Goal: Task Accomplishment & Management: Contribute content

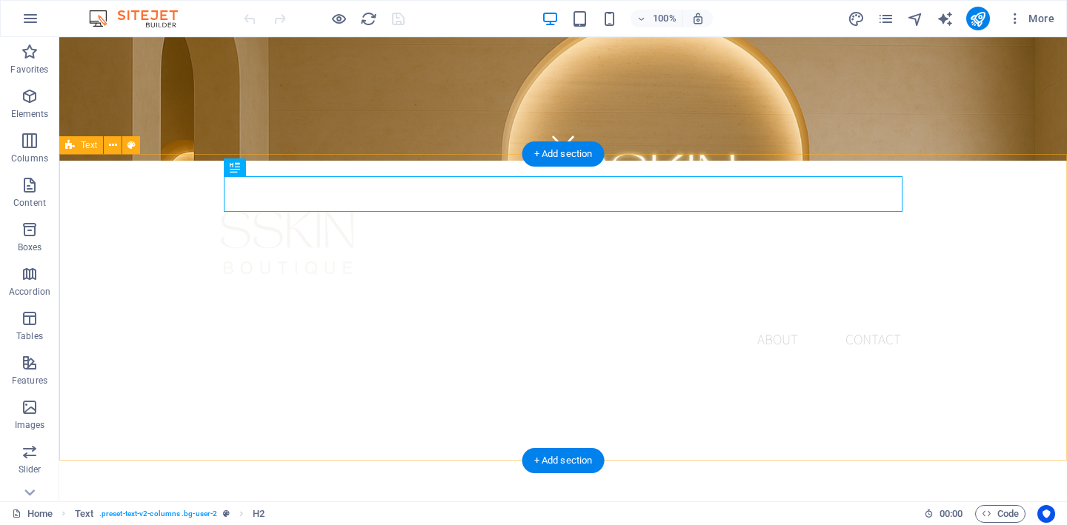
scroll to position [352, 0]
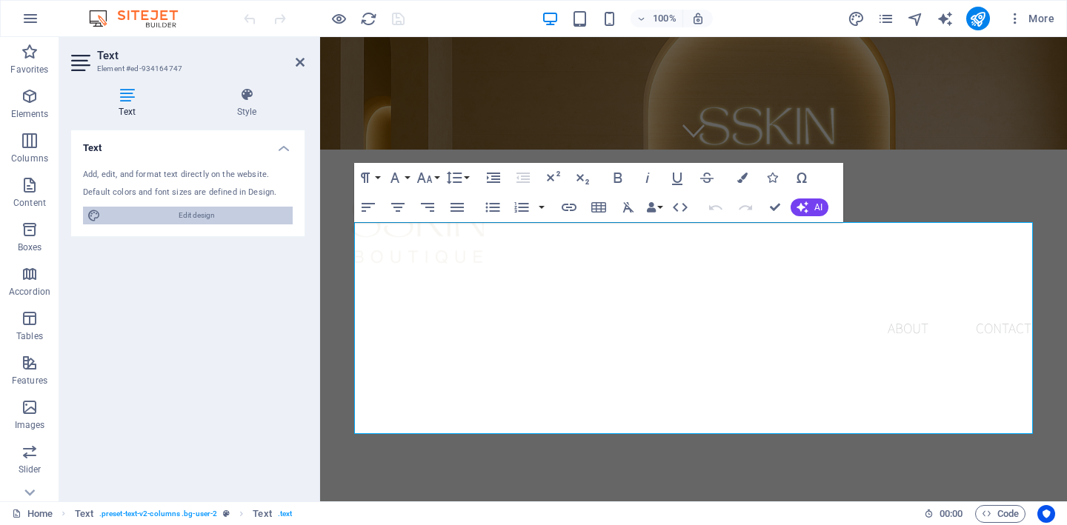
click at [195, 212] on span "Edit design" at bounding box center [196, 216] width 183 height 18
select select "rem"
select select "200"
select select "px"
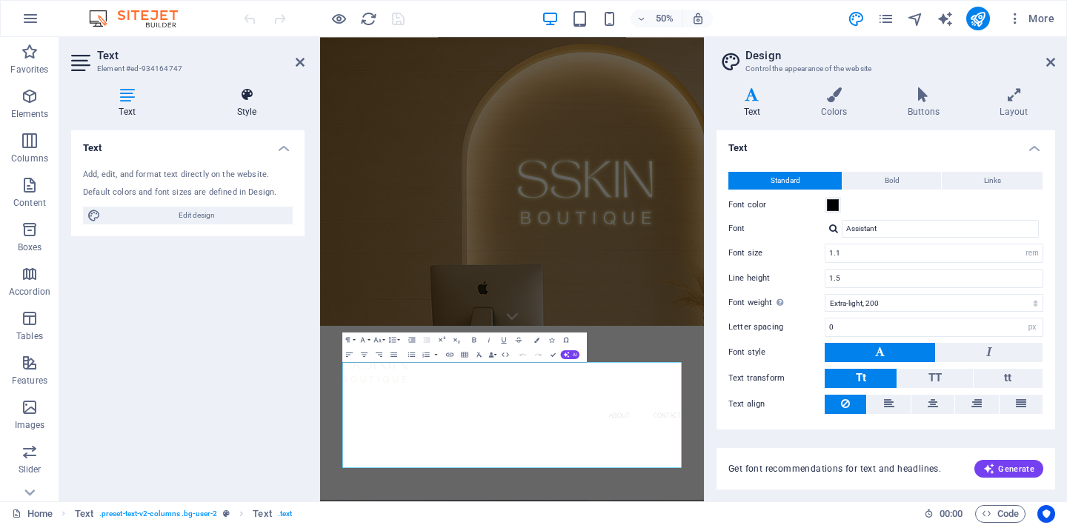
click at [244, 109] on h4 "Style" at bounding box center [247, 102] width 116 height 31
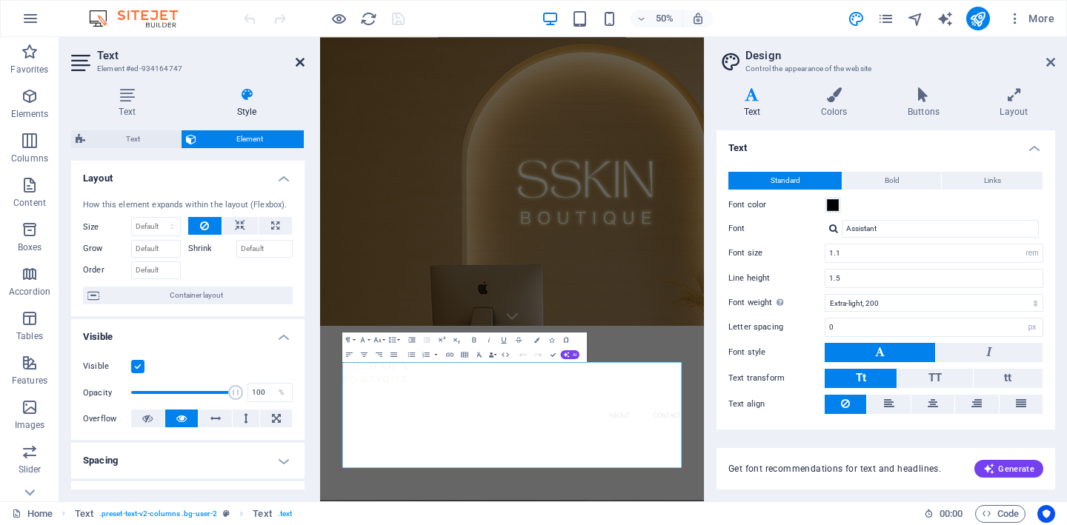
click at [302, 62] on icon at bounding box center [300, 62] width 9 height 12
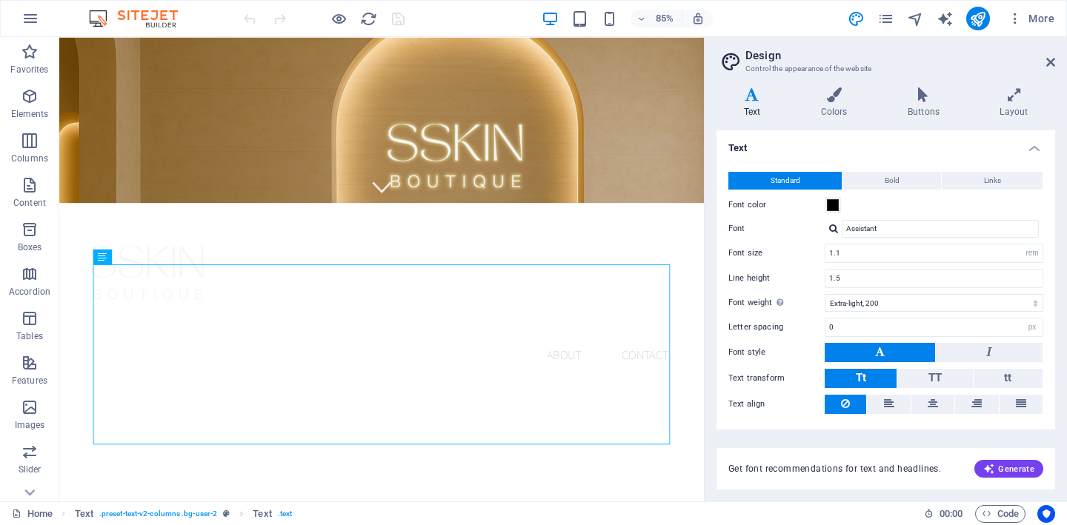
click at [1055, 61] on aside "Design Control the appearance of the website Variants Text Colors Buttons Layou…" at bounding box center [885, 269] width 363 height 465
click at [1048, 60] on icon at bounding box center [1050, 62] width 9 height 12
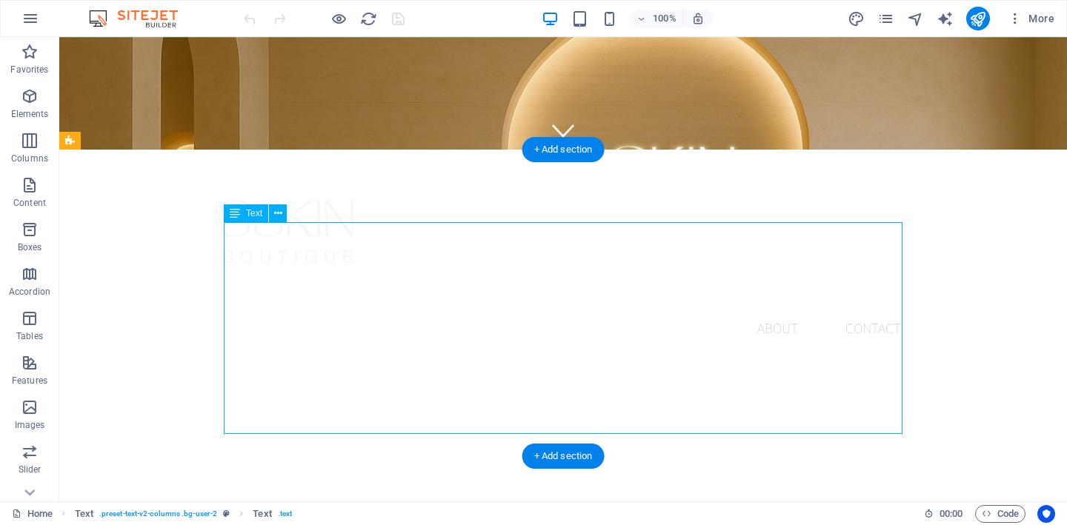
drag, startPoint x: 679, startPoint y: 408, endPoint x: 501, endPoint y: 402, distance: 177.9
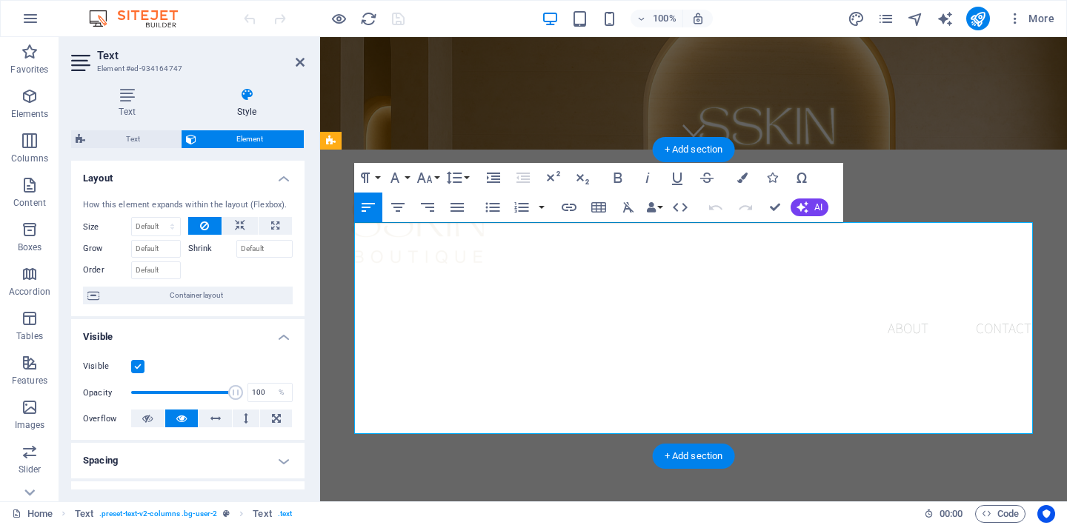
drag, startPoint x: 811, startPoint y: 407, endPoint x: 354, endPoint y: 228, distance: 490.9
copy div "At SSKIN Boutique , we believe beauty is more than skin-deep it’s confidence, b…"
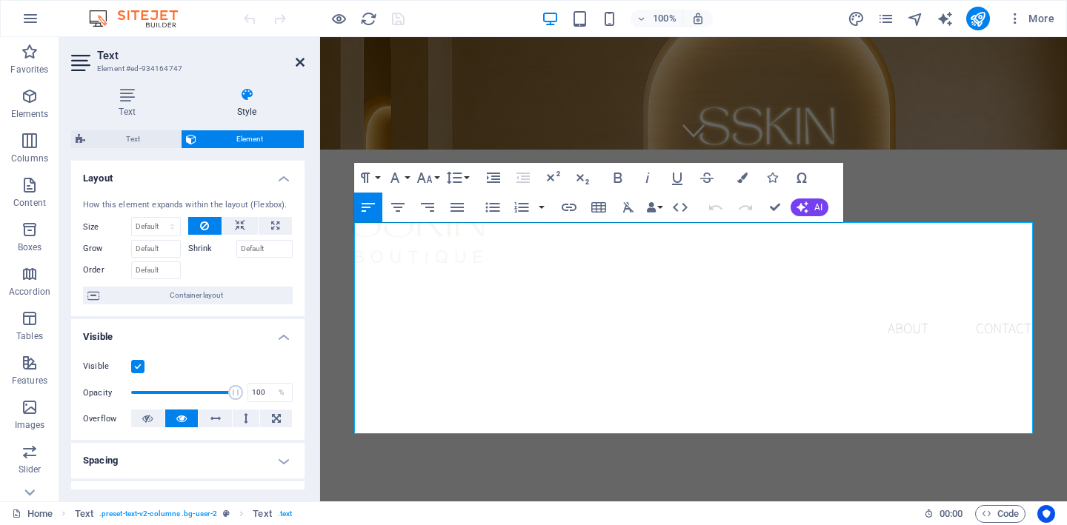
click at [300, 56] on header "Text Element #ed-934164747" at bounding box center [187, 56] width 233 height 39
drag, startPoint x: 298, startPoint y: 60, endPoint x: 239, endPoint y: 23, distance: 69.9
click at [298, 60] on icon at bounding box center [300, 62] width 9 height 12
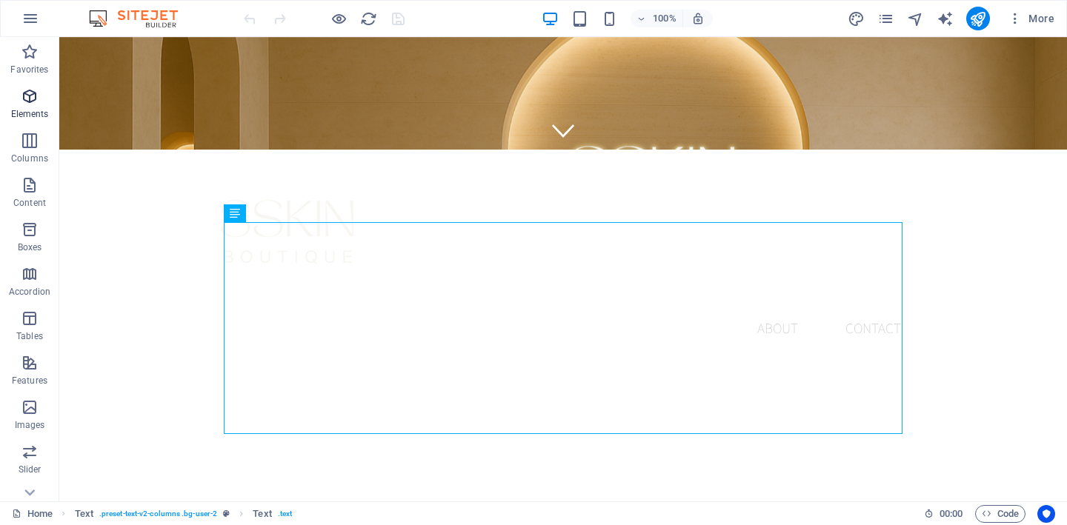
click at [32, 103] on icon "button" at bounding box center [30, 96] width 18 height 18
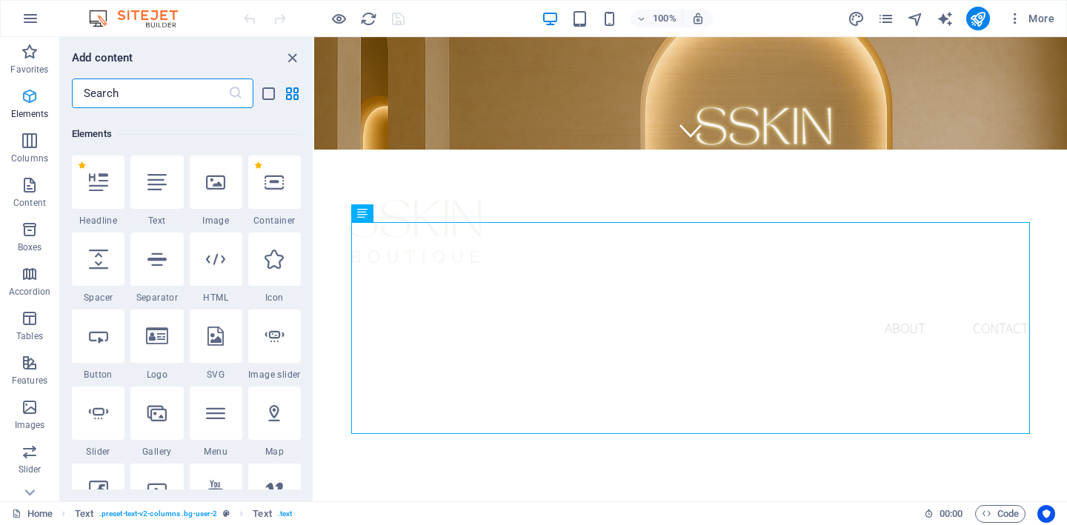
scroll to position [158, 0]
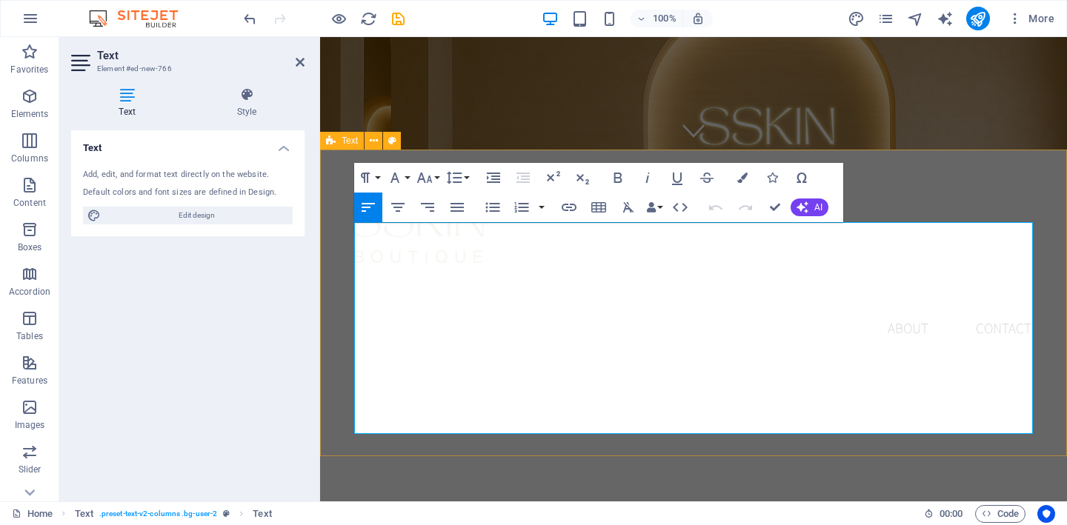
drag, startPoint x: 821, startPoint y: 427, endPoint x: 353, endPoint y: 227, distance: 509.0
click at [397, 212] on icon "button" at bounding box center [397, 207] width 13 height 9
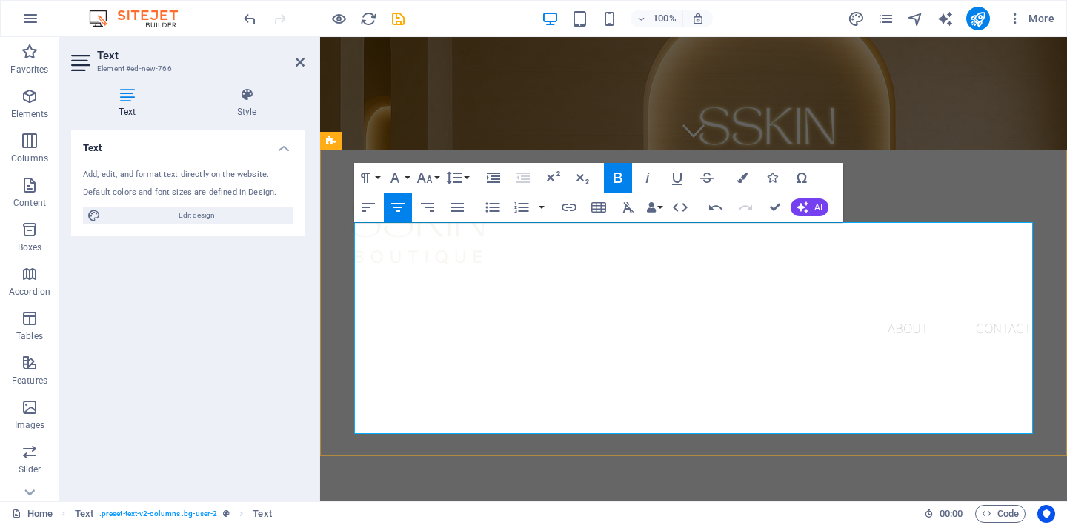
drag, startPoint x: 904, startPoint y: 425, endPoint x: 491, endPoint y: 422, distance: 412.8
click at [618, 175] on icon "button" at bounding box center [618, 178] width 18 height 18
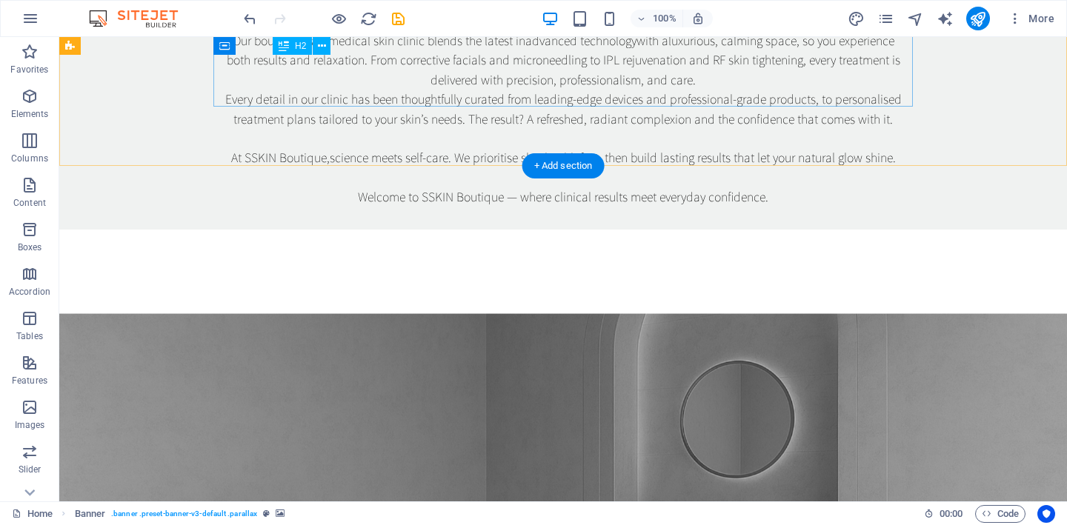
scroll to position [982, 0]
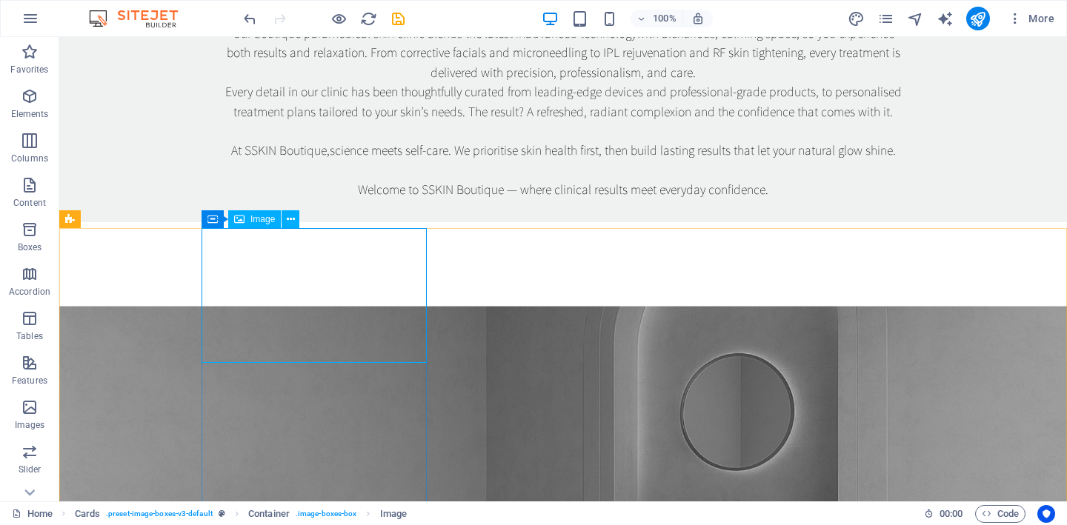
click at [256, 220] on span "Image" at bounding box center [262, 219] width 24 height 9
select select "%"
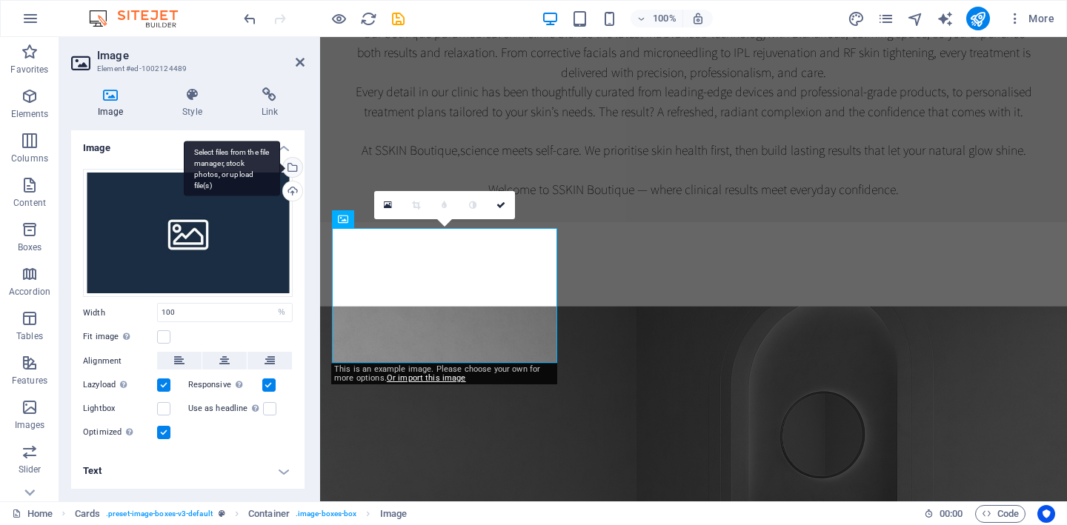
click at [293, 166] on div "Select files from the file manager, stock photos, or upload file(s)" at bounding box center [291, 169] width 22 height 22
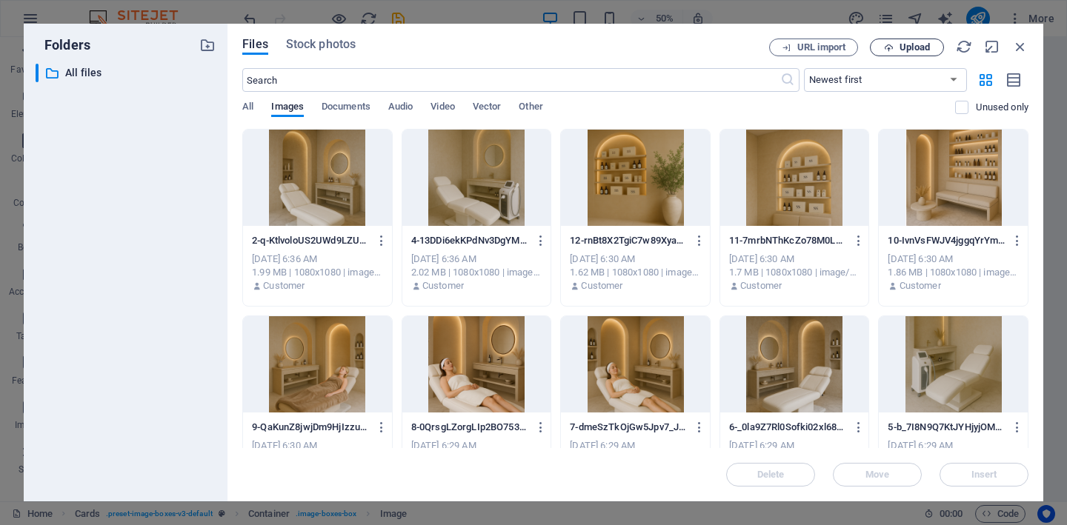
click at [914, 43] on span "Upload" at bounding box center [915, 47] width 30 height 9
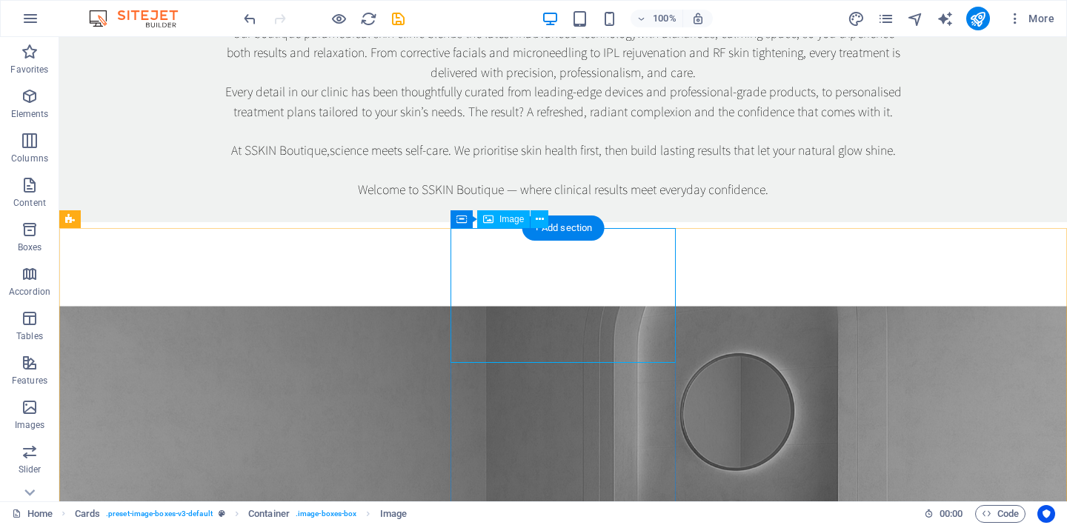
select select "%"
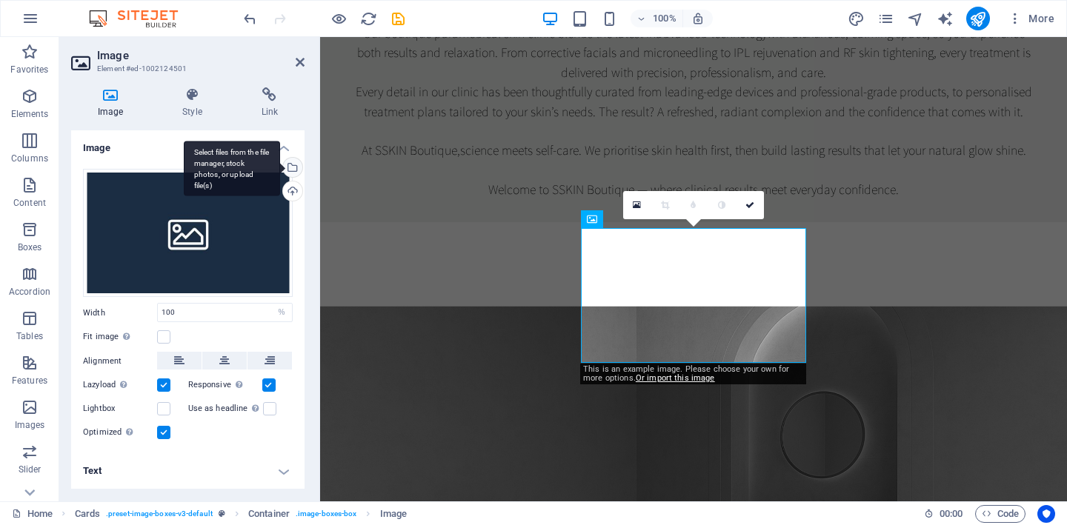
click at [293, 166] on div "Select files from the file manager, stock photos, or upload file(s)" at bounding box center [291, 169] width 22 height 22
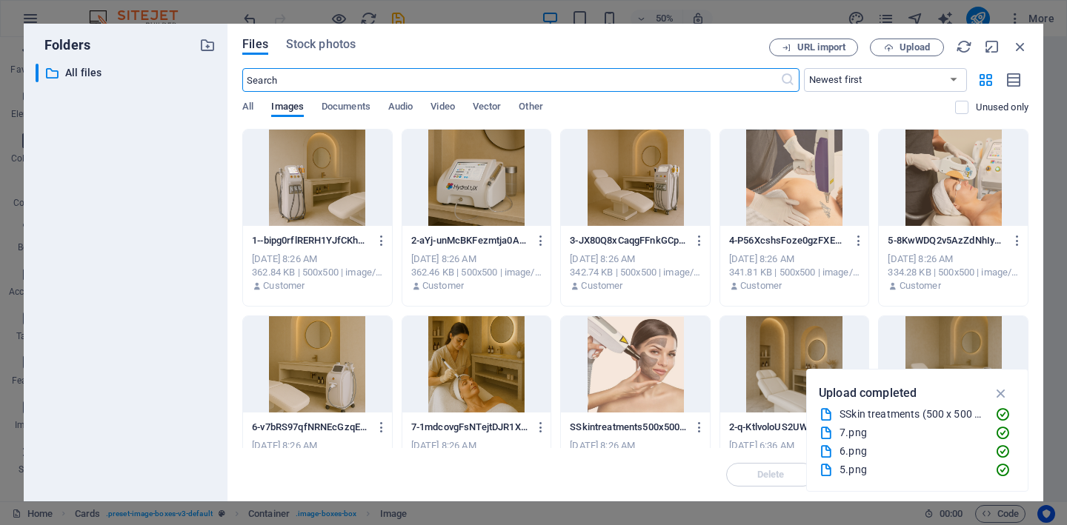
click at [468, 371] on div at bounding box center [476, 364] width 149 height 96
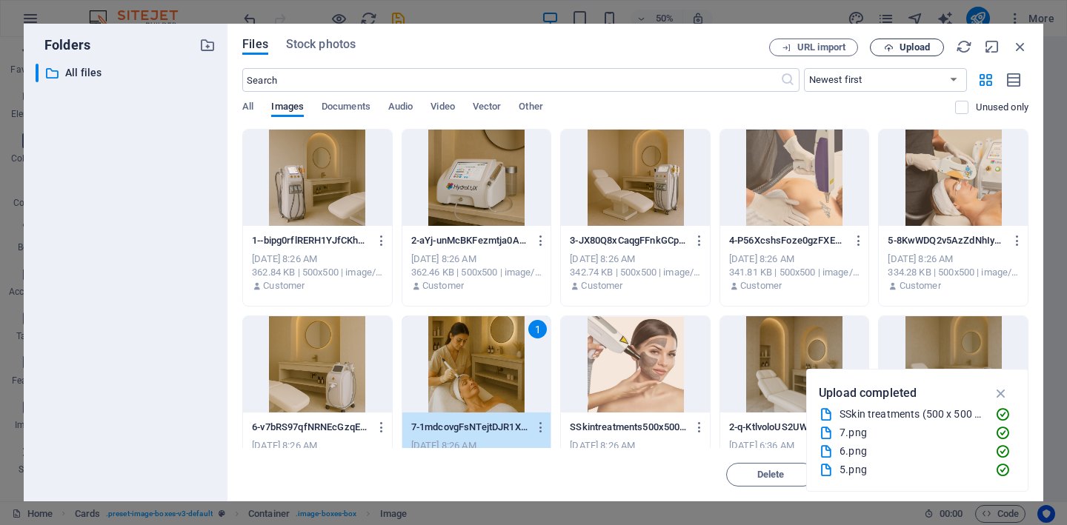
click at [917, 48] on span "Upload" at bounding box center [915, 47] width 30 height 9
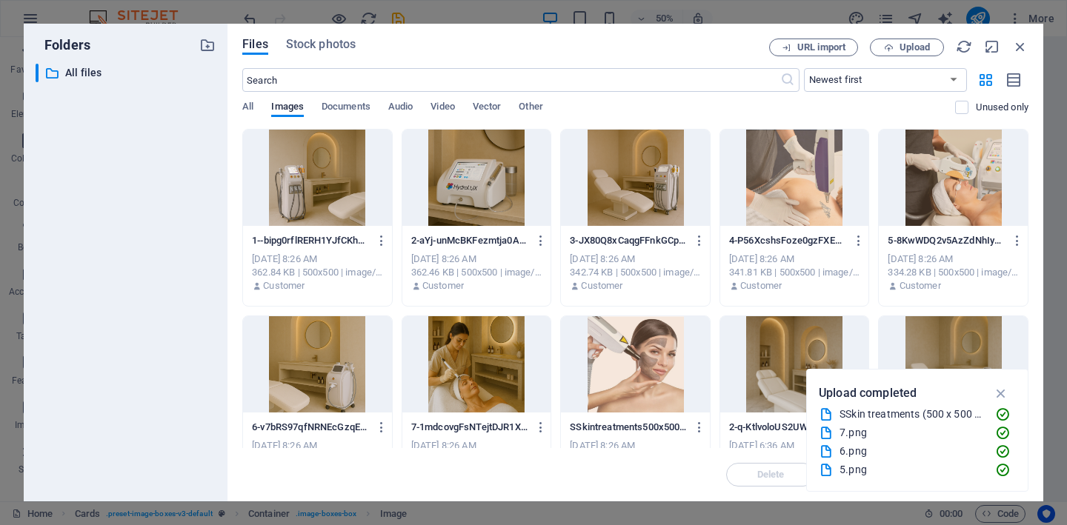
click at [463, 365] on div at bounding box center [476, 364] width 149 height 96
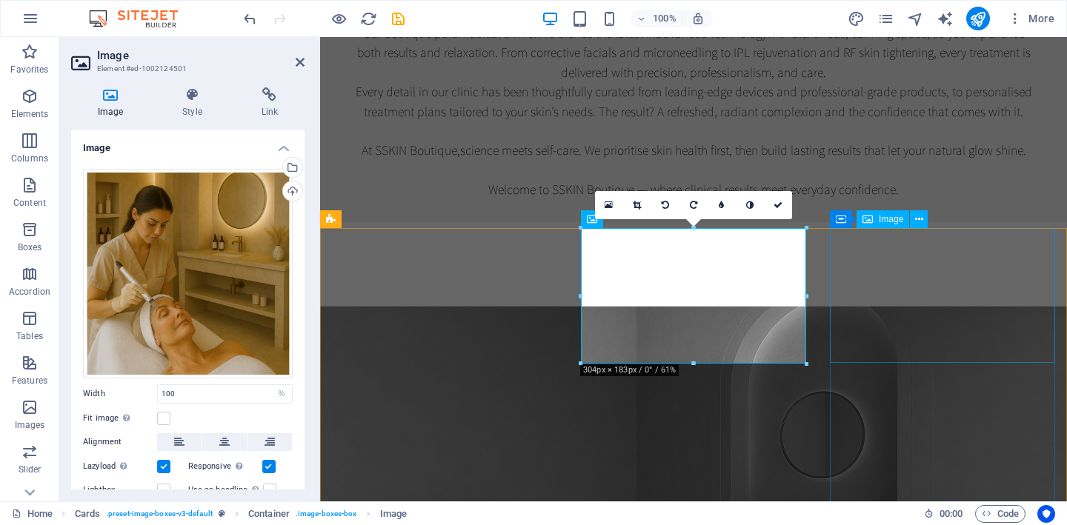
select select "%"
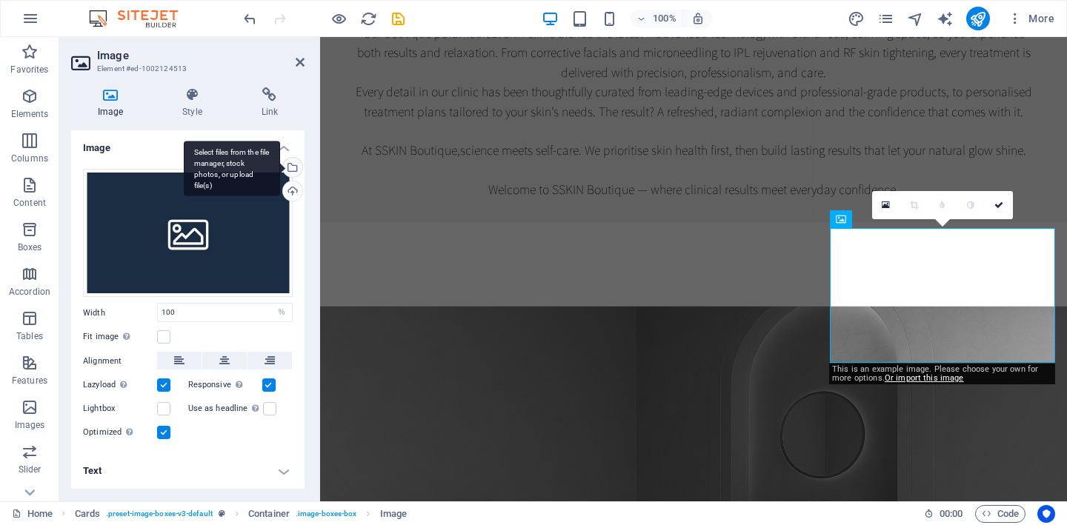
click at [291, 167] on div "Select files from the file manager, stock photos, or upload file(s)" at bounding box center [291, 169] width 22 height 22
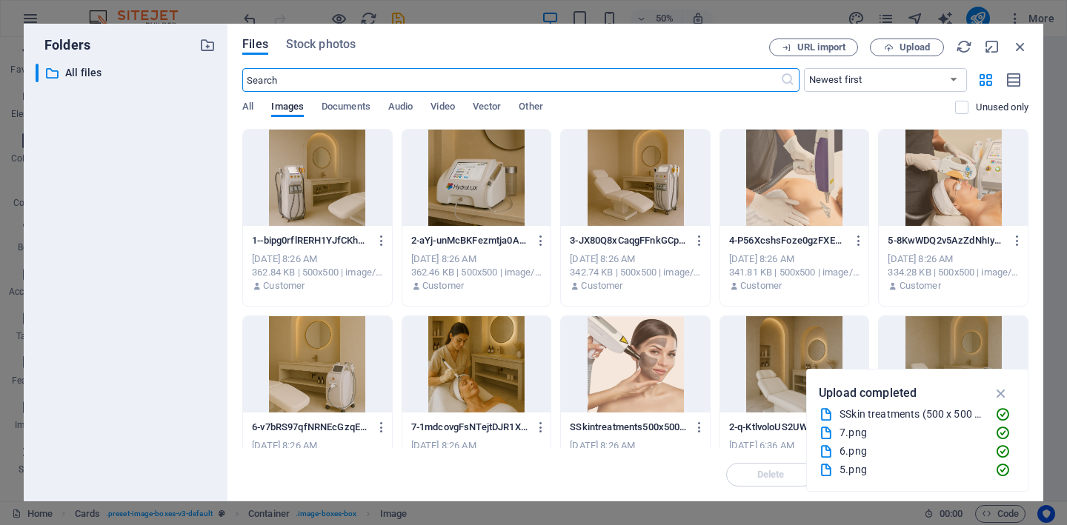
scroll to position [10, 0]
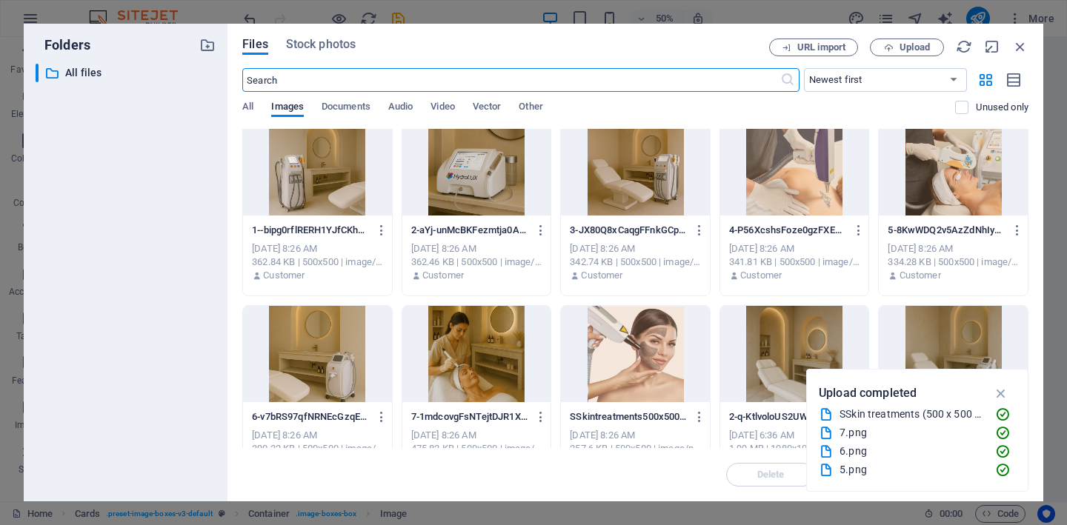
click at [311, 362] on div at bounding box center [317, 354] width 149 height 96
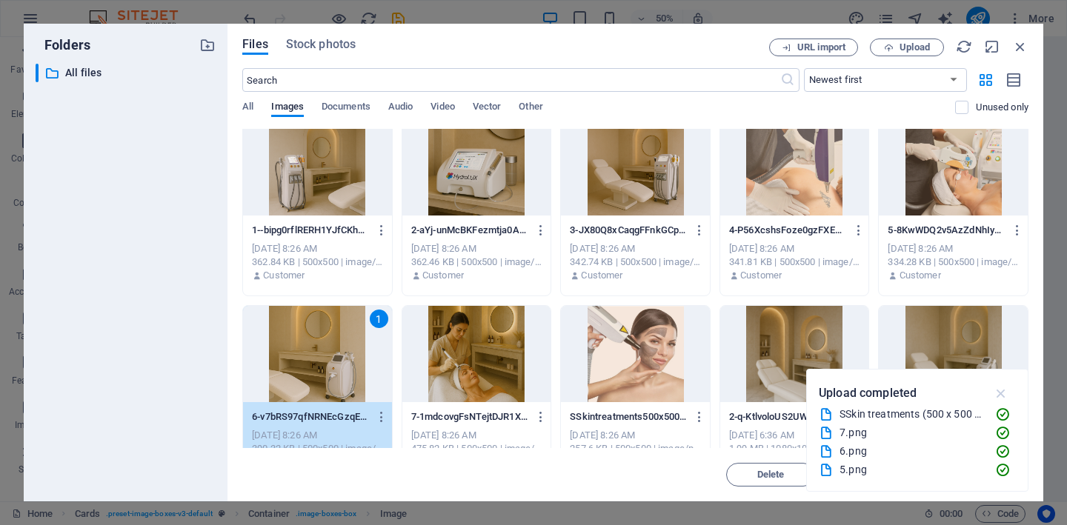
click at [1001, 391] on icon "button" at bounding box center [1001, 393] width 17 height 16
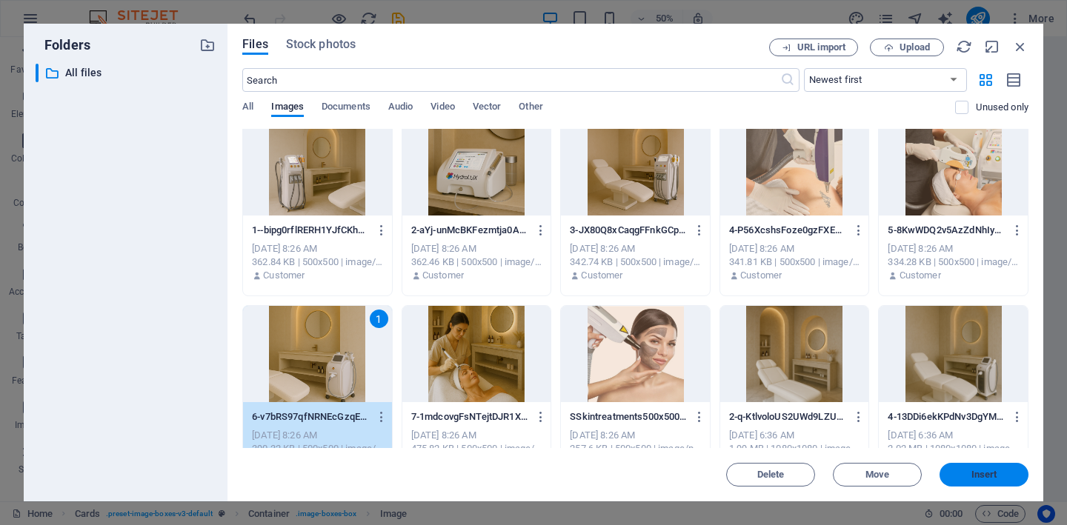
drag, startPoint x: 979, startPoint y: 475, endPoint x: 659, endPoint y: 438, distance: 322.3
click at [979, 475] on span "Insert" at bounding box center [985, 475] width 26 height 9
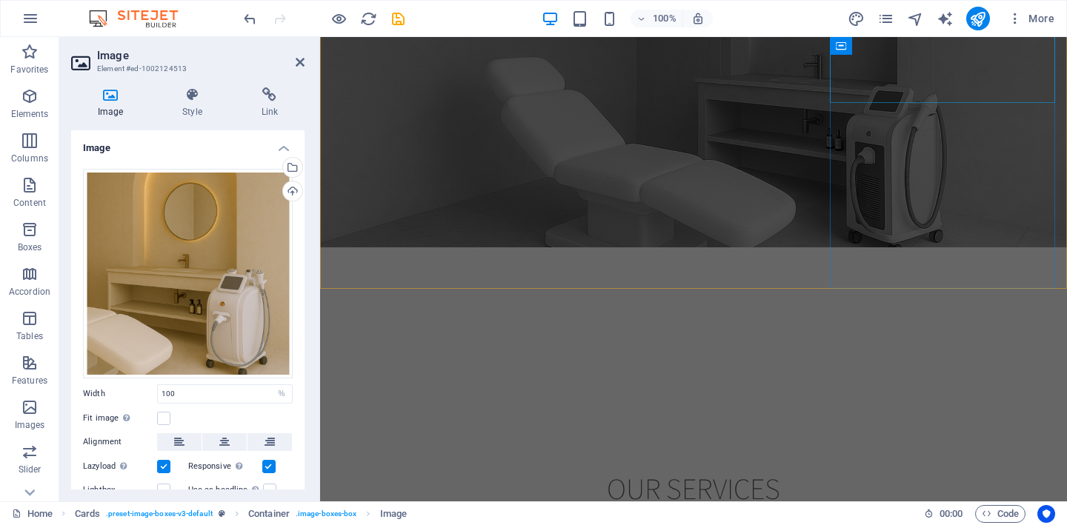
scroll to position [1485, 0]
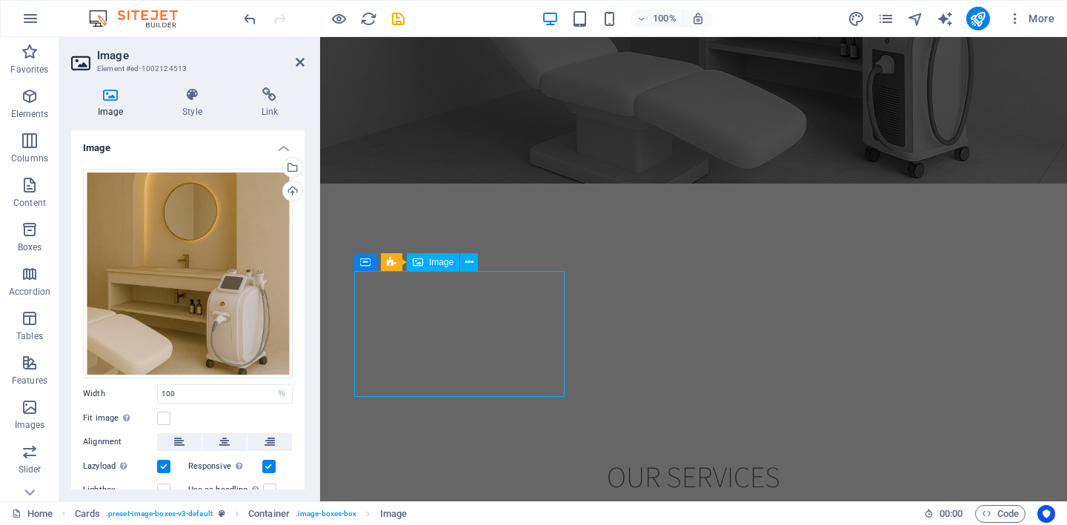
select select "%"
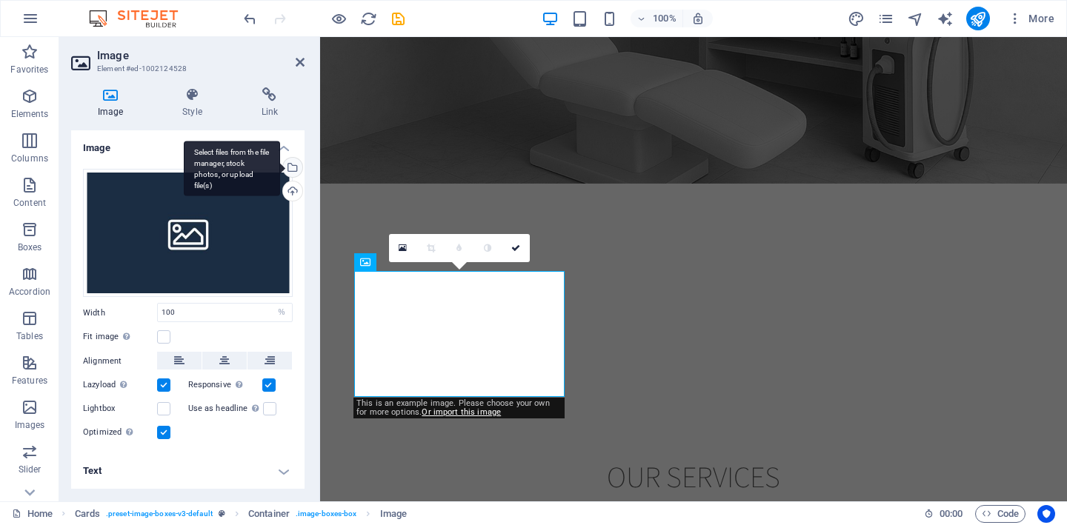
click at [292, 167] on div "Select files from the file manager, stock photos, or upload file(s)" at bounding box center [291, 169] width 22 height 22
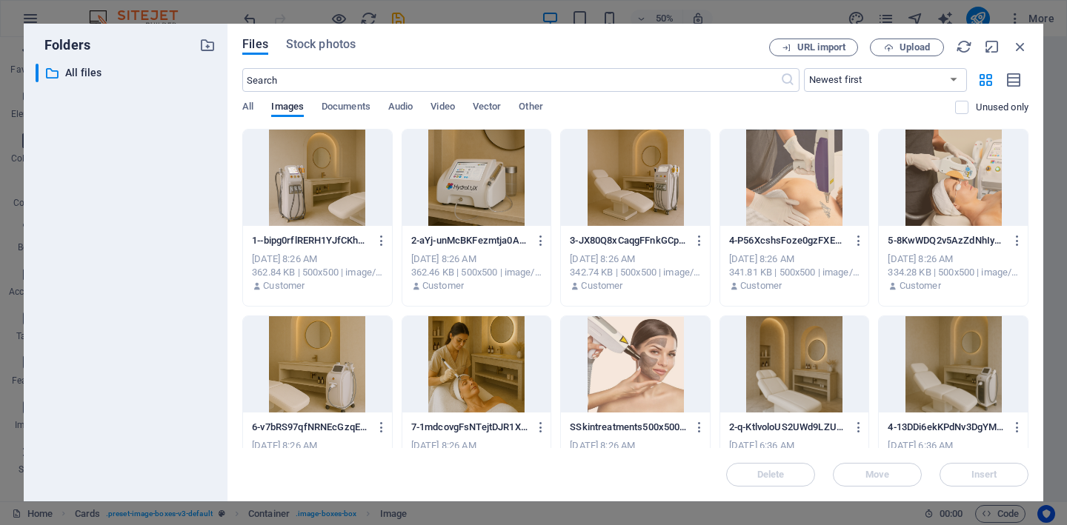
click at [313, 181] on div at bounding box center [317, 178] width 149 height 96
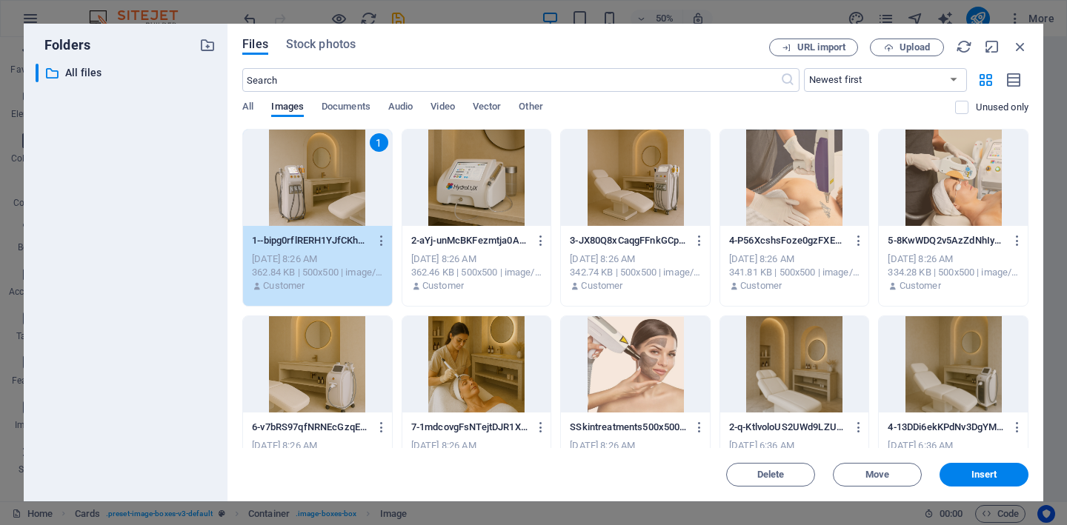
click at [638, 190] on div at bounding box center [635, 178] width 149 height 96
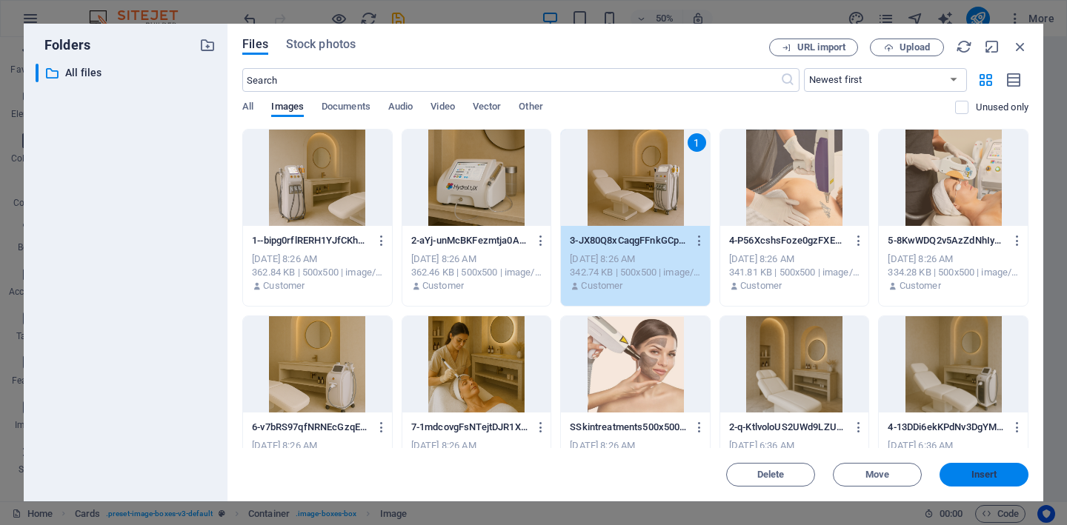
drag, startPoint x: 999, startPoint y: 471, endPoint x: 679, endPoint y: 433, distance: 322.4
click at [999, 471] on span "Insert" at bounding box center [984, 475] width 77 height 9
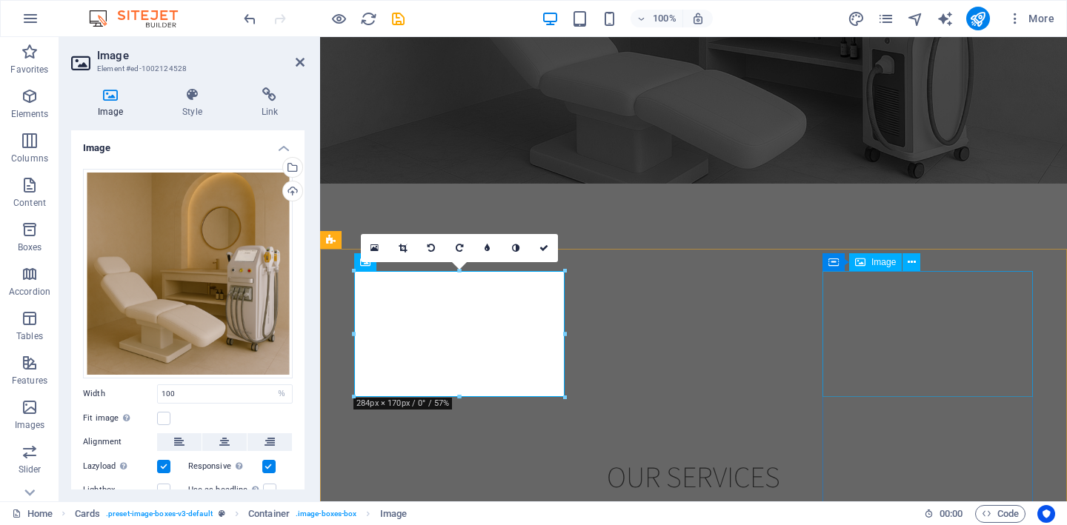
select select "%"
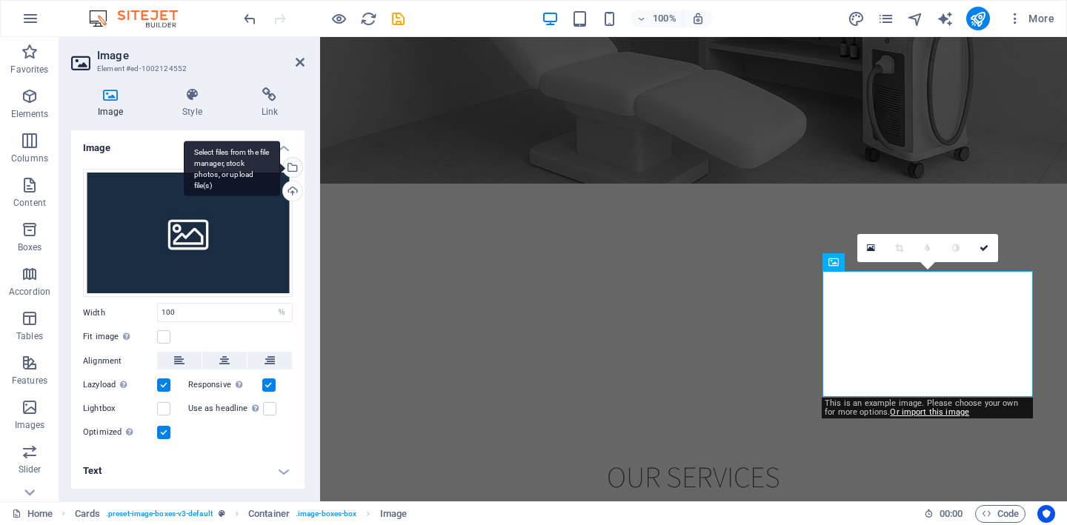
click at [293, 167] on div "Select files from the file manager, stock photos, or upload file(s)" at bounding box center [291, 169] width 22 height 22
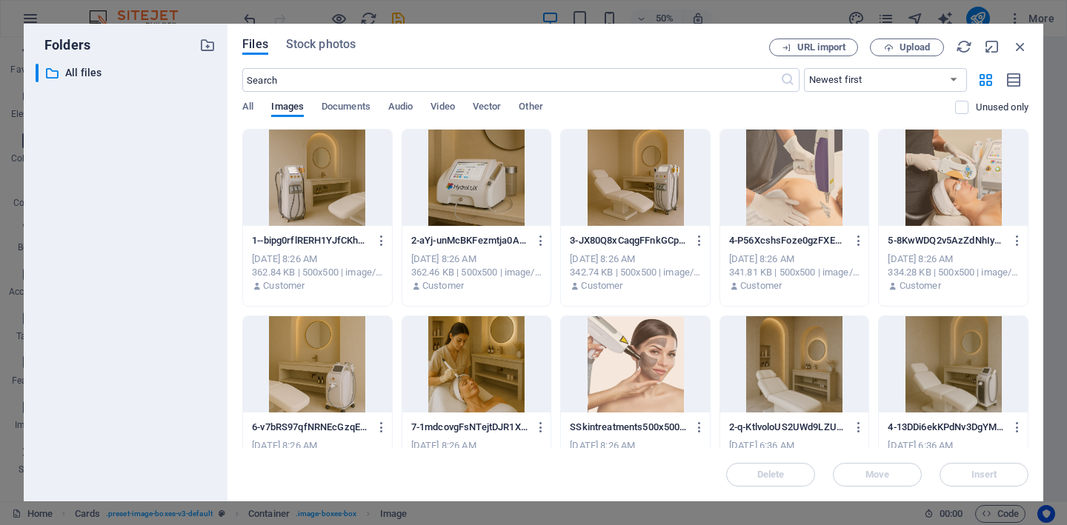
click at [814, 180] on div at bounding box center [794, 178] width 149 height 96
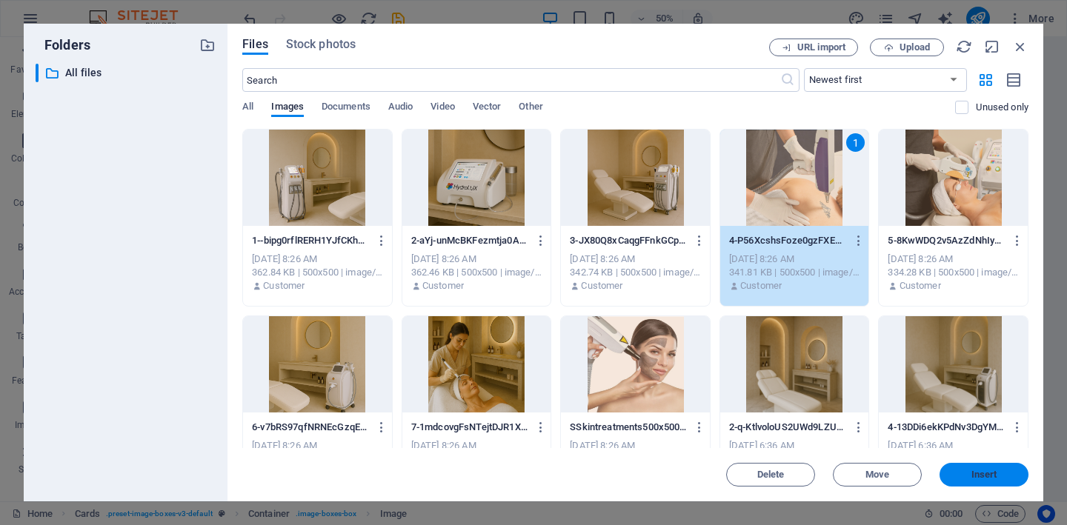
click at [979, 483] on button "Insert" at bounding box center [984, 475] width 89 height 24
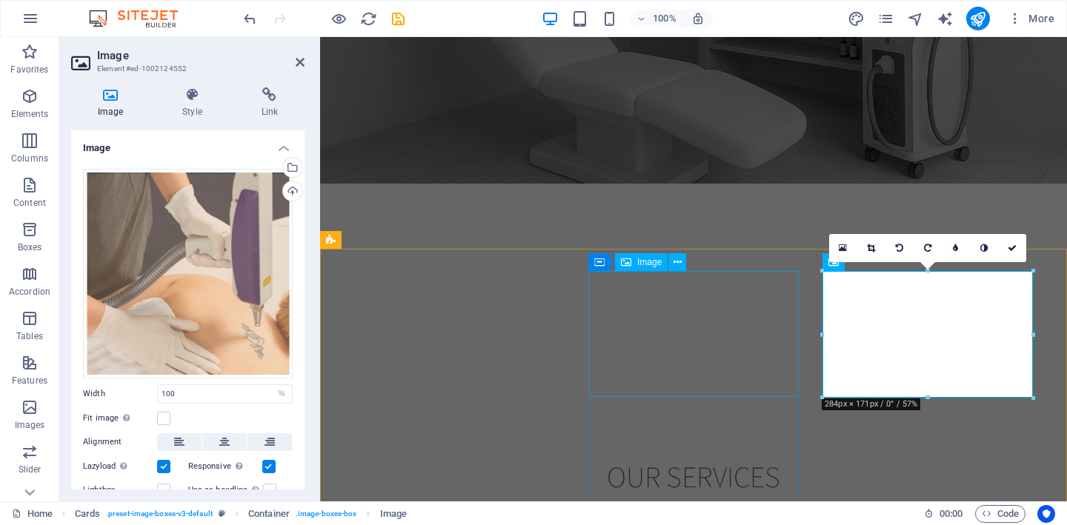
select select "%"
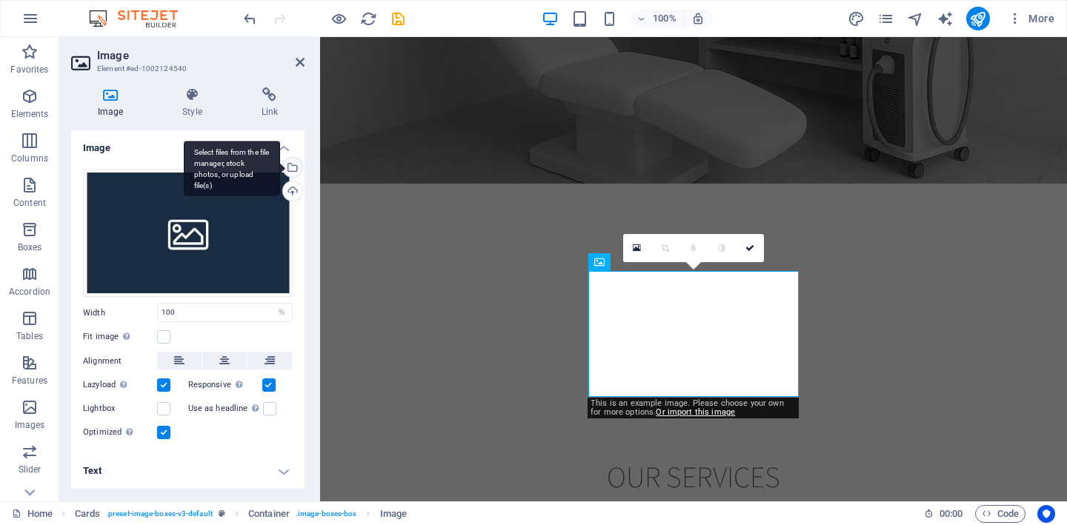
click at [292, 165] on div "Select files from the file manager, stock photos, or upload file(s)" at bounding box center [291, 169] width 22 height 22
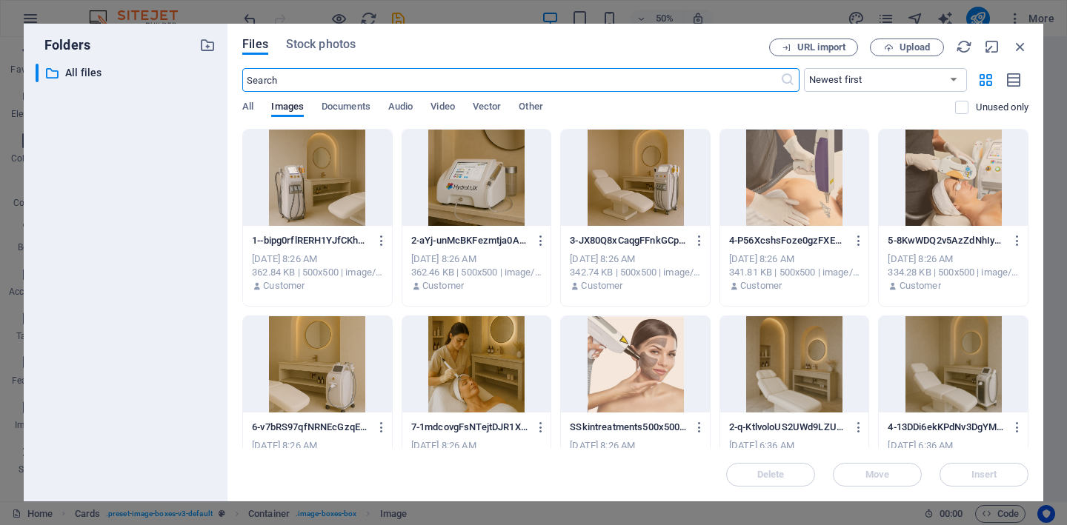
click at [938, 186] on div at bounding box center [953, 178] width 149 height 96
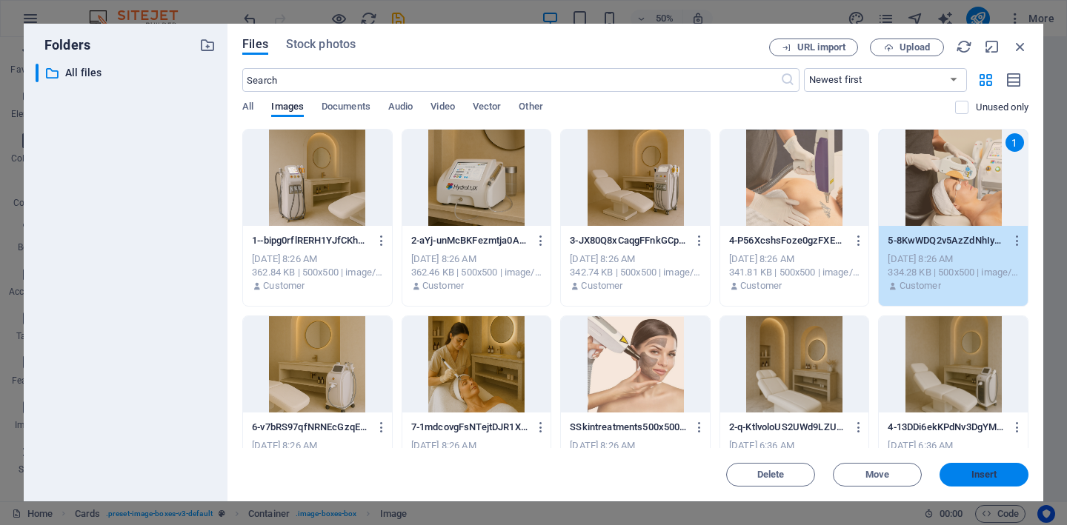
click at [1003, 471] on span "Insert" at bounding box center [984, 475] width 77 height 9
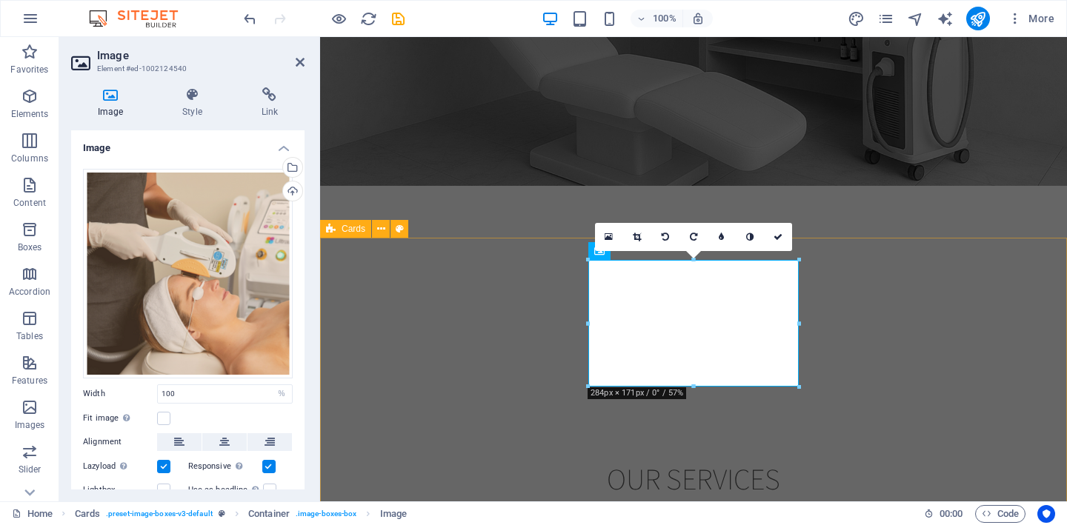
scroll to position [1510, 0]
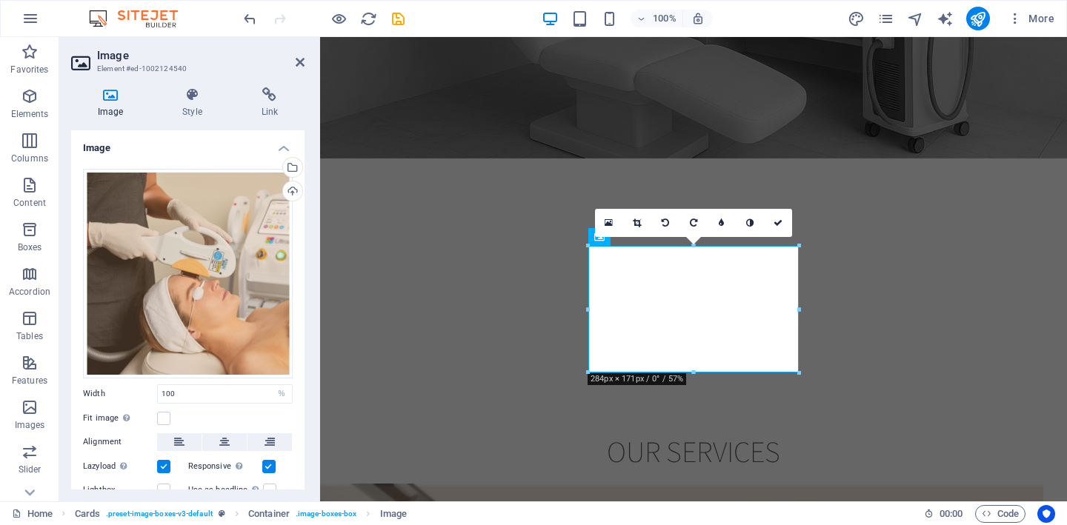
click at [165, 465] on label at bounding box center [163, 466] width 13 height 13
click at [0, 0] on input "Lazyload Loading images after the page loads improves page speed." at bounding box center [0, 0] width 0 height 0
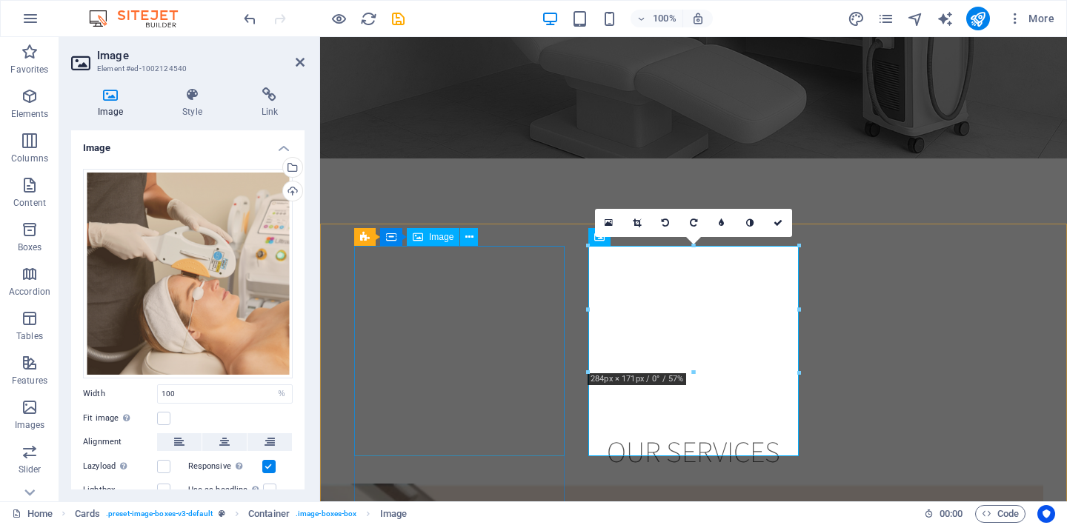
select select "%"
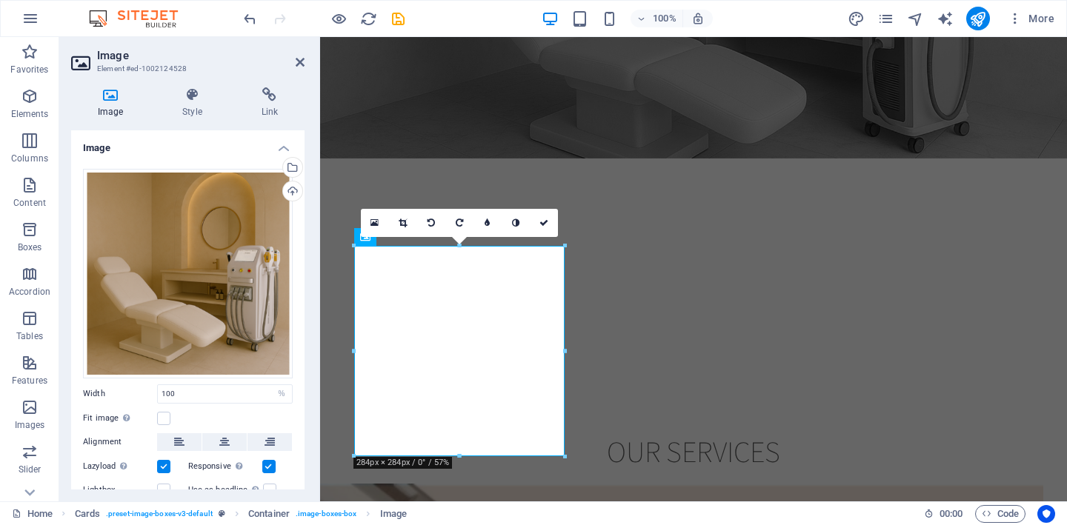
click at [165, 463] on label at bounding box center [163, 466] width 13 height 13
click at [0, 0] on input "Lazyload Loading images after the page loads improves page speed." at bounding box center [0, 0] width 0 height 0
select select "%"
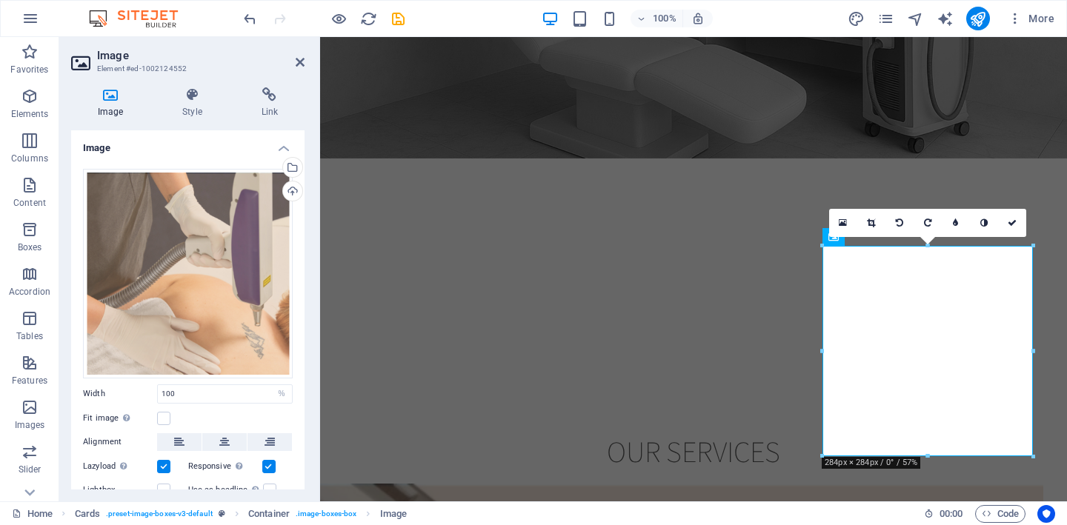
click at [163, 464] on label at bounding box center [163, 466] width 13 height 13
click at [0, 0] on input "Lazyload Loading images after the page loads improves page speed." at bounding box center [0, 0] width 0 height 0
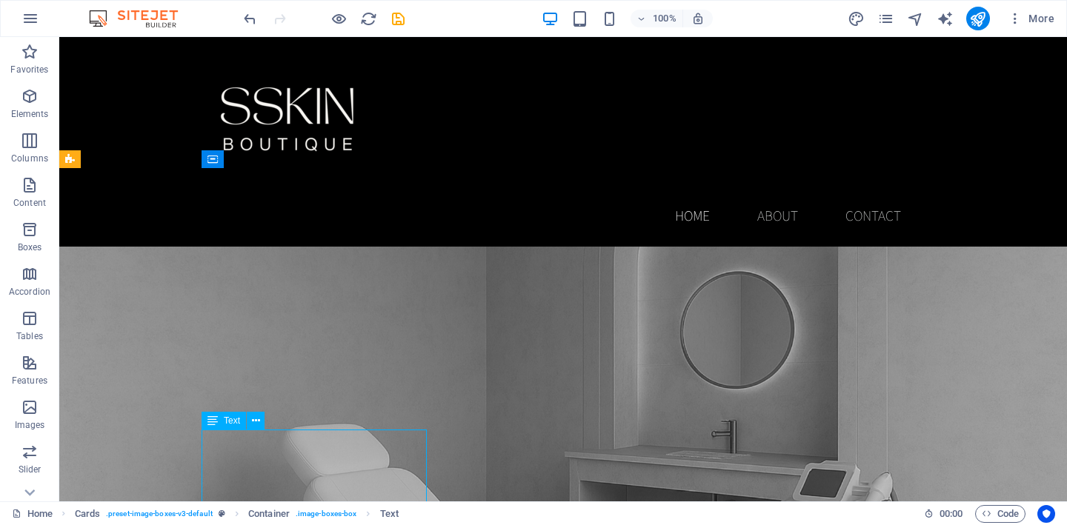
scroll to position [1036, 0]
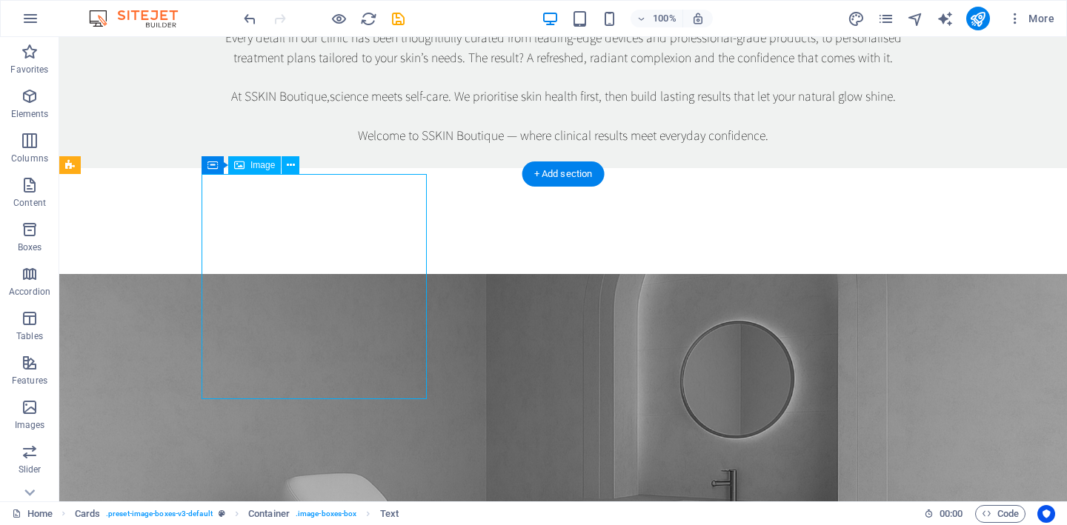
select select "%"
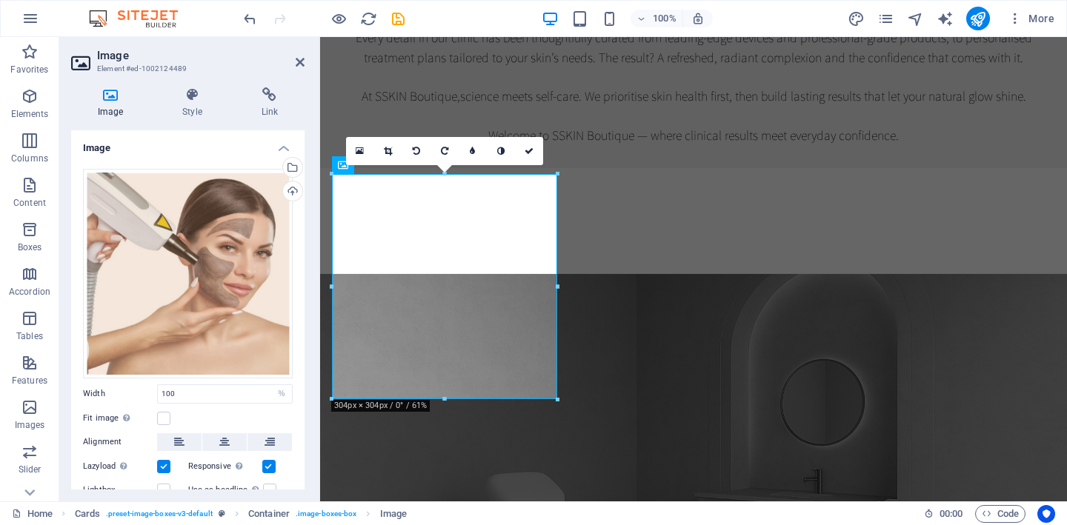
click at [160, 462] on label at bounding box center [163, 466] width 13 height 13
click at [0, 0] on input "Lazyload Loading images after the page loads improves page speed." at bounding box center [0, 0] width 0 height 0
select select "%"
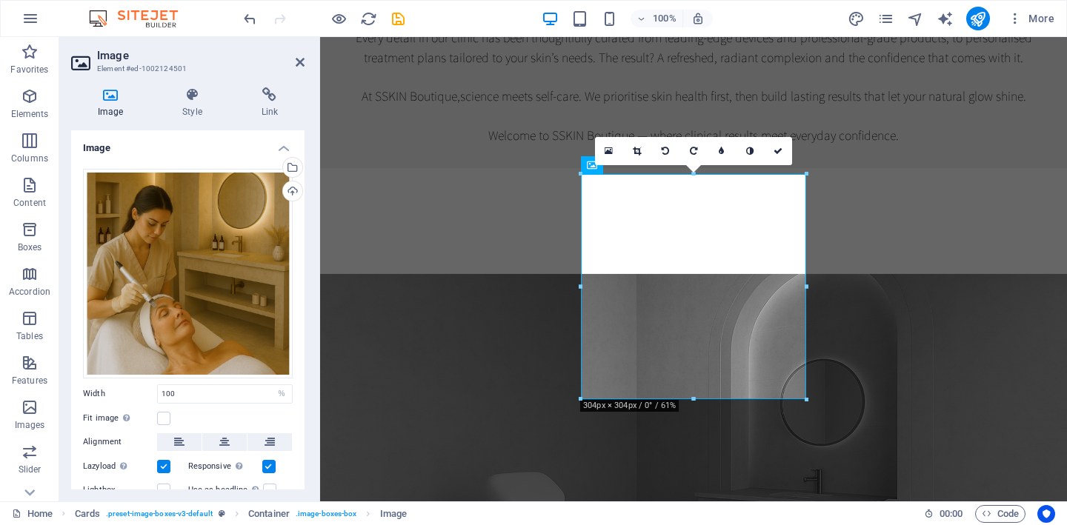
click at [165, 464] on label at bounding box center [163, 466] width 13 height 13
click at [0, 0] on input "Lazyload Loading images after the page loads improves page speed." at bounding box center [0, 0] width 0 height 0
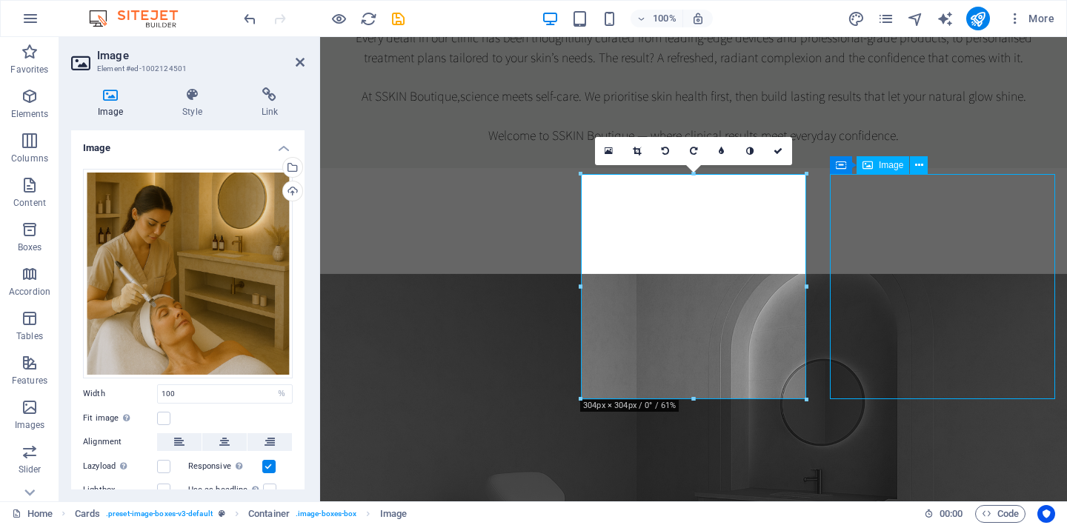
select select "%"
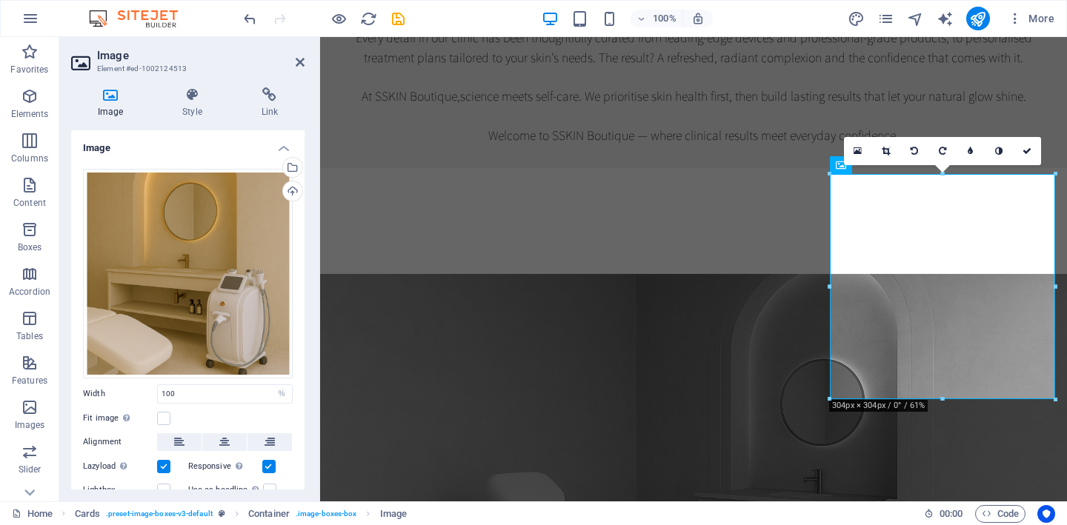
click at [166, 464] on label at bounding box center [163, 466] width 13 height 13
click at [0, 0] on input "Lazyload Loading images after the page loads improves page speed." at bounding box center [0, 0] width 0 height 0
click at [300, 62] on icon at bounding box center [300, 62] width 9 height 12
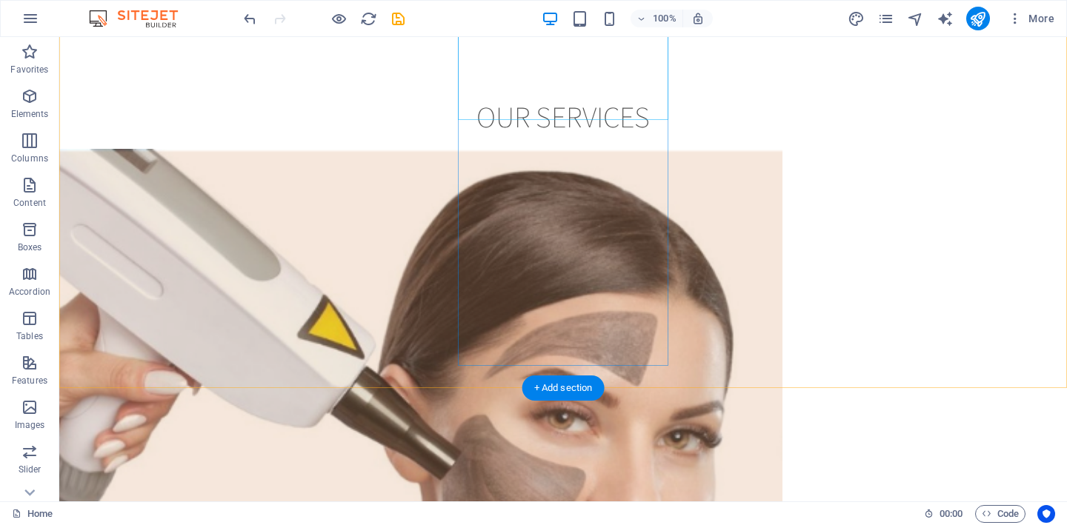
scroll to position [1847, 0]
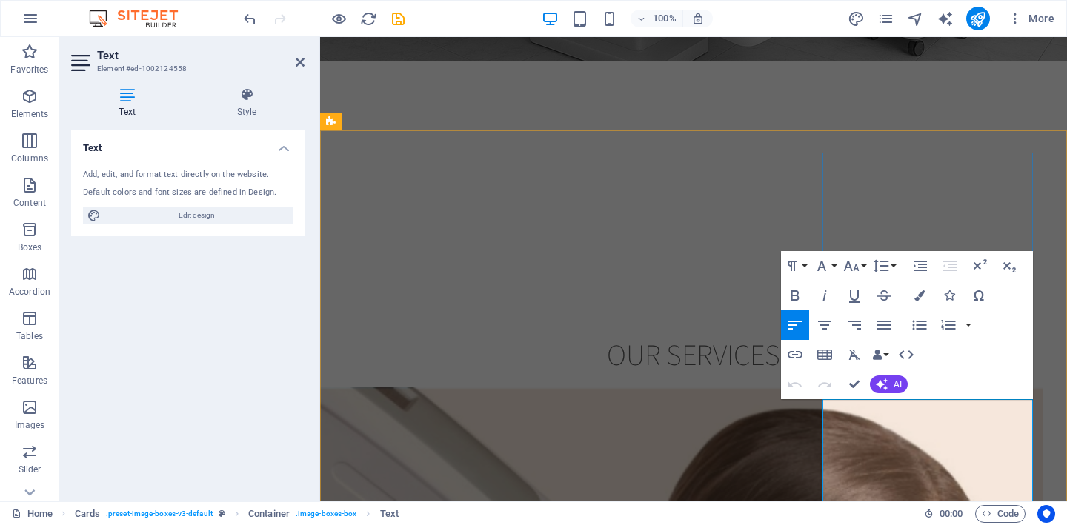
scroll to position [1621, 0]
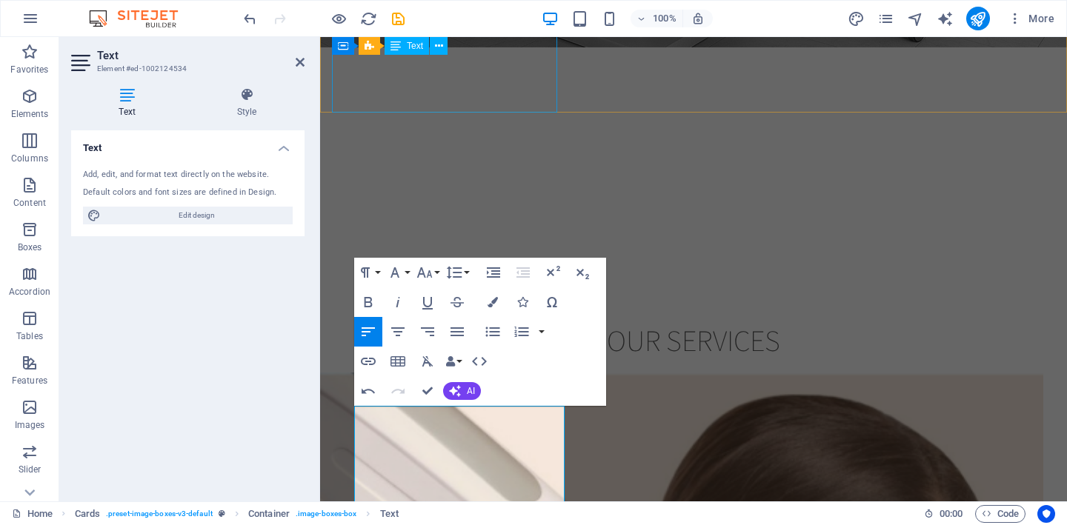
click at [441, 55] on div "Container Cards Text" at bounding box center [394, 46] width 125 height 19
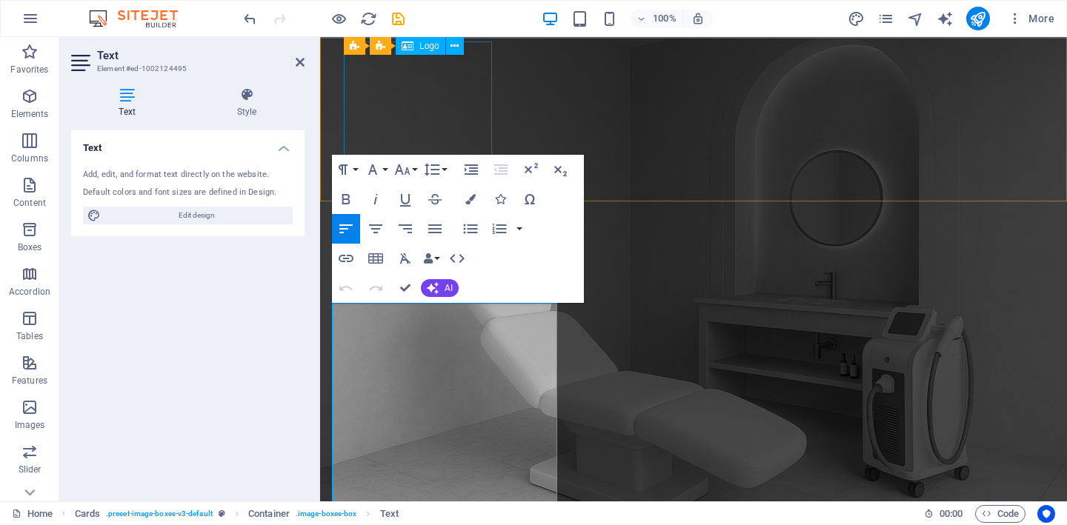
scroll to position [1169, 0]
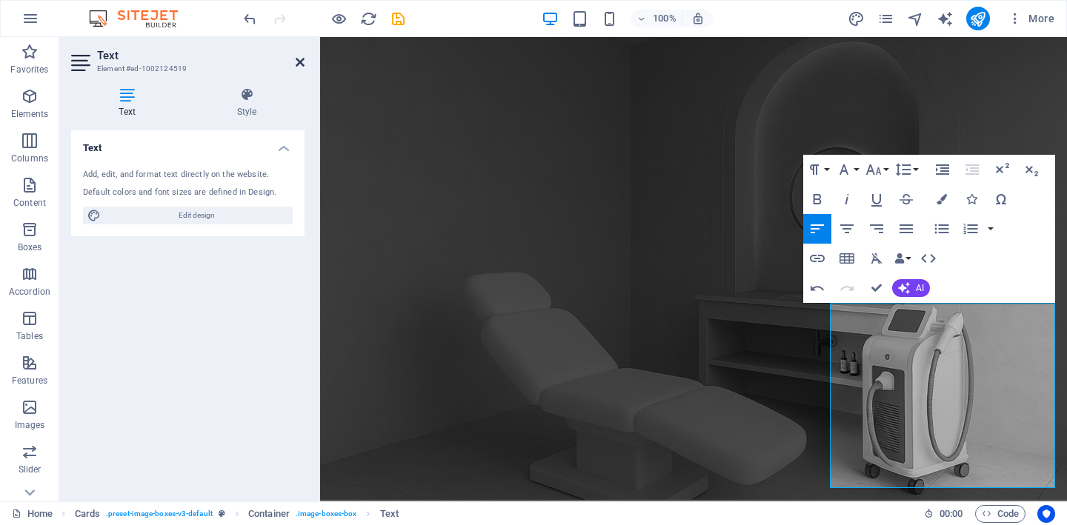
click at [297, 66] on icon at bounding box center [300, 62] width 9 height 12
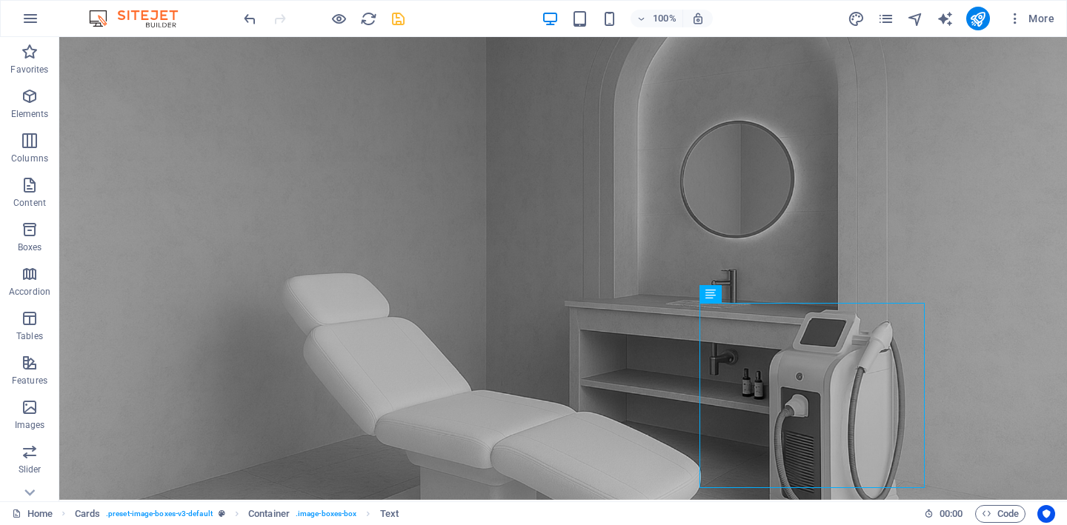
click at [396, 21] on icon "save" at bounding box center [398, 18] width 17 height 17
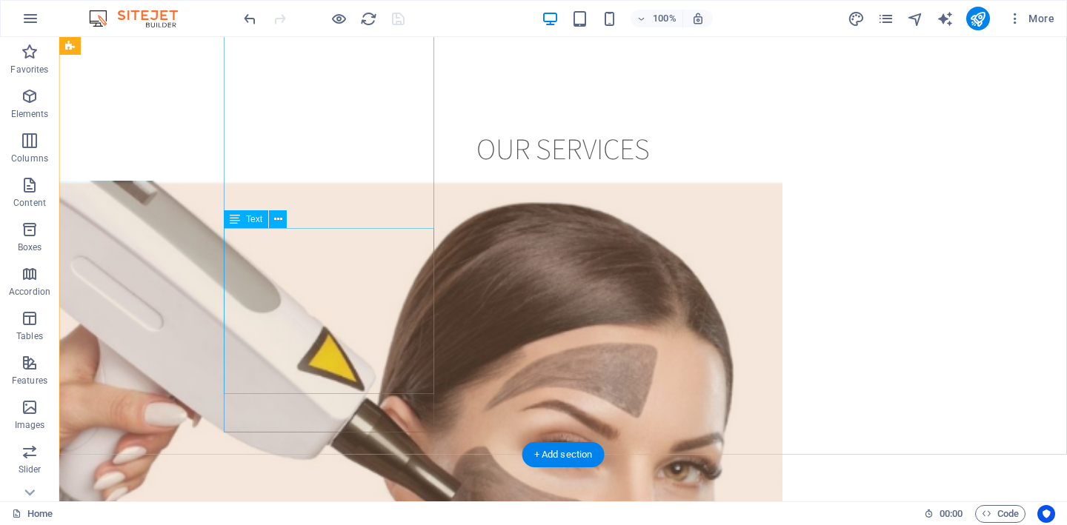
scroll to position [1819, 0]
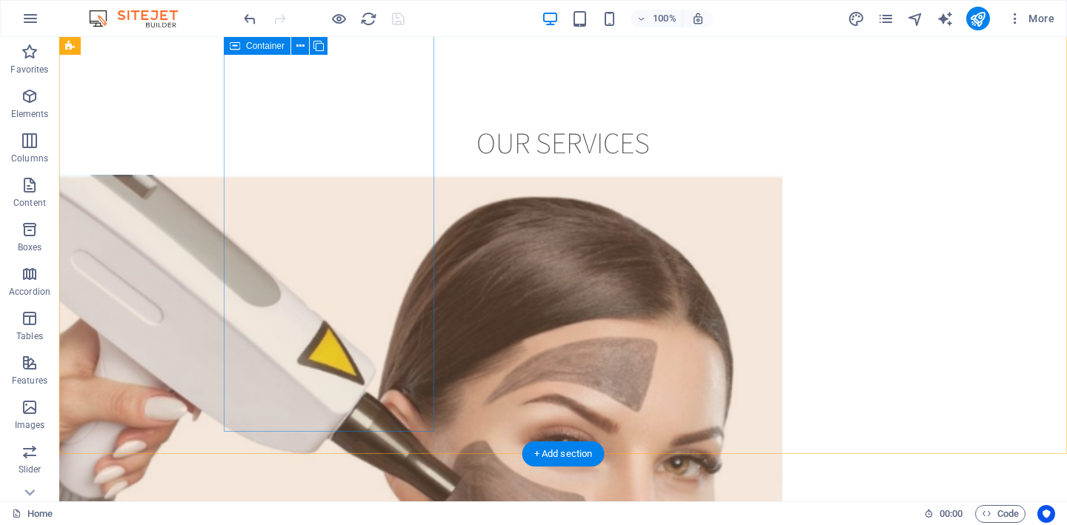
select select
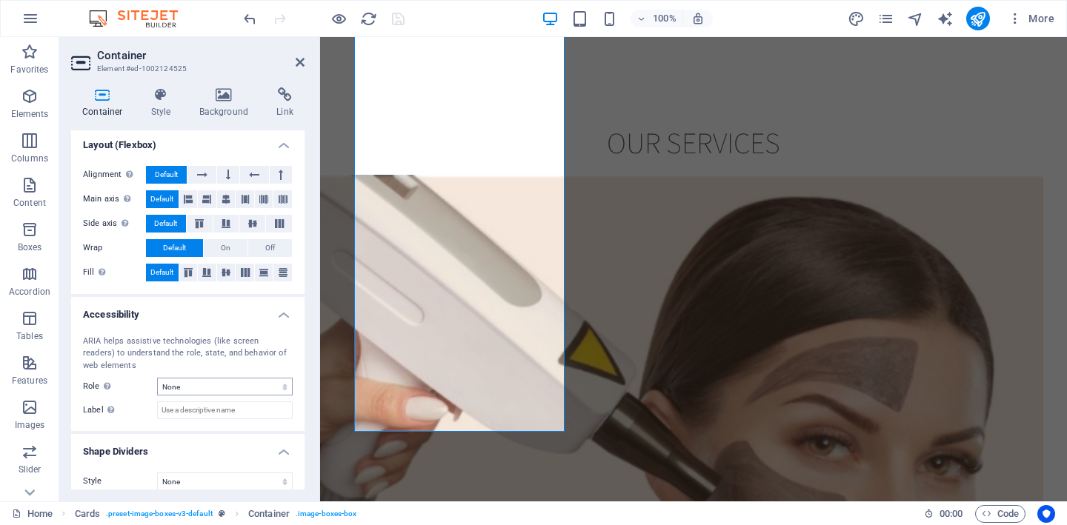
scroll to position [226, 0]
click at [99, 107] on h4 "Container" at bounding box center [105, 102] width 69 height 31
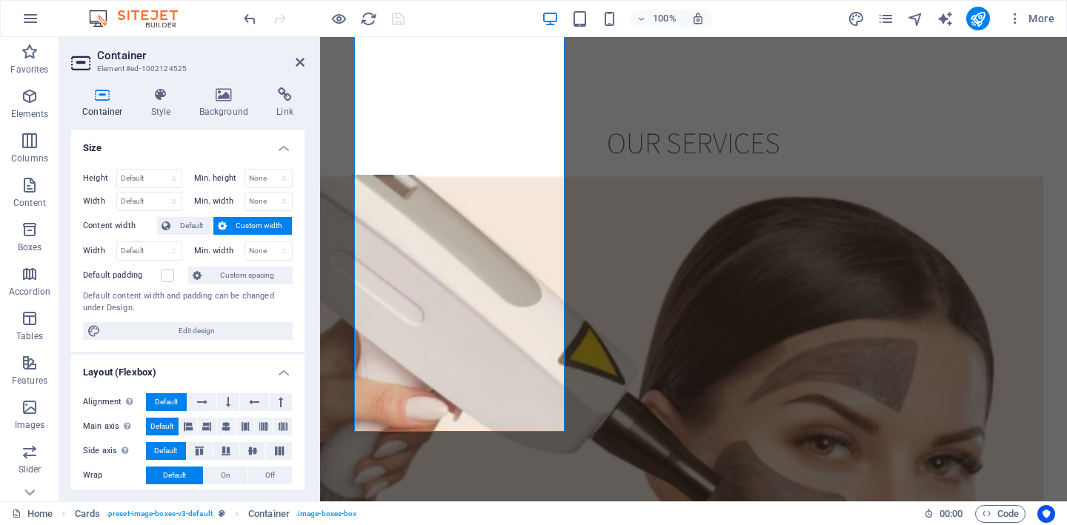
scroll to position [0, 0]
click at [286, 99] on icon at bounding box center [284, 94] width 39 height 15
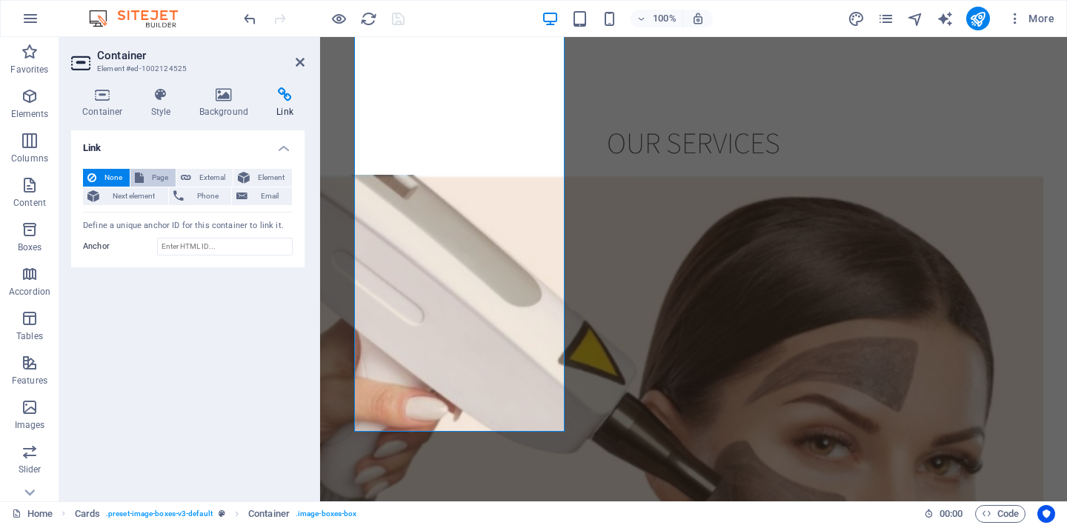
click at [153, 180] on span "Page" at bounding box center [159, 178] width 23 height 18
select select
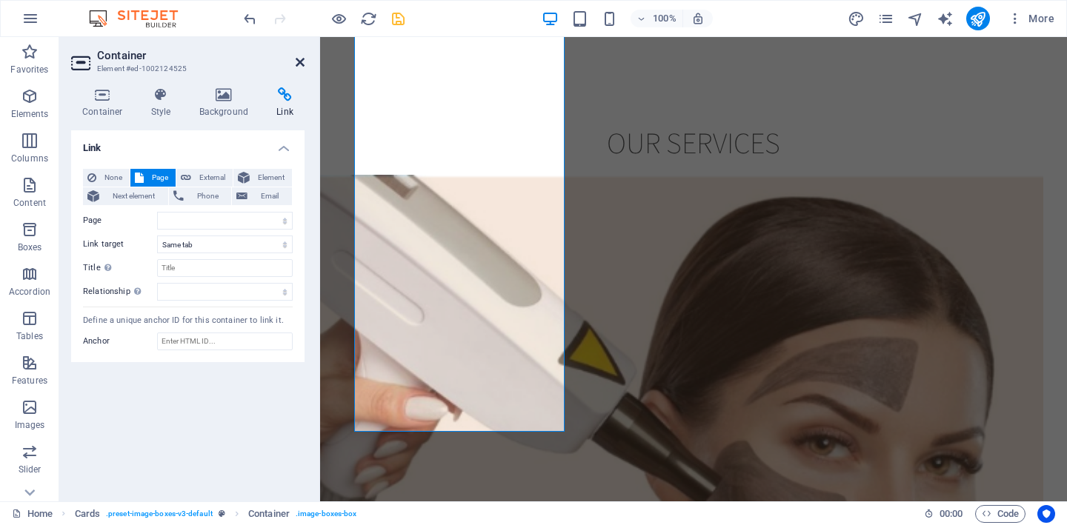
click at [298, 62] on icon at bounding box center [300, 62] width 9 height 12
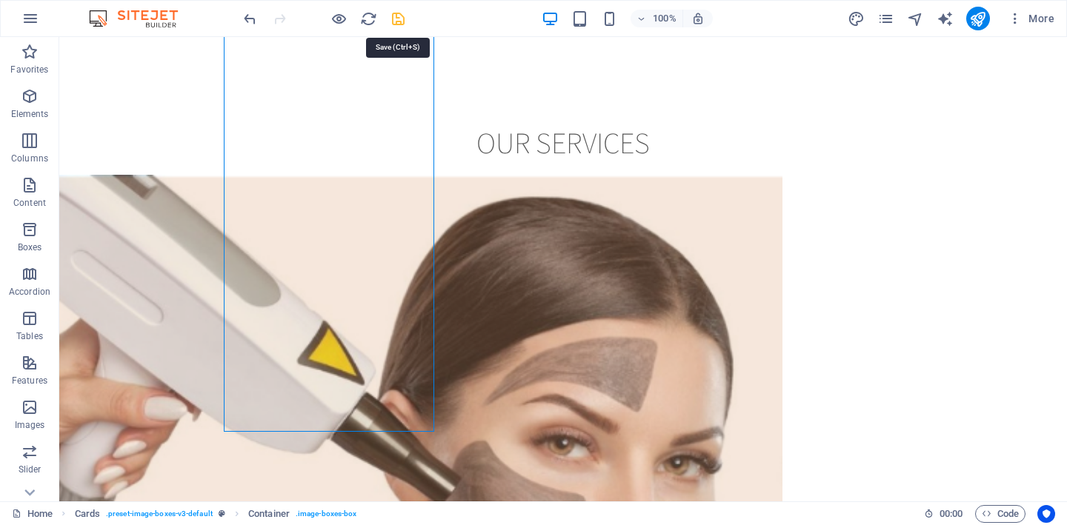
click at [398, 12] on icon "save" at bounding box center [398, 18] width 17 height 17
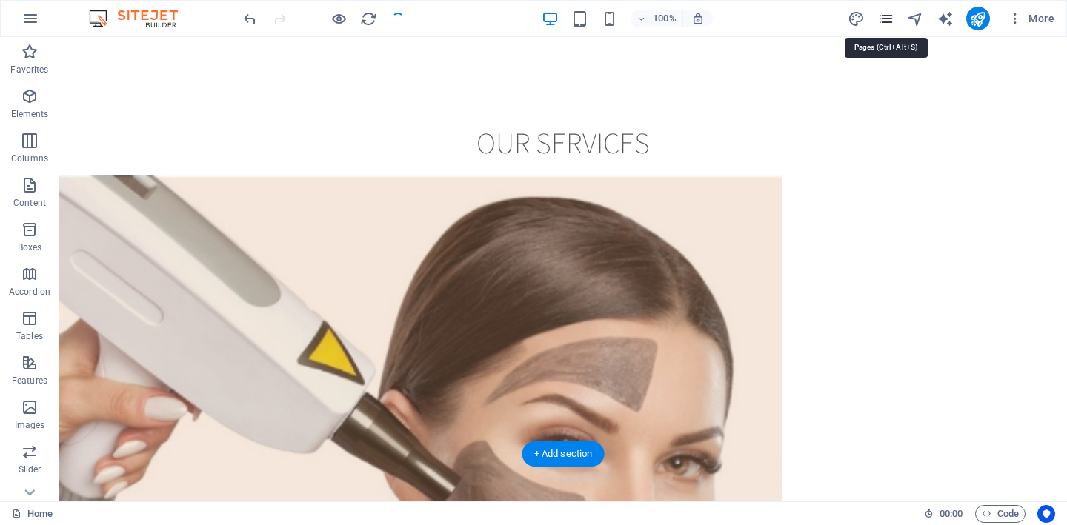
click at [886, 19] on icon "pages" at bounding box center [885, 18] width 17 height 17
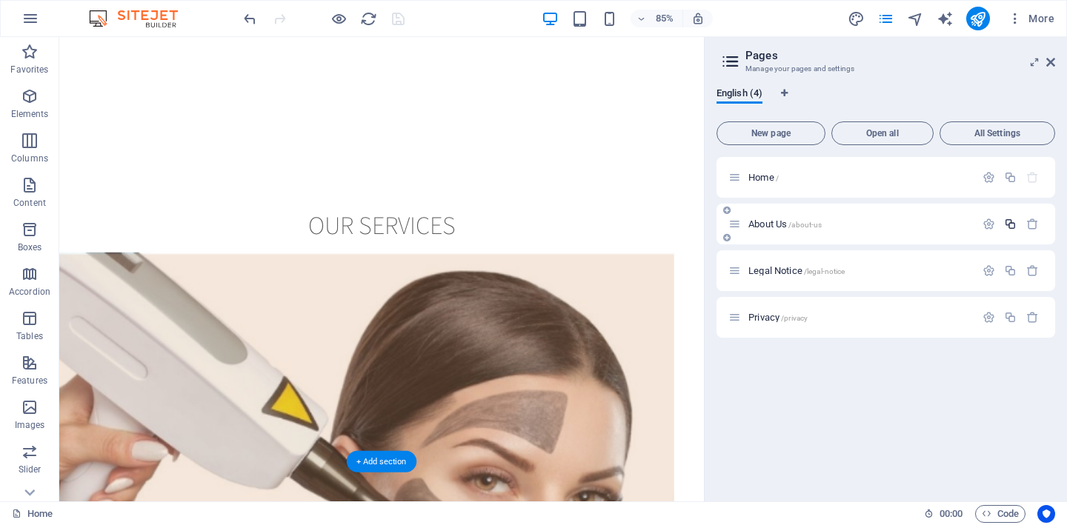
click at [1009, 223] on icon "button" at bounding box center [1010, 224] width 13 height 13
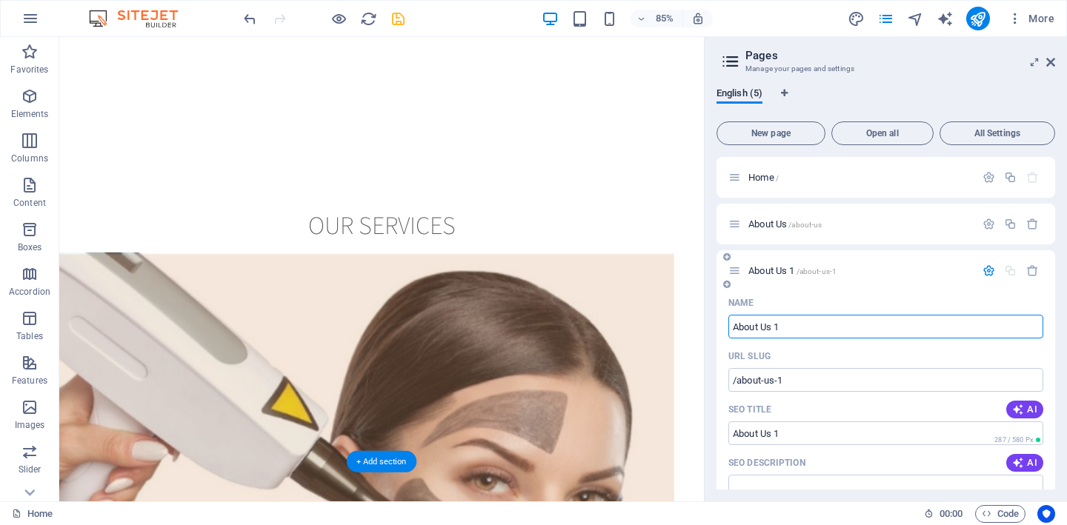
click at [806, 322] on input "About Us 1" at bounding box center [885, 327] width 315 height 24
type input "About U"
type input "/about-us-5"
type input "About Us"
type input "A"
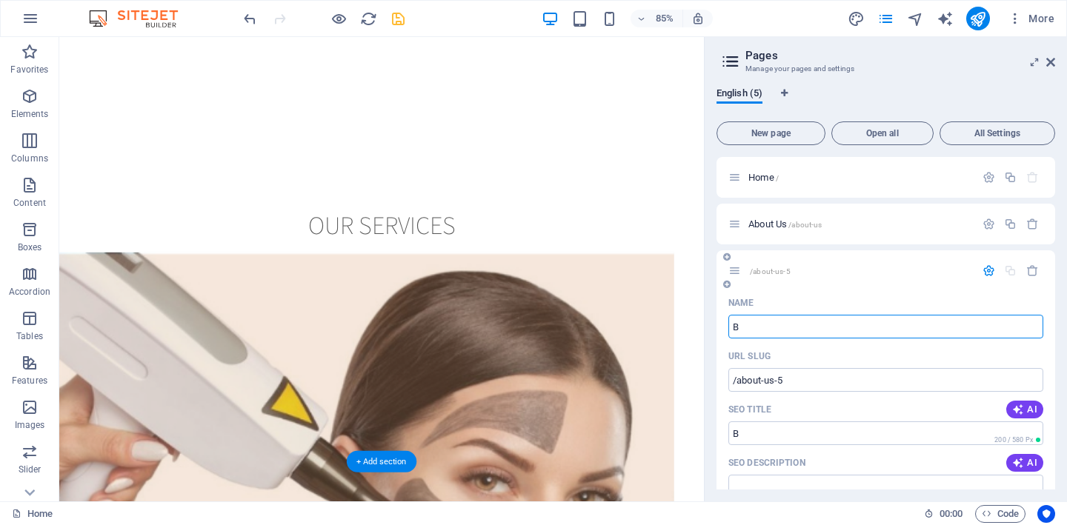
type input "BO"
type input "B"
type input "BOOKING"
type input "BOOKINGS"
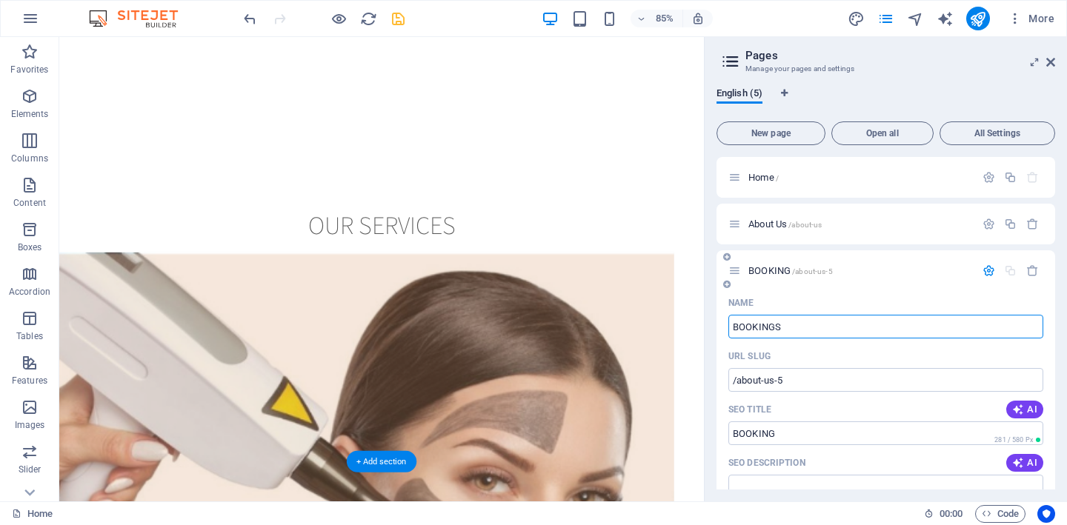
type input "BOOKINGS"
click at [845, 299] on div "Name" at bounding box center [885, 303] width 315 height 24
click at [814, 332] on input "BOOKINGS" at bounding box center [885, 327] width 315 height 24
click at [880, 222] on p "About Us /about-us" at bounding box center [859, 224] width 222 height 10
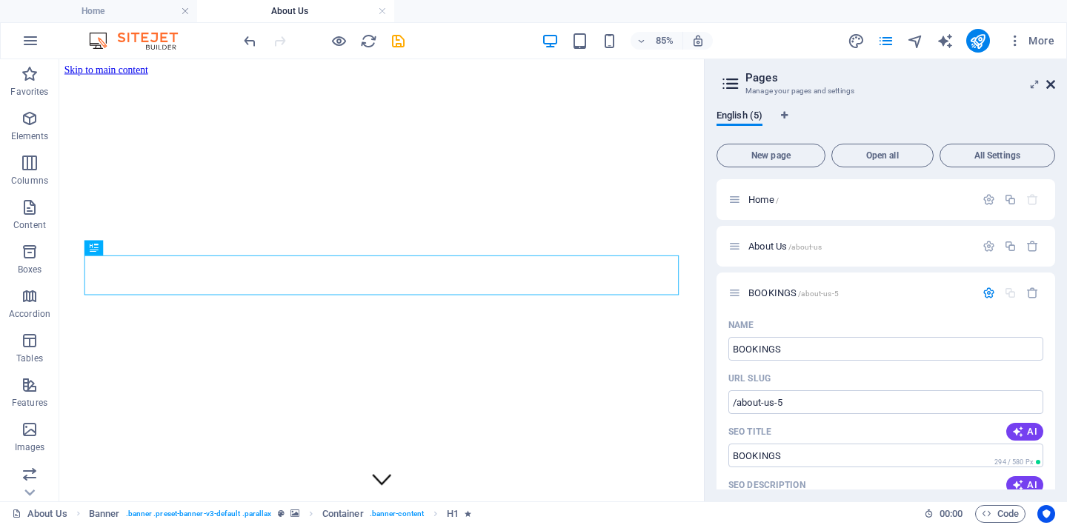
click at [1051, 84] on icon at bounding box center [1050, 85] width 9 height 12
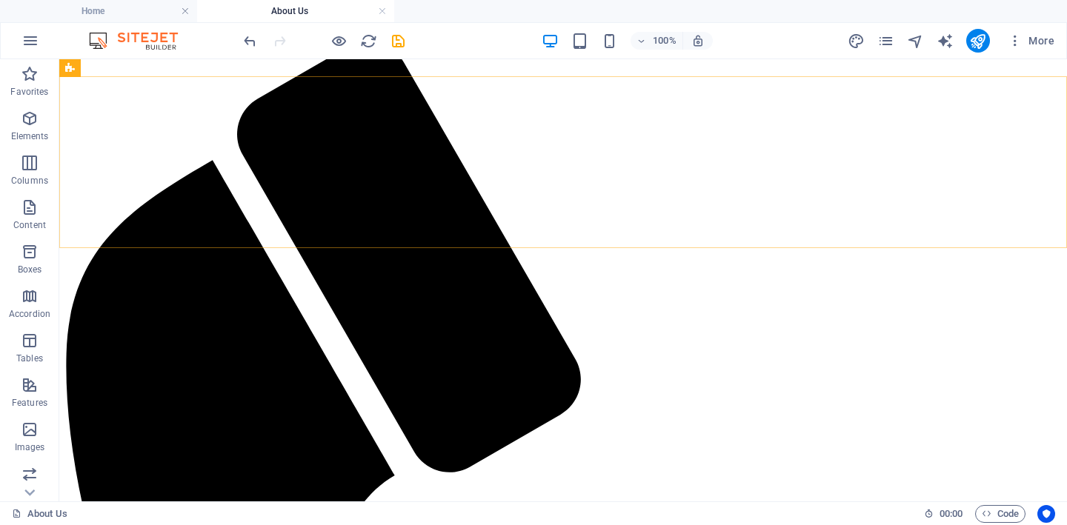
scroll to position [681, 0]
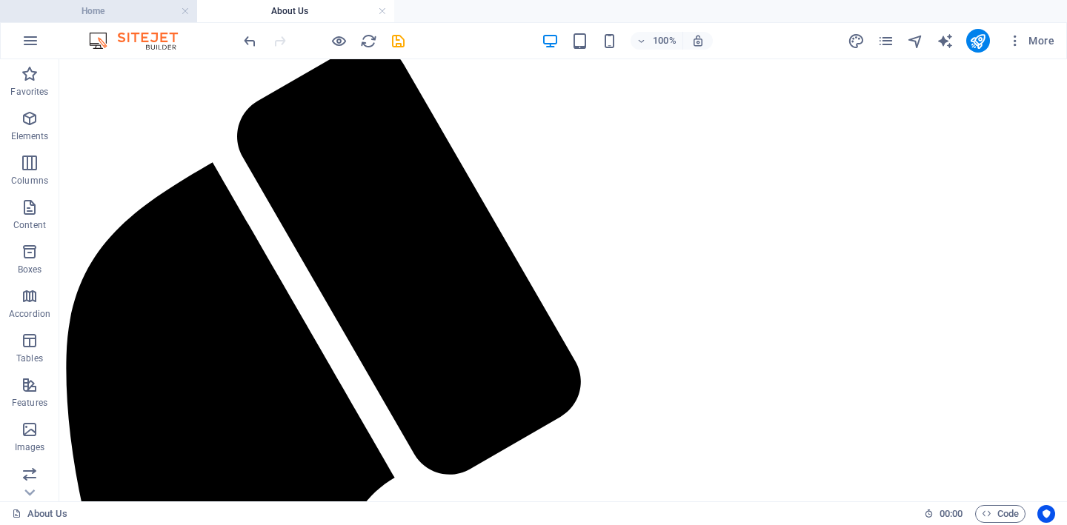
click at [66, 14] on h4 "Home" at bounding box center [98, 11] width 197 height 16
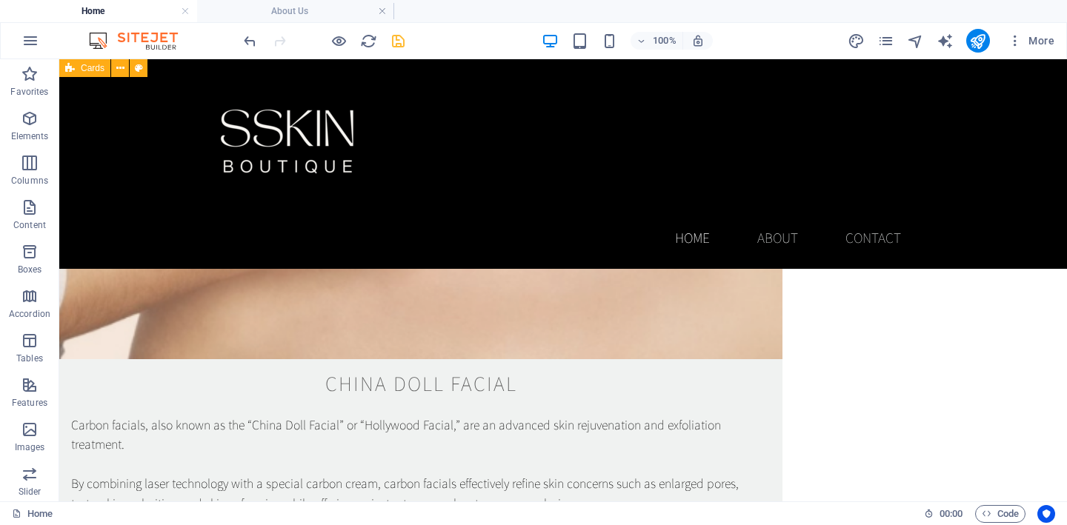
scroll to position [2285, 0]
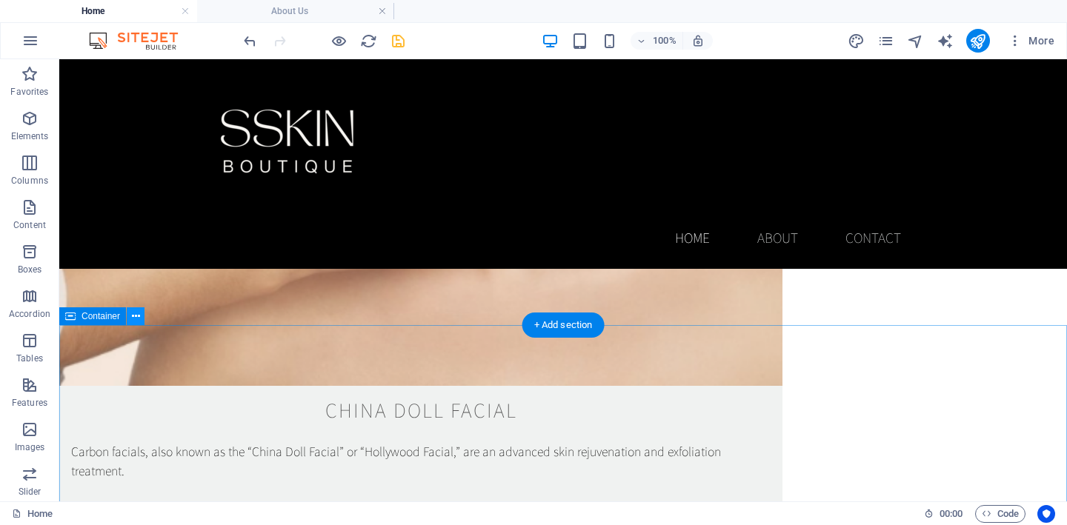
click at [136, 316] on icon at bounding box center [136, 317] width 8 height 16
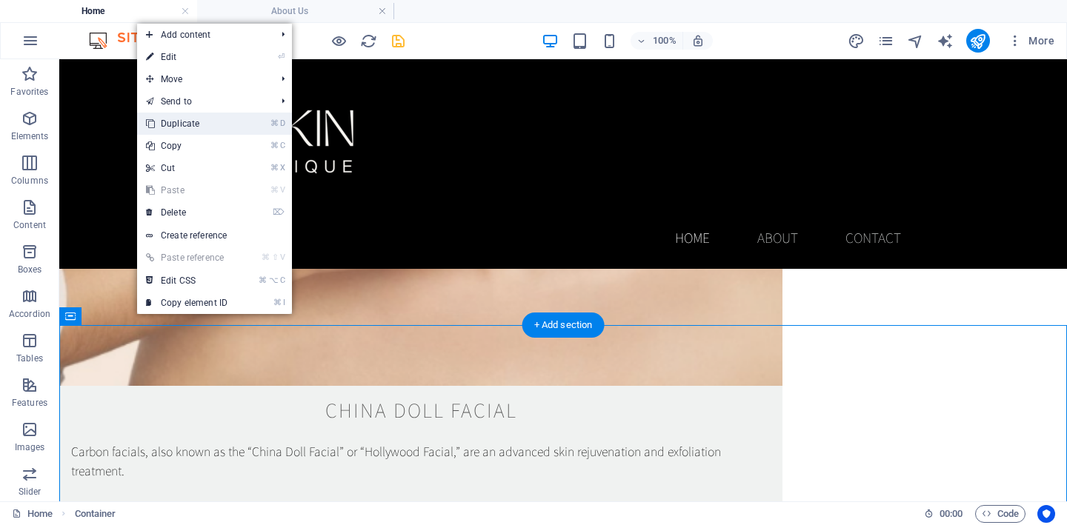
click at [202, 117] on link "⌘ D Duplicate" at bounding box center [186, 124] width 99 height 22
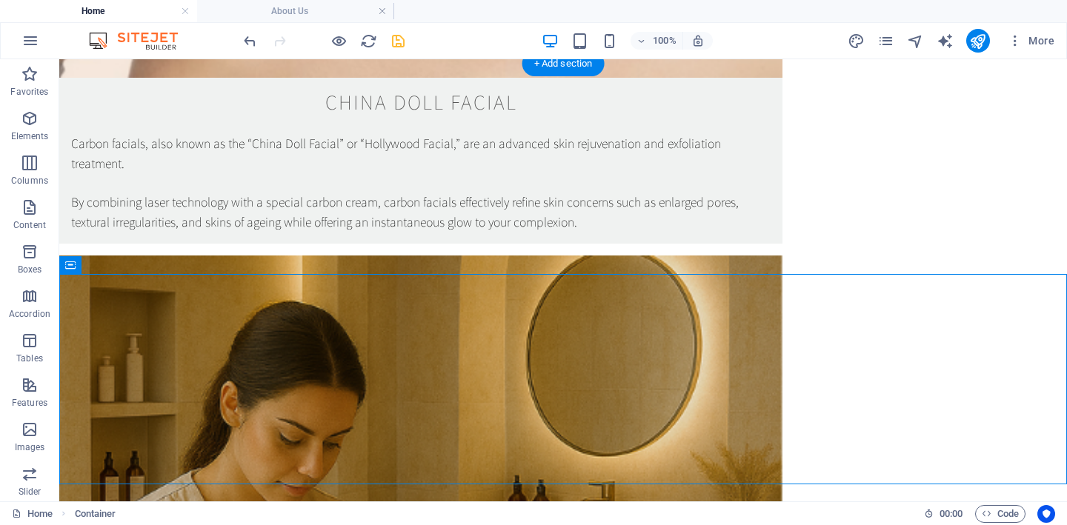
scroll to position [2645, 0]
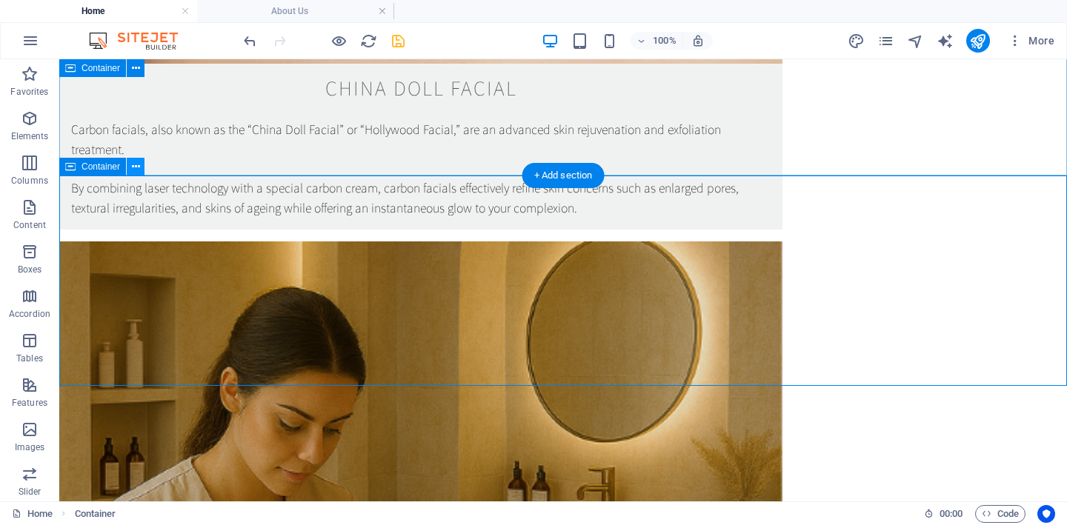
click at [136, 171] on icon at bounding box center [136, 167] width 8 height 16
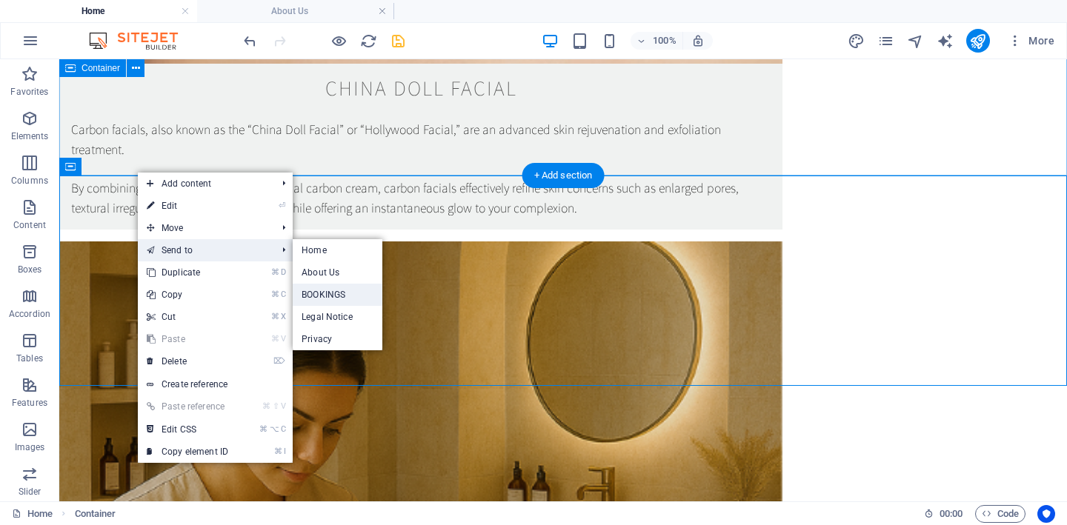
click at [342, 293] on link "BOOKINGS" at bounding box center [338, 295] width 90 height 22
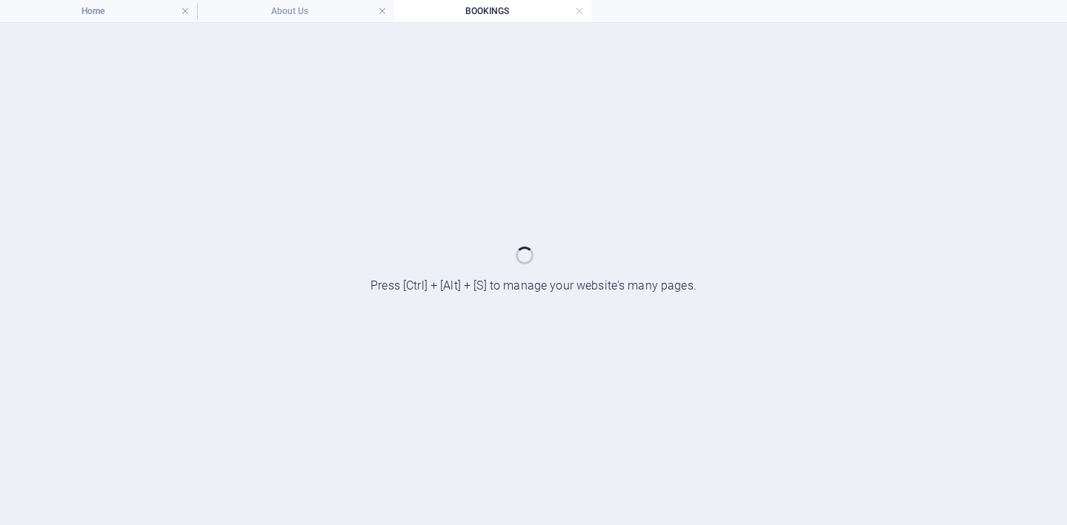
click at [459, 16] on h4 "BOOKINGS" at bounding box center [492, 11] width 197 height 16
click at [93, 14] on h4 "Home" at bounding box center [98, 11] width 197 height 16
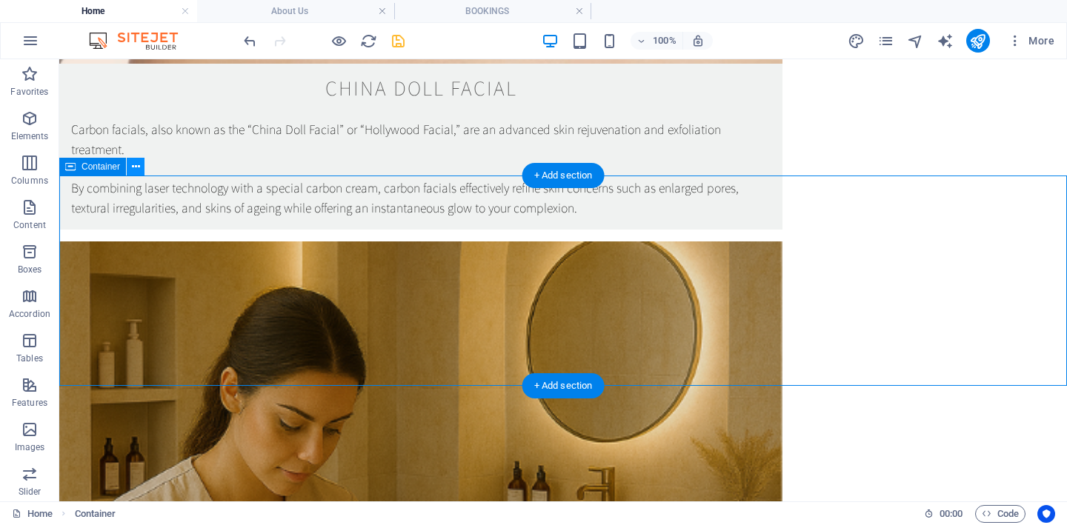
click at [132, 167] on icon at bounding box center [136, 167] width 8 height 16
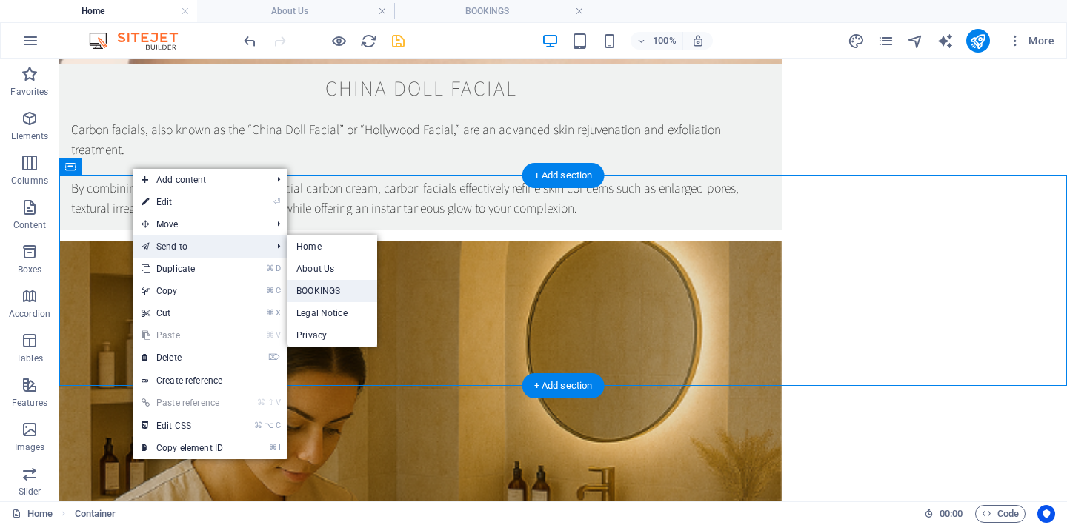
click at [356, 293] on link "BOOKINGS" at bounding box center [333, 291] width 90 height 22
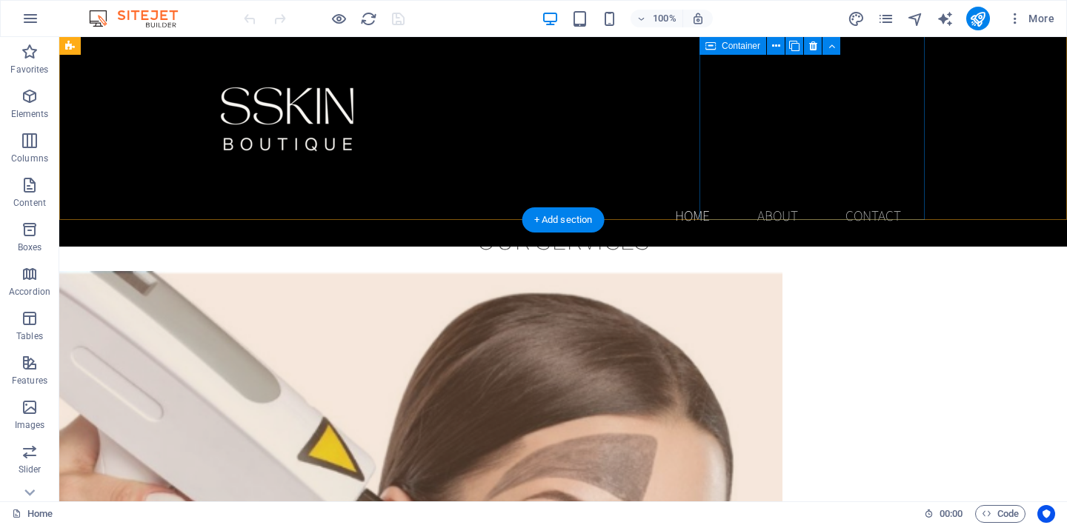
scroll to position [1398, 0]
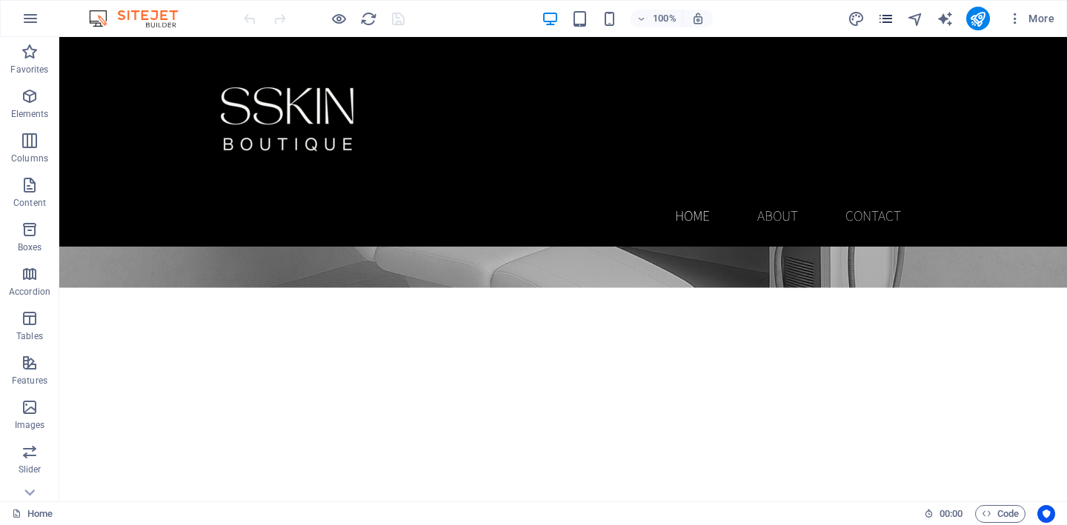
click at [888, 17] on icon "pages" at bounding box center [885, 18] width 17 height 17
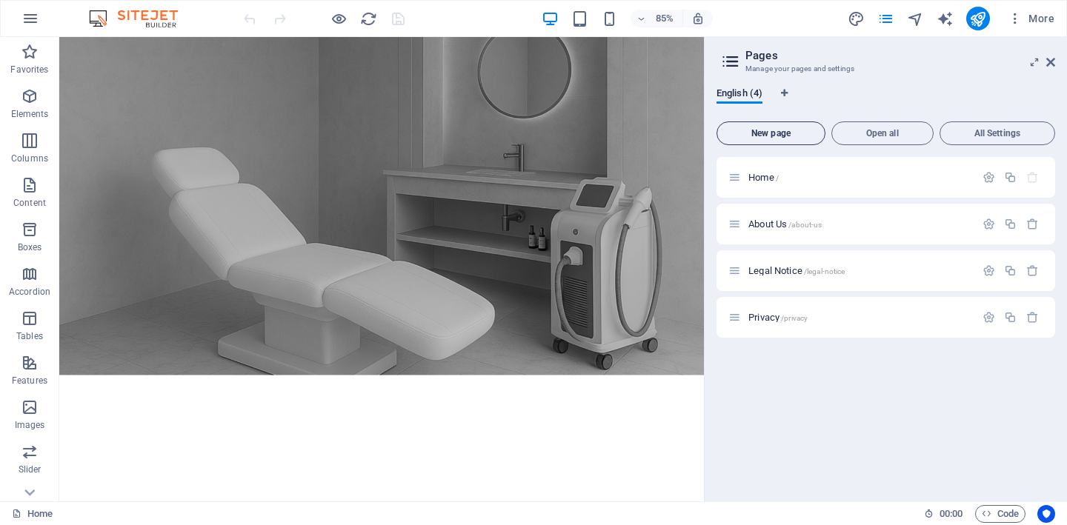
click at [787, 134] on span "New page" at bounding box center [771, 133] width 96 height 9
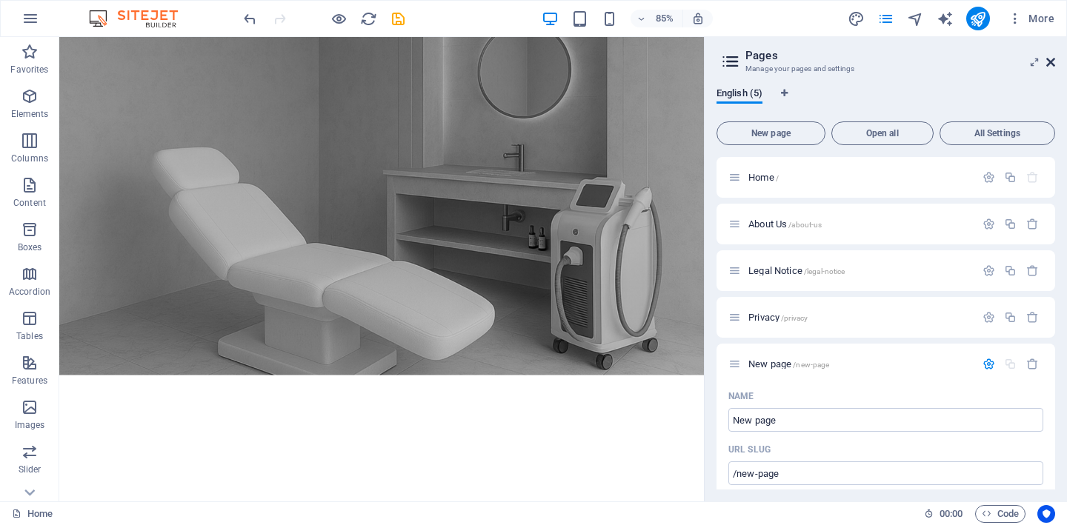
click at [1050, 59] on icon at bounding box center [1050, 62] width 9 height 12
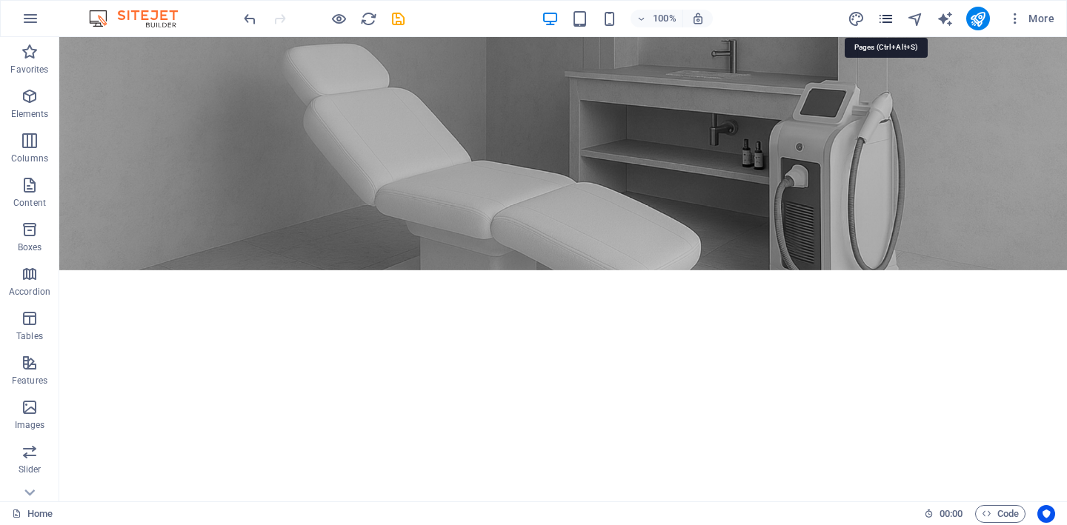
click at [891, 21] on icon "pages" at bounding box center [885, 18] width 17 height 17
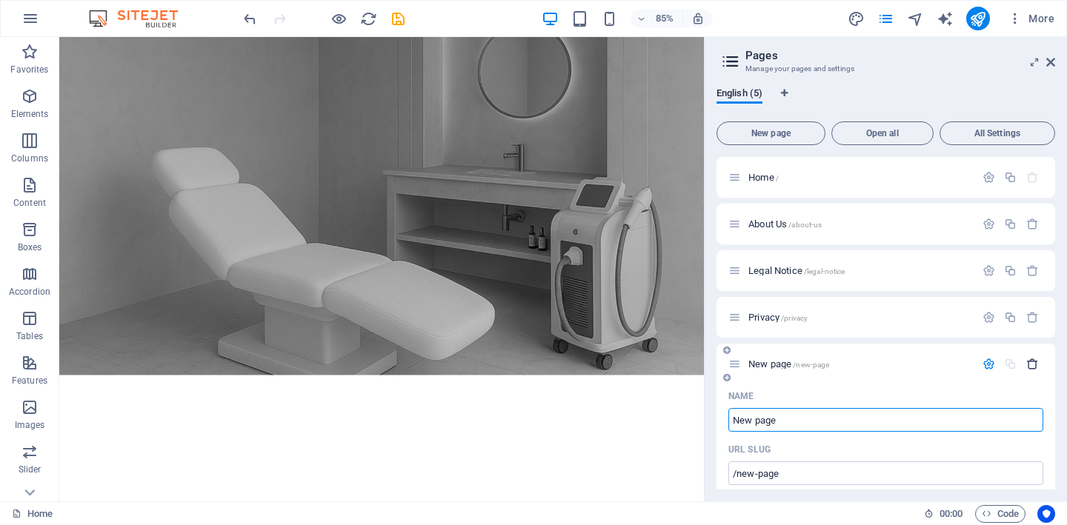
click at [1030, 366] on icon "button" at bounding box center [1032, 364] width 13 height 13
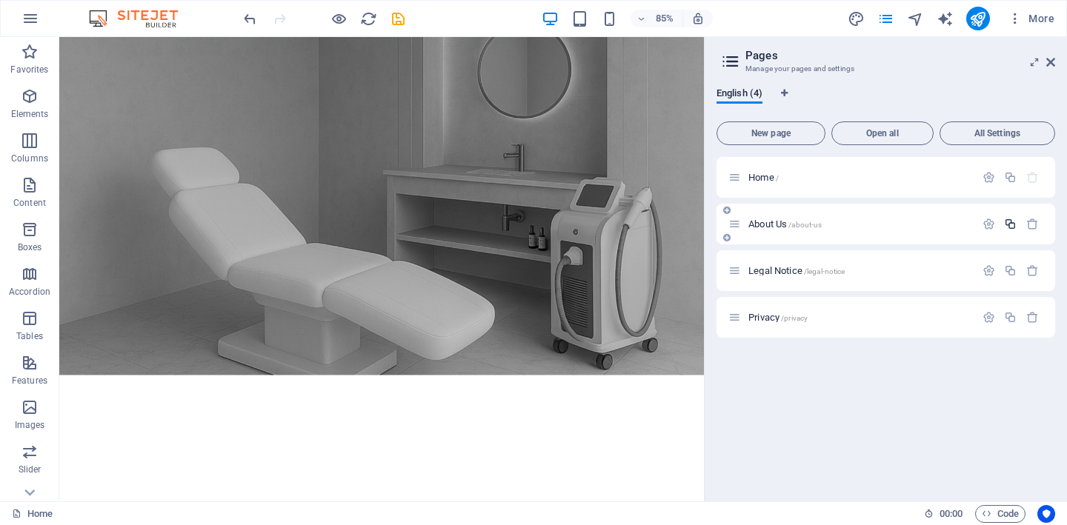
click at [1008, 225] on icon "button" at bounding box center [1010, 224] width 13 height 13
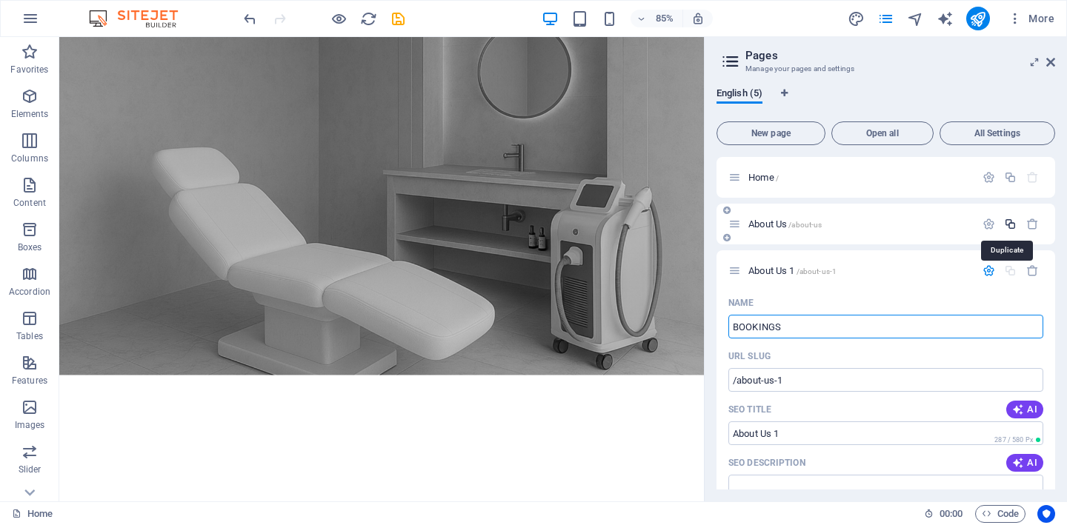
type input "BOOKINGS"
type input "/bookings"
type input "BOOKINGS"
click at [868, 230] on div "About Us /about-us" at bounding box center [851, 224] width 247 height 17
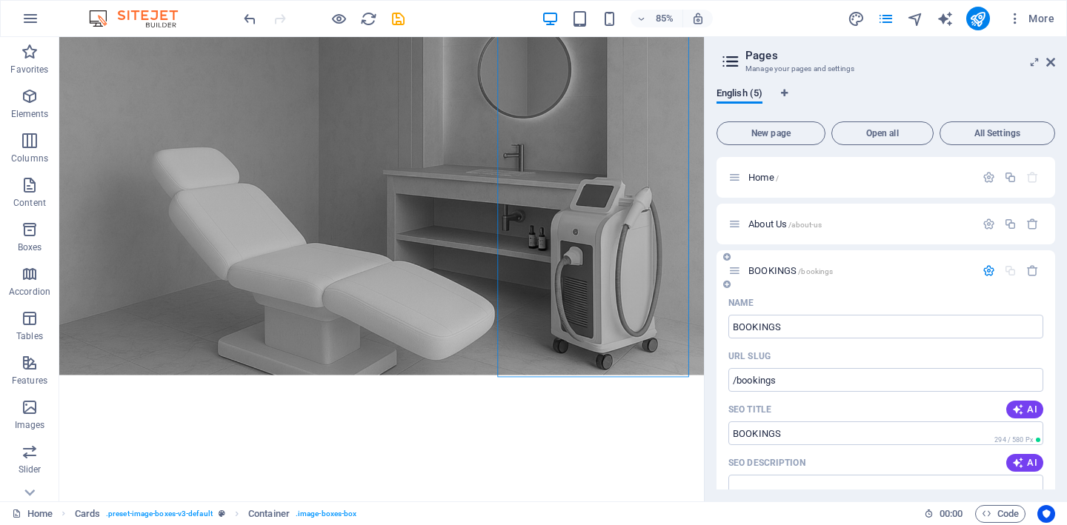
click at [864, 260] on div "BOOKINGS /bookings" at bounding box center [886, 270] width 339 height 41
click at [773, 266] on span "BOOKINGS /bookings" at bounding box center [790, 270] width 84 height 11
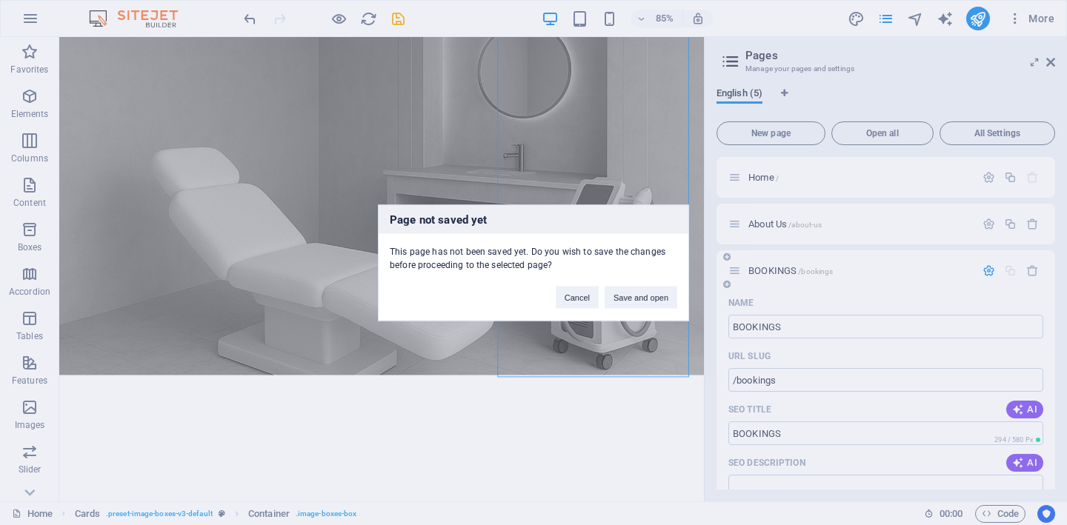
click at [773, 266] on div "Page not saved yet This page has not been saved yet. Do you wish to save the ch…" at bounding box center [533, 262] width 1067 height 525
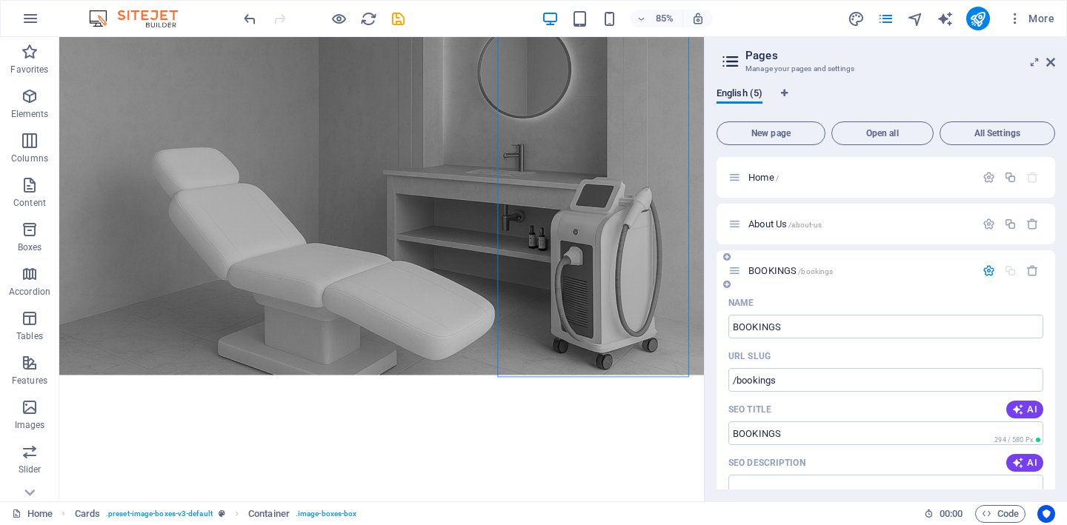
click at [825, 288] on div "BOOKINGS /bookings" at bounding box center [886, 270] width 339 height 41
click at [861, 100] on div "English (5)" at bounding box center [886, 101] width 339 height 28
click at [1050, 60] on icon at bounding box center [1050, 62] width 9 height 12
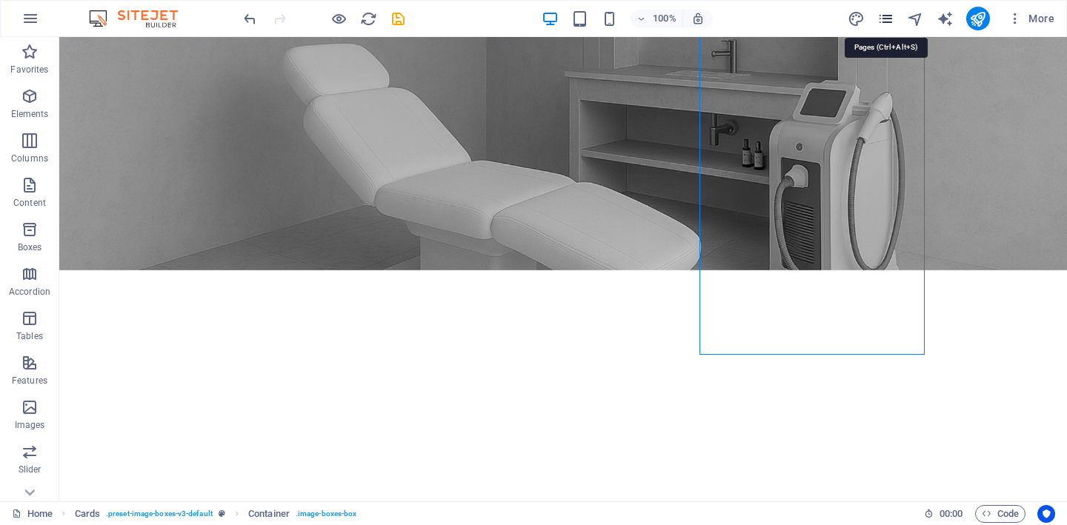
click at [889, 12] on icon "pages" at bounding box center [885, 18] width 17 height 17
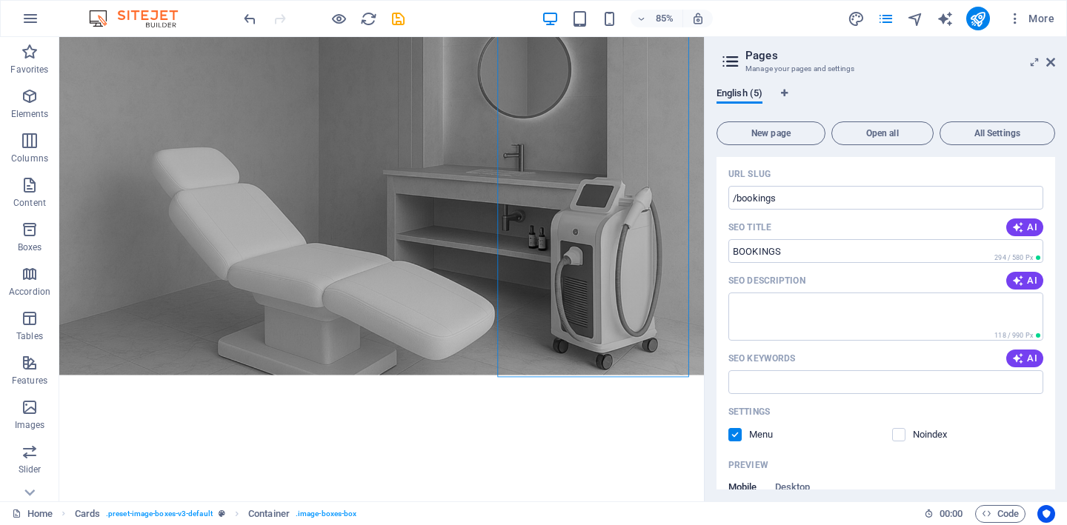
scroll to position [182, 0]
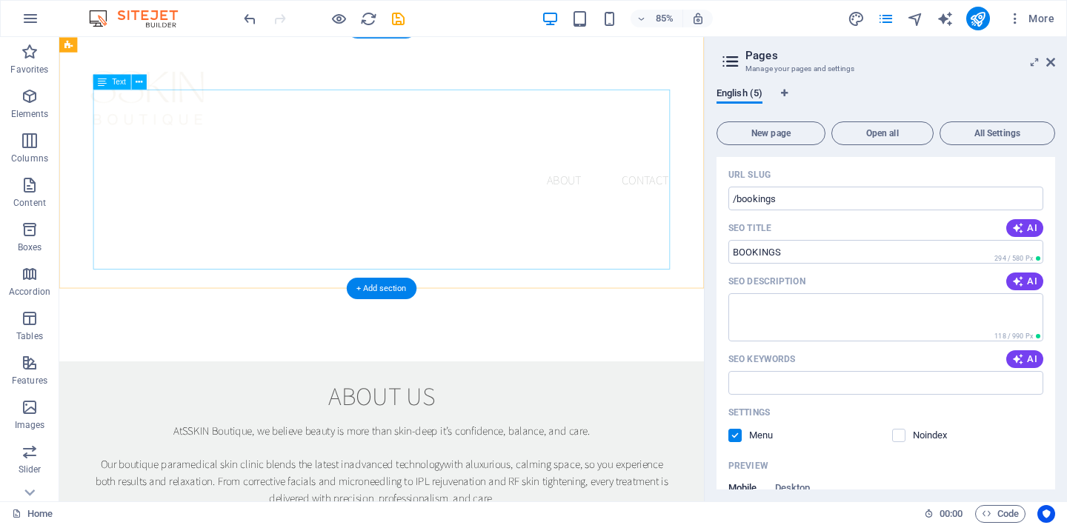
scroll to position [558, 0]
click at [812, 296] on textarea "SEO Description" at bounding box center [885, 317] width 315 height 48
click at [817, 379] on input "SEO Keywords" at bounding box center [885, 383] width 315 height 24
click at [871, 446] on div "Settings Menu Noindex" at bounding box center [885, 424] width 315 height 47
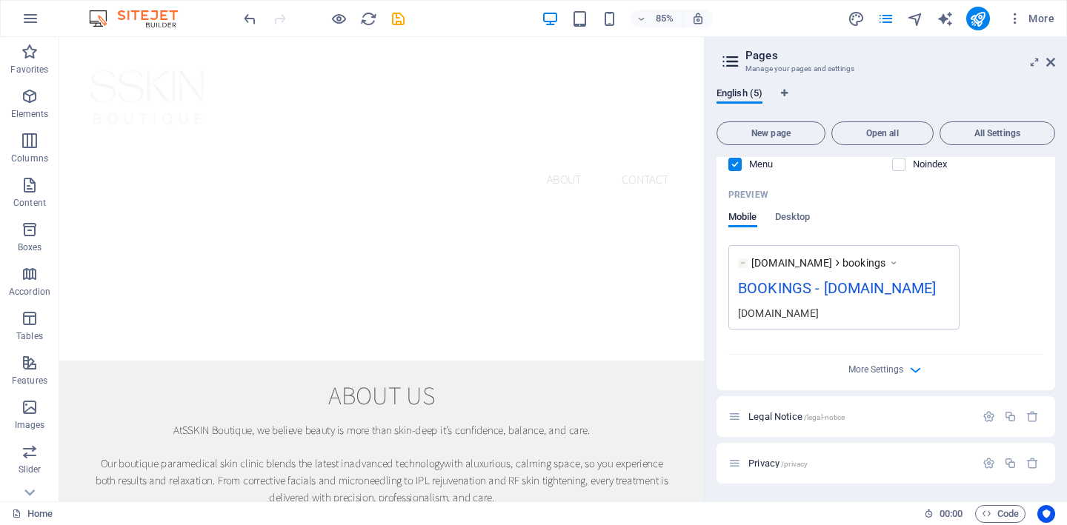
scroll to position [472, 0]
click at [879, 422] on div "Legal Notice /legal-notice" at bounding box center [851, 416] width 247 height 17
click at [877, 420] on p "Legal Notice /legal-notice" at bounding box center [859, 417] width 222 height 10
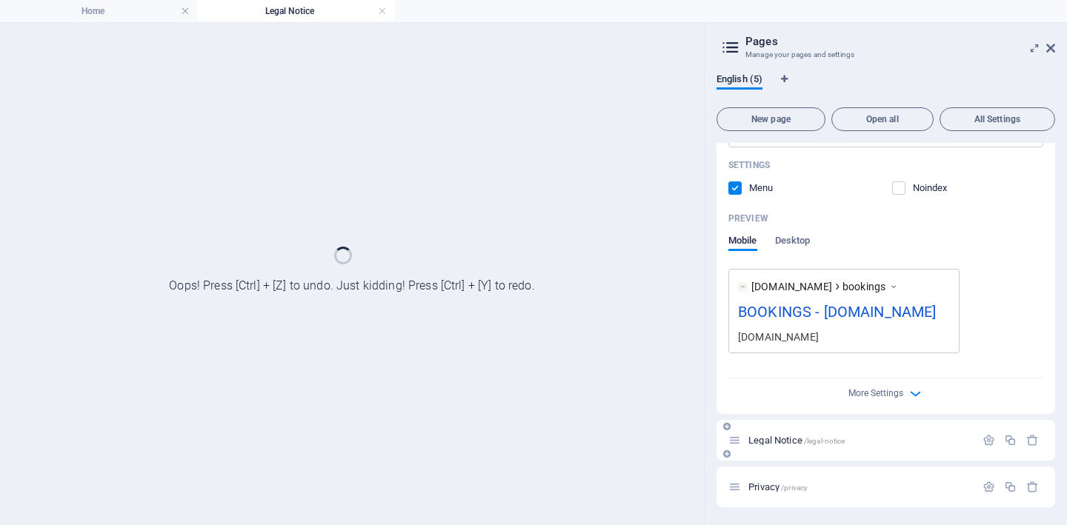
click at [877, 420] on div "Legal Notice /legal-notice" at bounding box center [886, 440] width 339 height 41
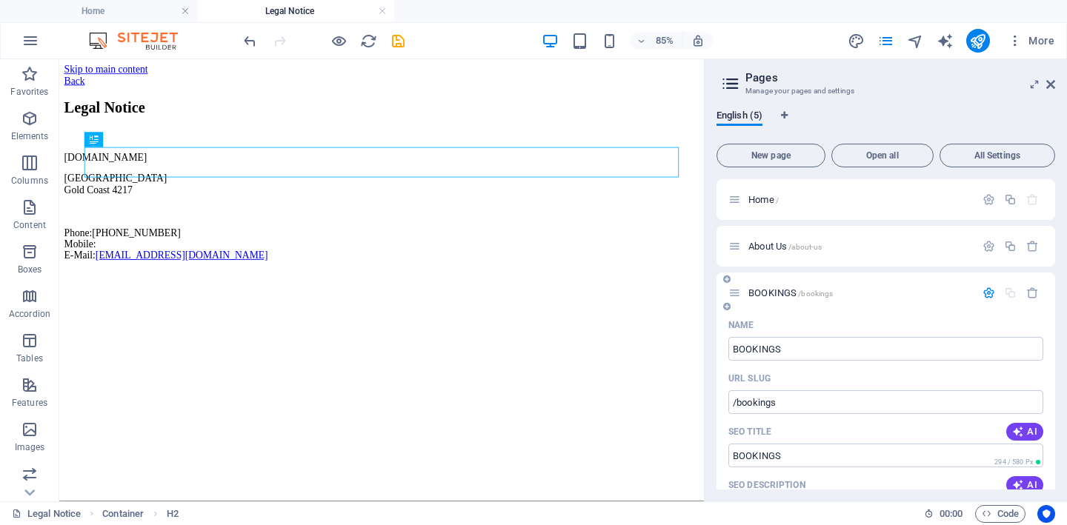
scroll to position [0, 0]
click at [854, 310] on div "BOOKINGS /bookings" at bounding box center [886, 293] width 339 height 41
click at [768, 295] on span "BOOKINGS /bookings" at bounding box center [790, 293] width 84 height 11
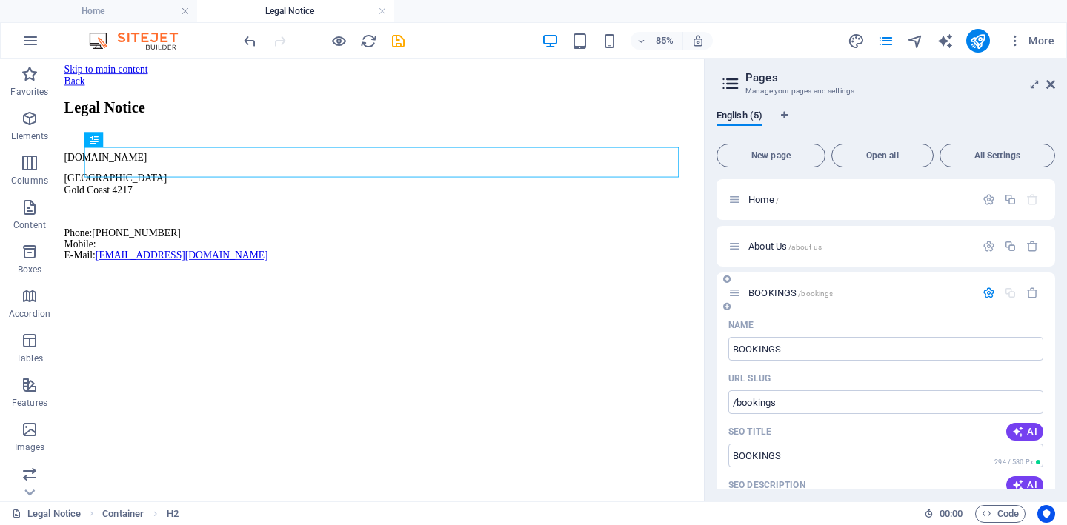
click at [768, 295] on span "BOOKINGS /bookings" at bounding box center [790, 293] width 84 height 11
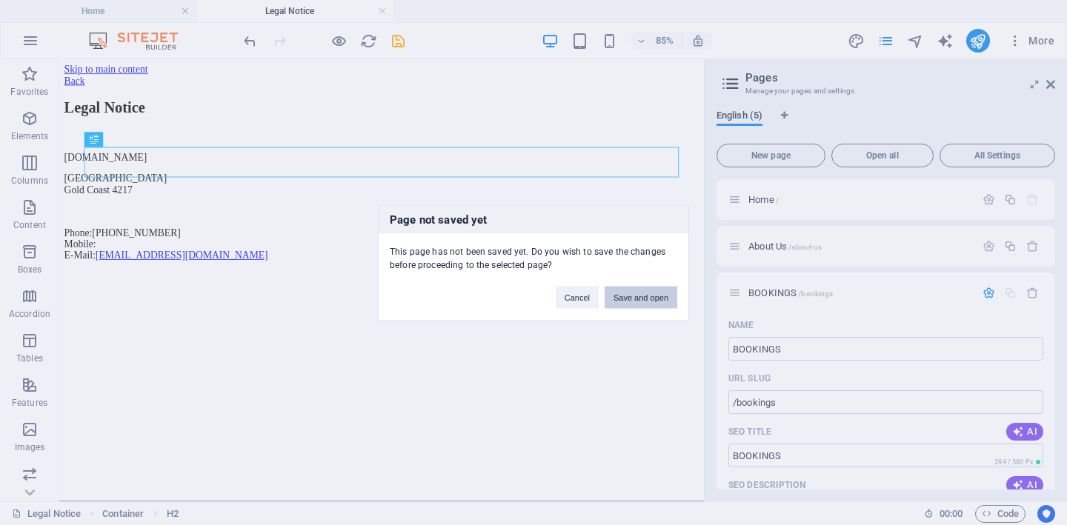
drag, startPoint x: 628, startPoint y: 304, endPoint x: 670, endPoint y: 288, distance: 44.6
click at [628, 304] on button "Save and open" at bounding box center [641, 297] width 73 height 22
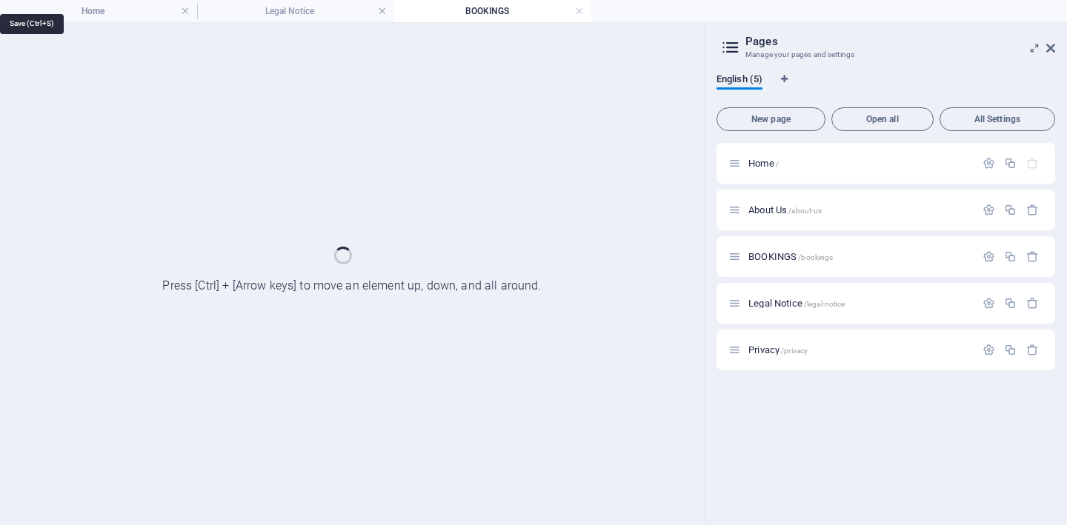
click at [401, 42] on div "Favorites Elements Columns Content Boxes Accordion Tables Features Images Slide…" at bounding box center [352, 274] width 704 height 502
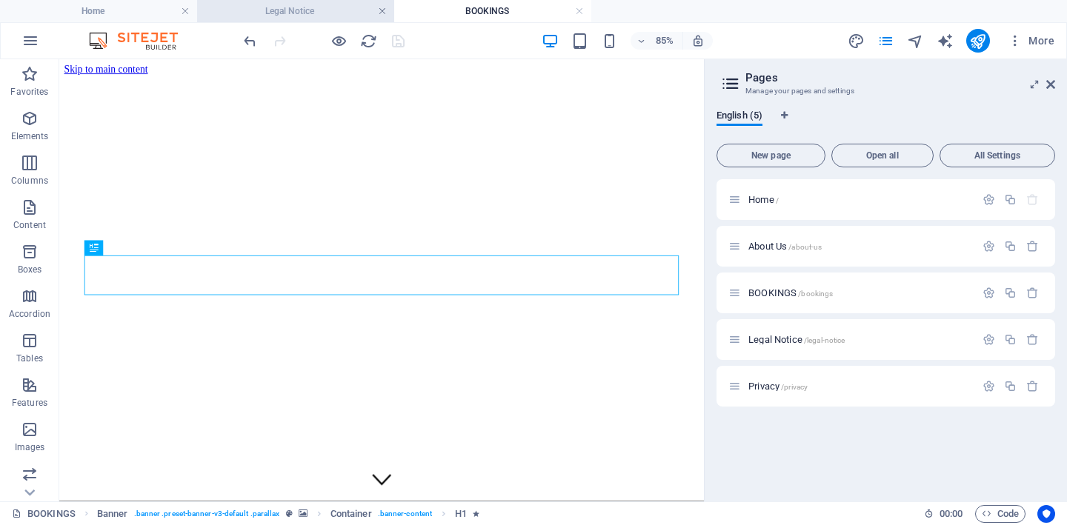
click at [382, 11] on link at bounding box center [382, 11] width 9 height 14
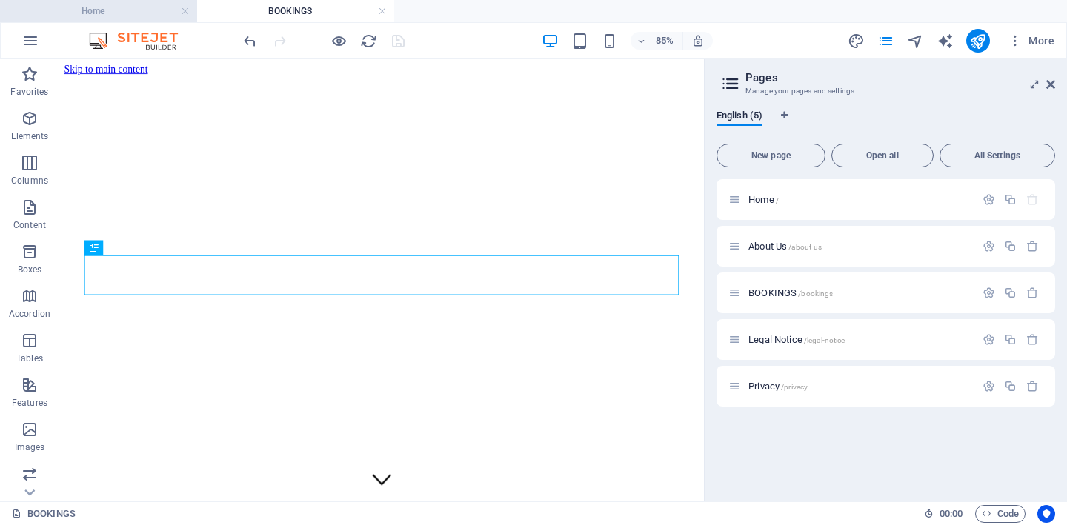
click at [113, 7] on h4 "Home" at bounding box center [98, 11] width 197 height 16
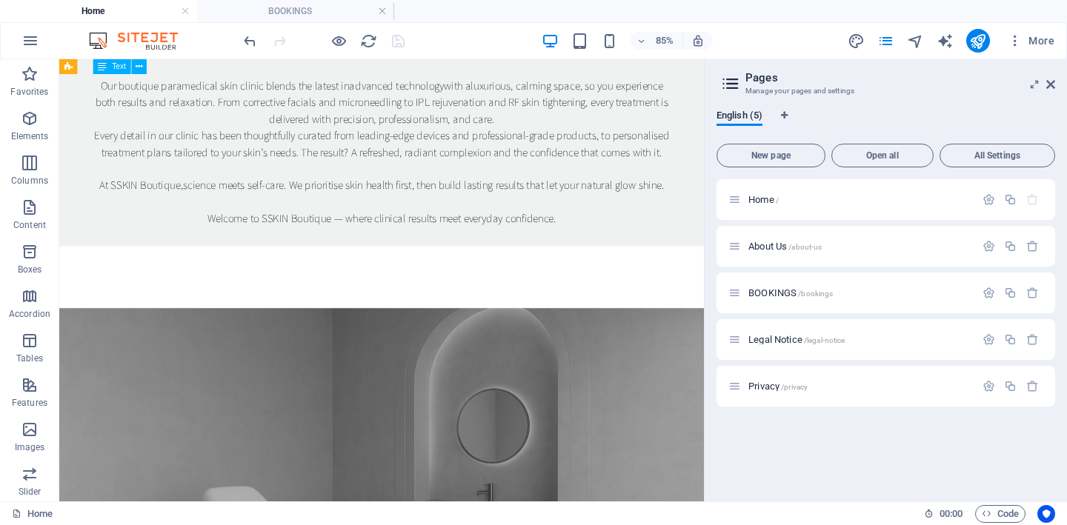
scroll to position [1009, 0]
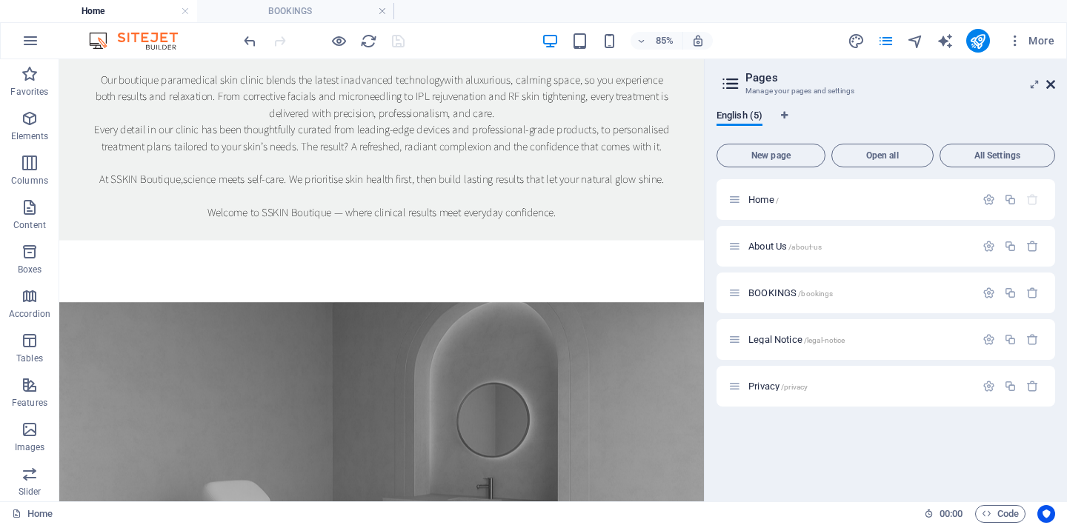
click at [1051, 85] on icon at bounding box center [1050, 85] width 9 height 12
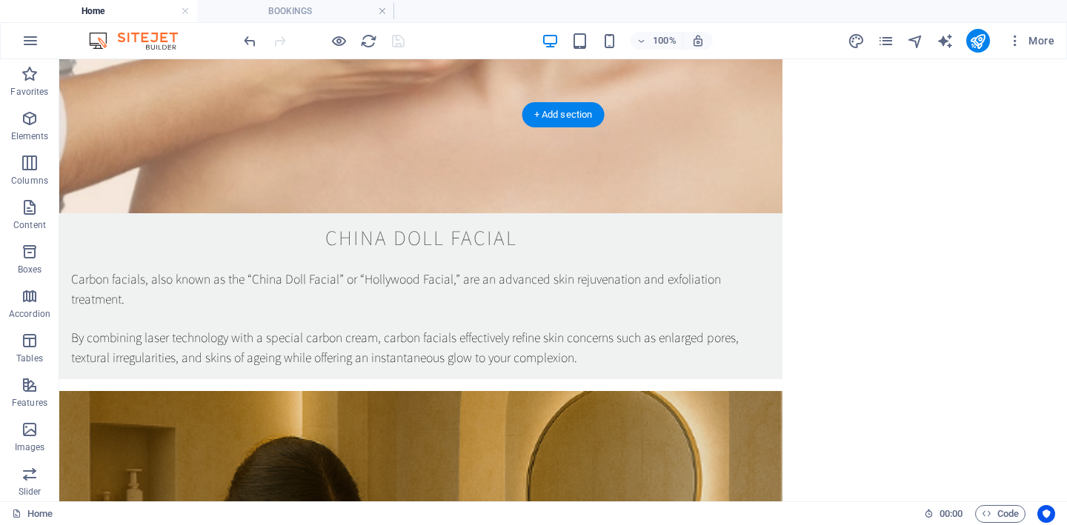
scroll to position [2503, 0]
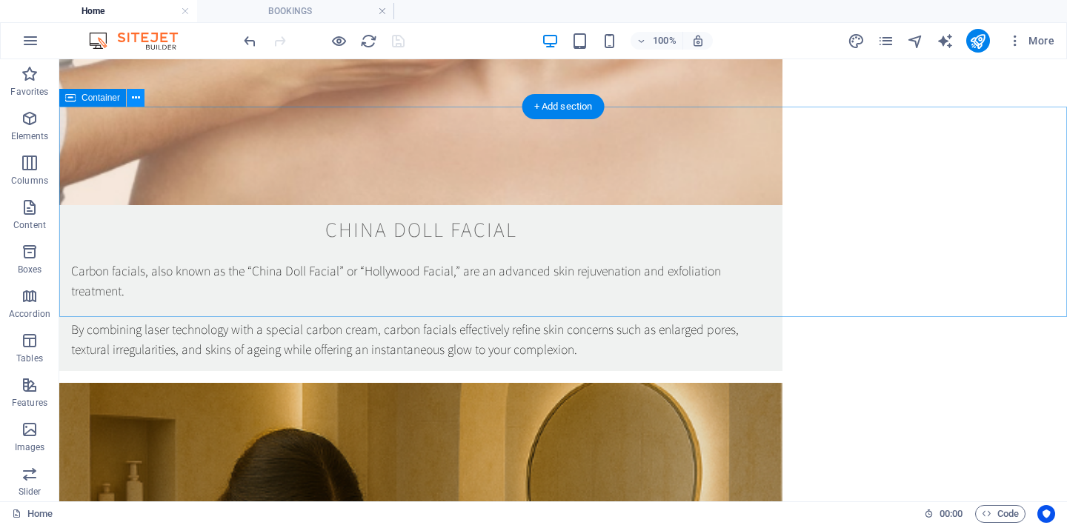
click at [134, 95] on icon at bounding box center [136, 98] width 8 height 16
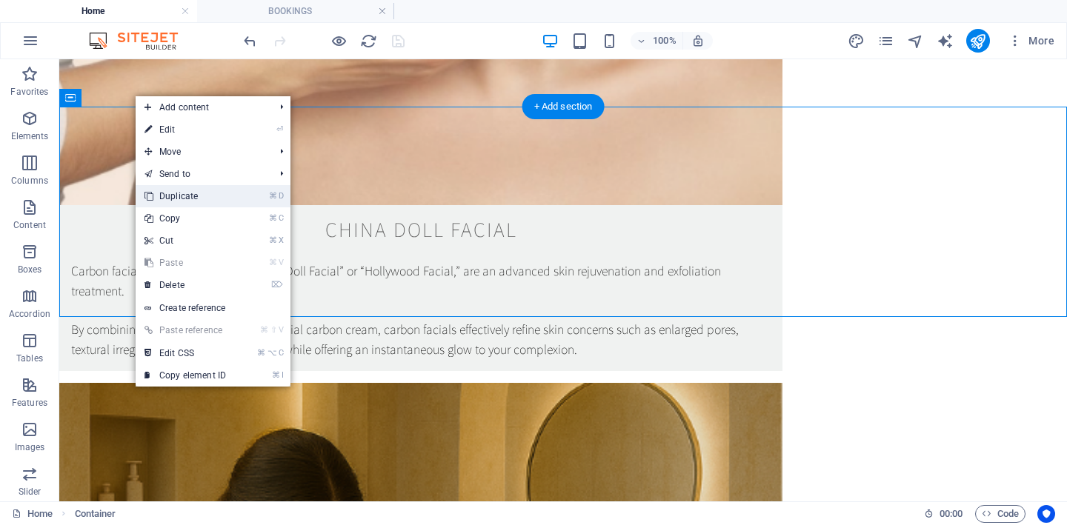
click at [207, 196] on link "⌘ D Duplicate" at bounding box center [185, 196] width 99 height 22
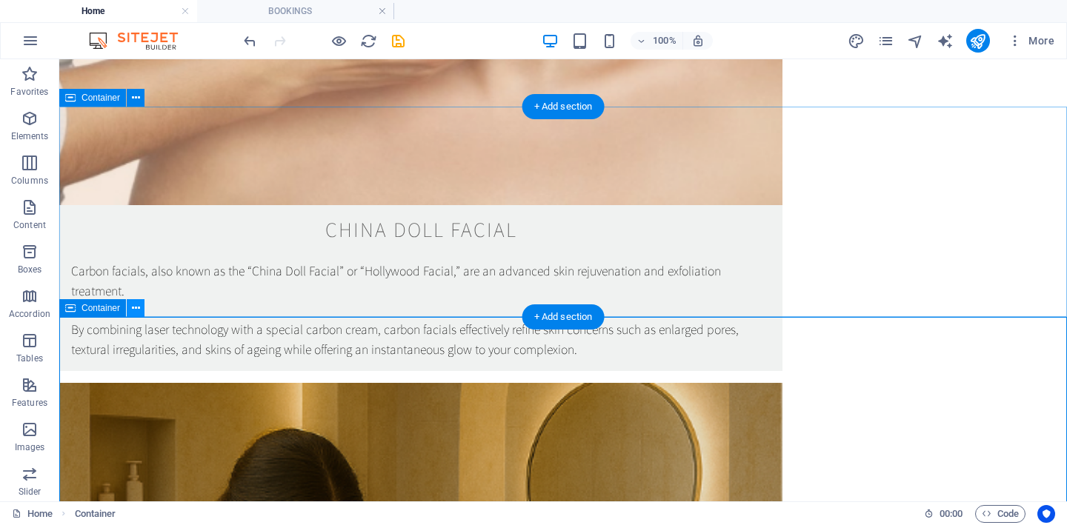
click at [132, 310] on icon at bounding box center [136, 309] width 8 height 16
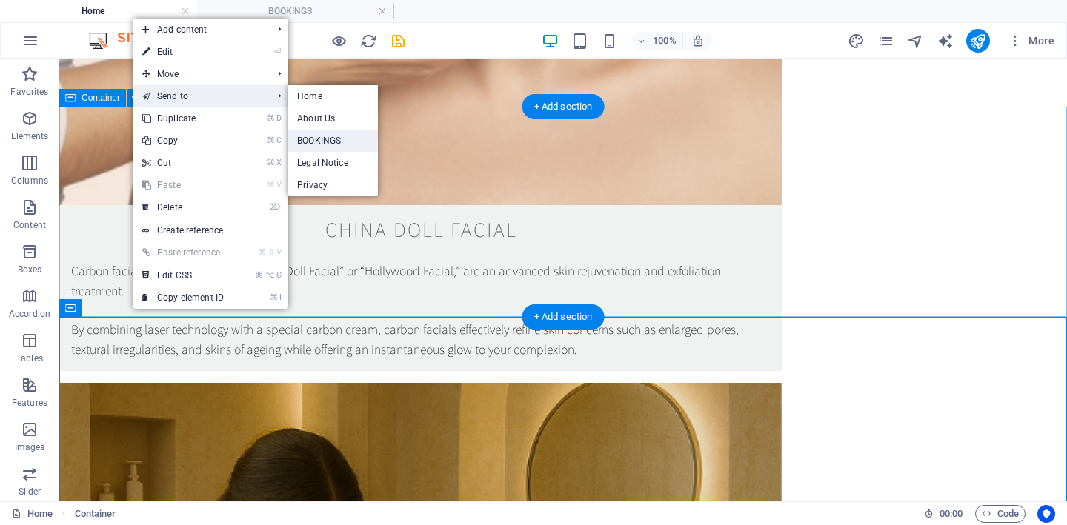
drag, startPoint x: 344, startPoint y: 139, endPoint x: 24, endPoint y: 79, distance: 325.6
click at [344, 139] on link "BOOKINGS" at bounding box center [333, 141] width 90 height 22
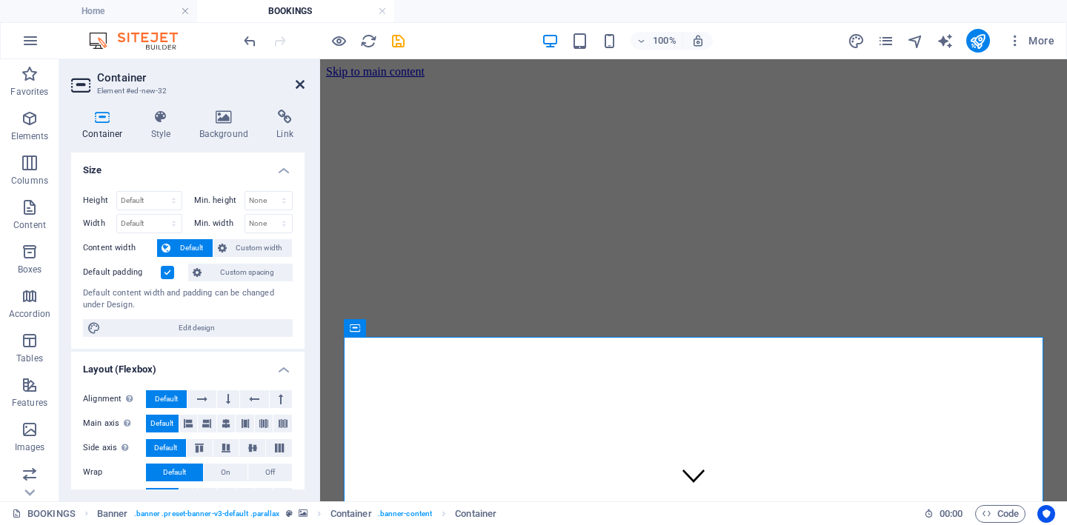
click at [297, 83] on icon at bounding box center [300, 85] width 9 height 12
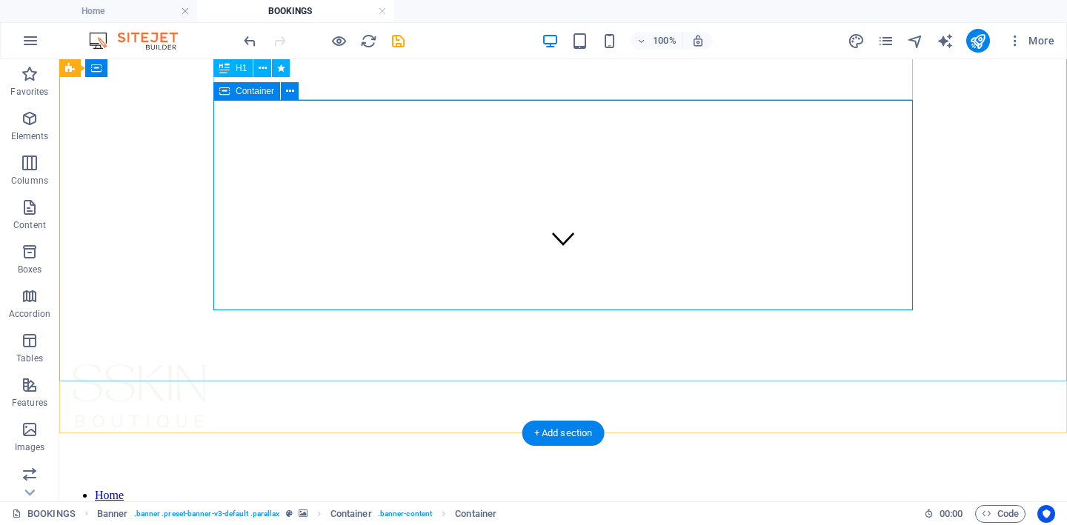
scroll to position [233, 0]
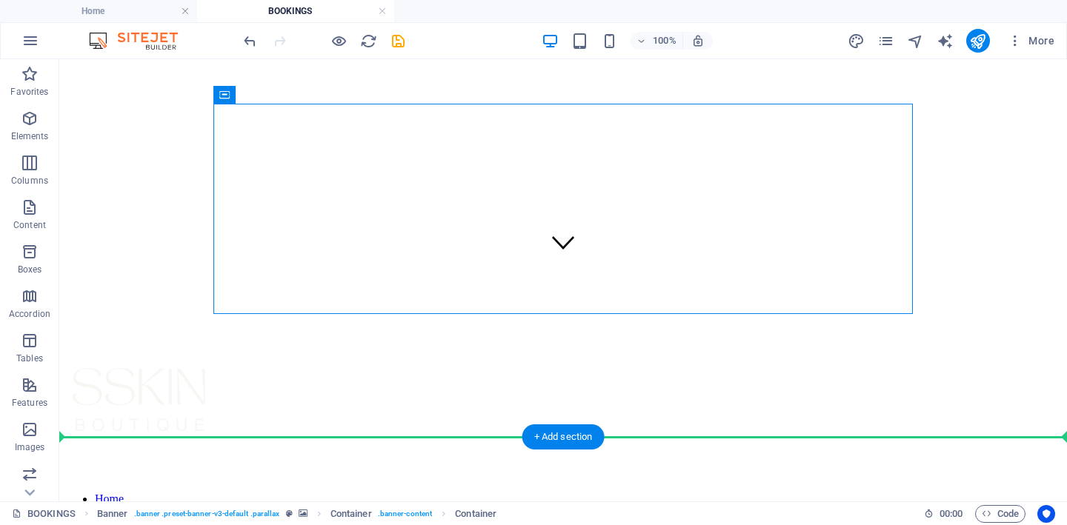
drag, startPoint x: 286, startPoint y: 152, endPoint x: 263, endPoint y: 391, distance: 239.7
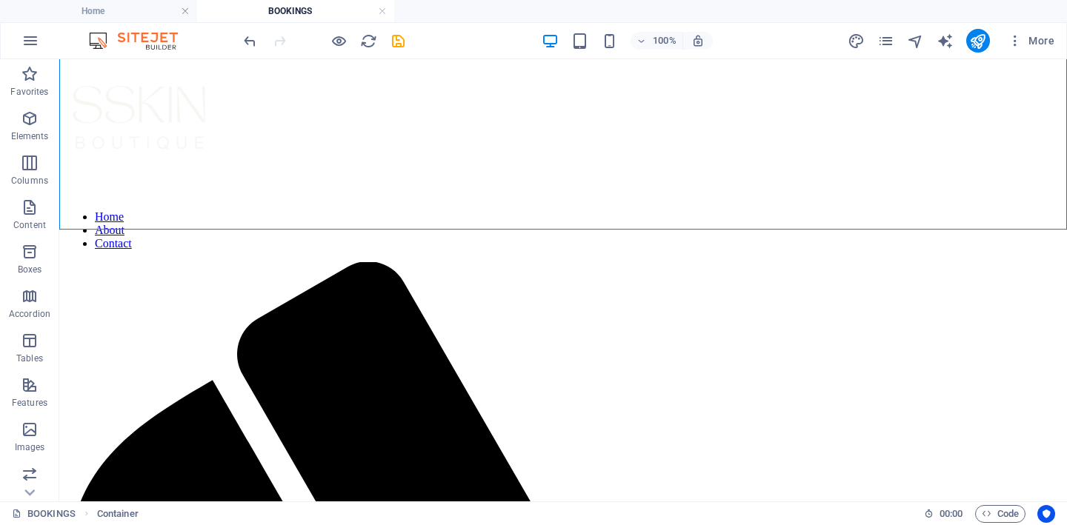
scroll to position [525, 0]
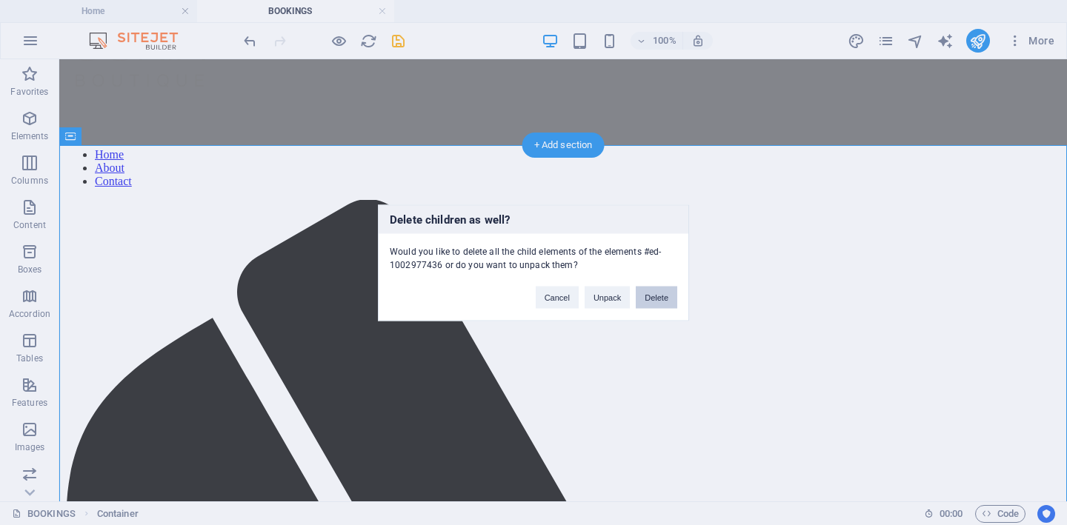
click at [665, 292] on button "Delete" at bounding box center [656, 297] width 41 height 22
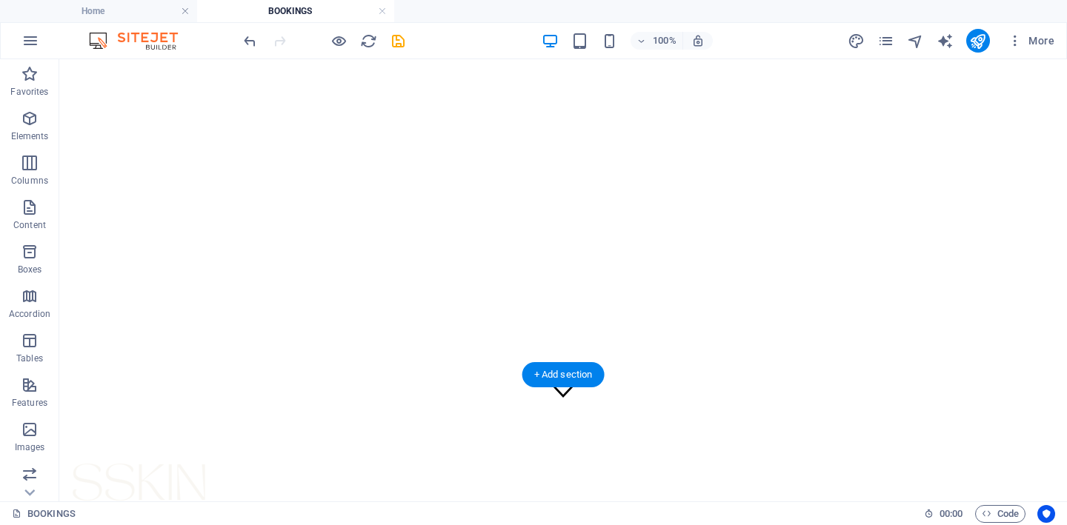
scroll to position [95, 0]
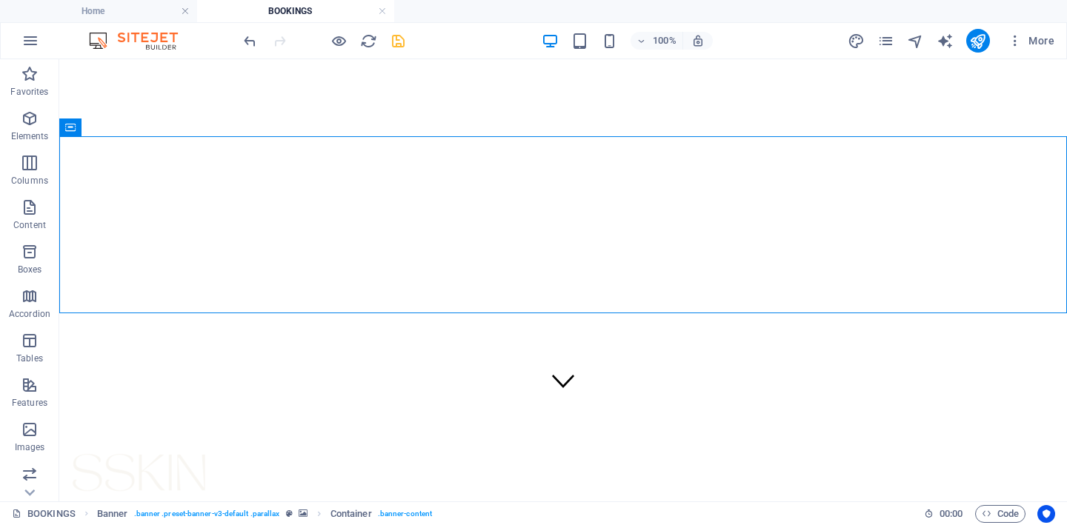
click at [398, 41] on icon "save" at bounding box center [398, 41] width 17 height 17
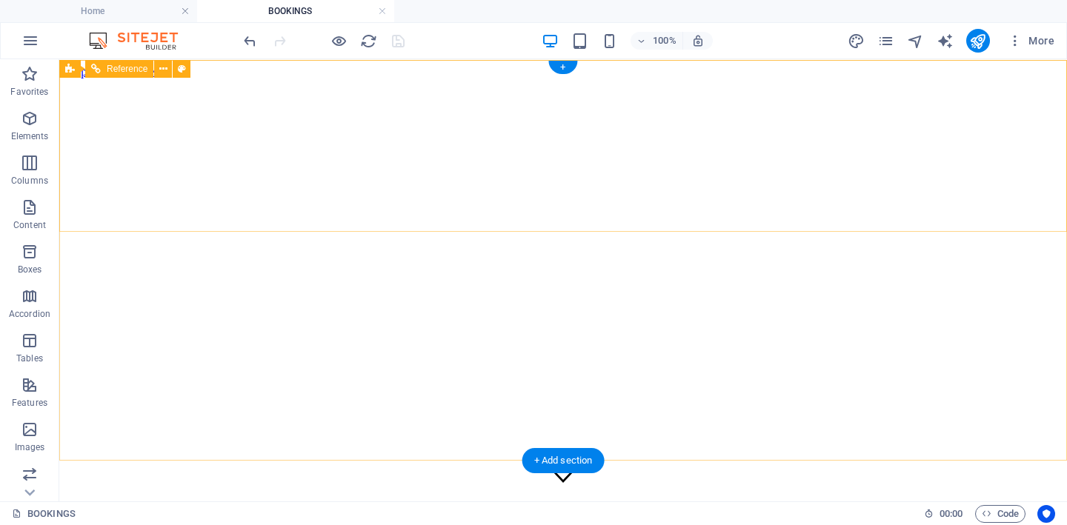
scroll to position [0, 0]
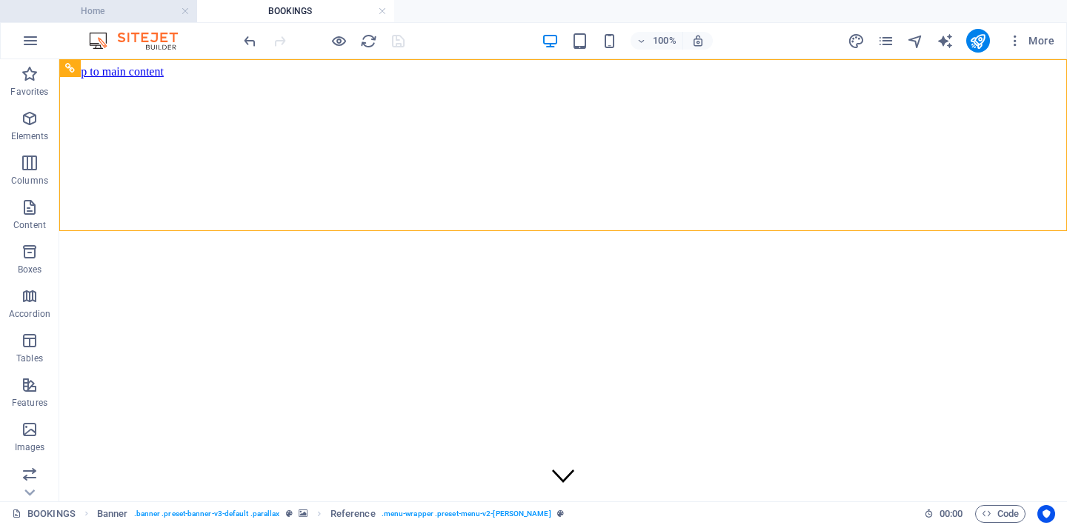
click at [116, 13] on h4 "Home" at bounding box center [98, 11] width 197 height 16
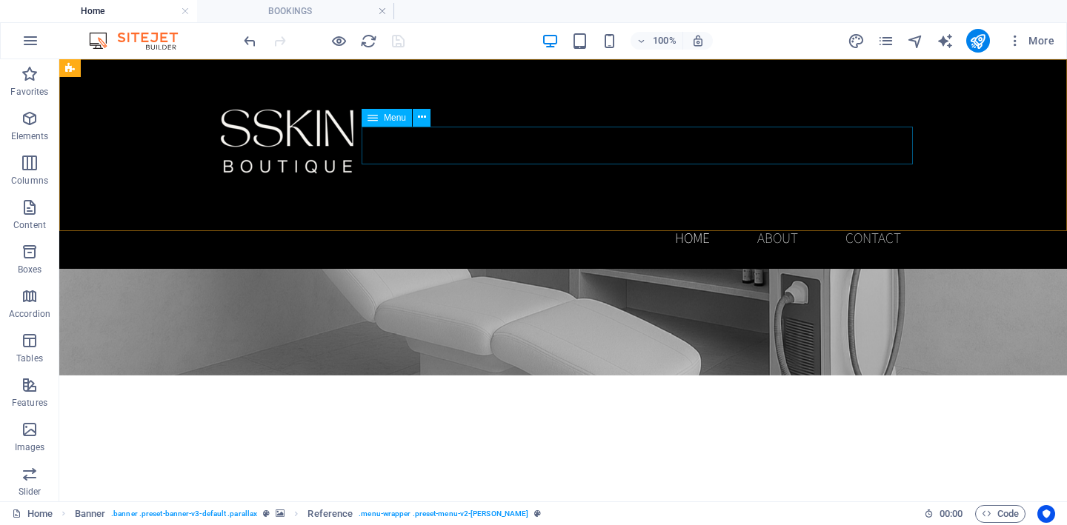
scroll to position [1223, 0]
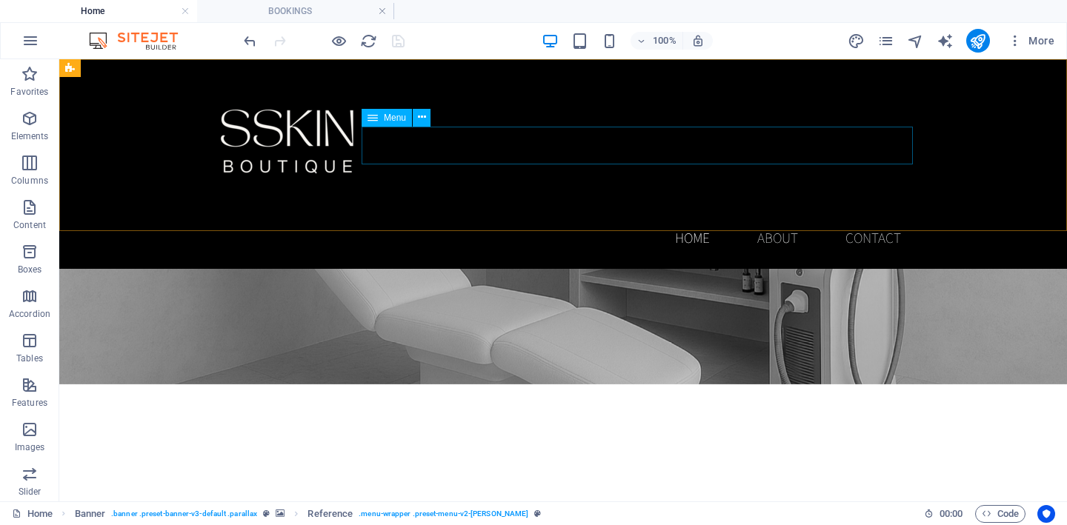
click at [694, 219] on nav "Home About Contact" at bounding box center [563, 238] width 700 height 38
click at [422, 122] on icon at bounding box center [422, 118] width 8 height 16
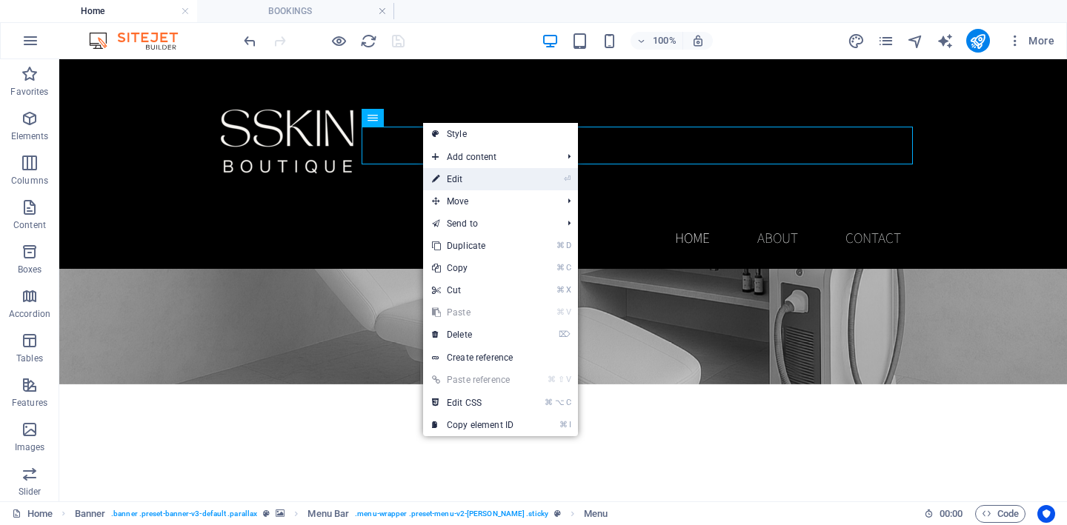
click at [478, 184] on link "⏎ Edit" at bounding box center [472, 179] width 99 height 22
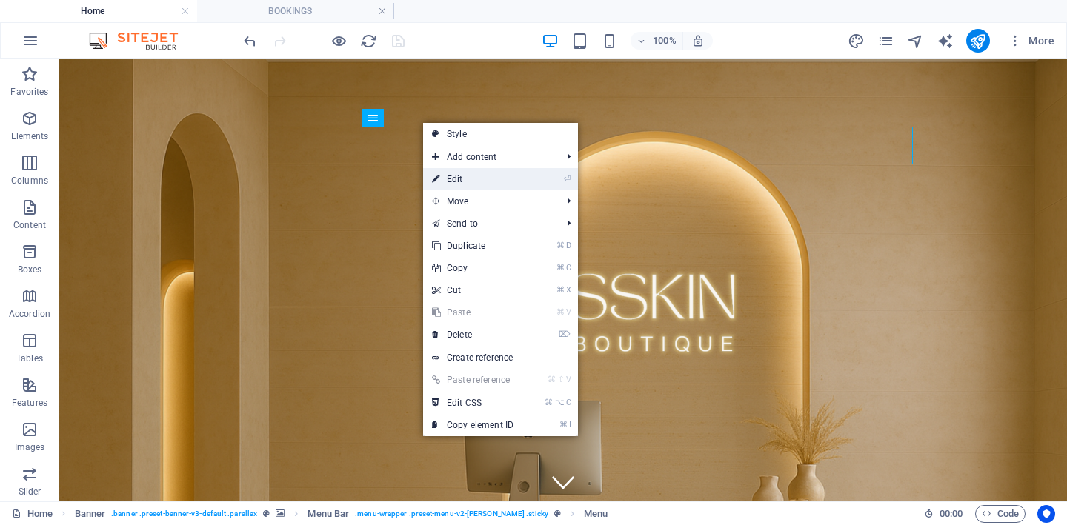
select select
select select "1"
select select
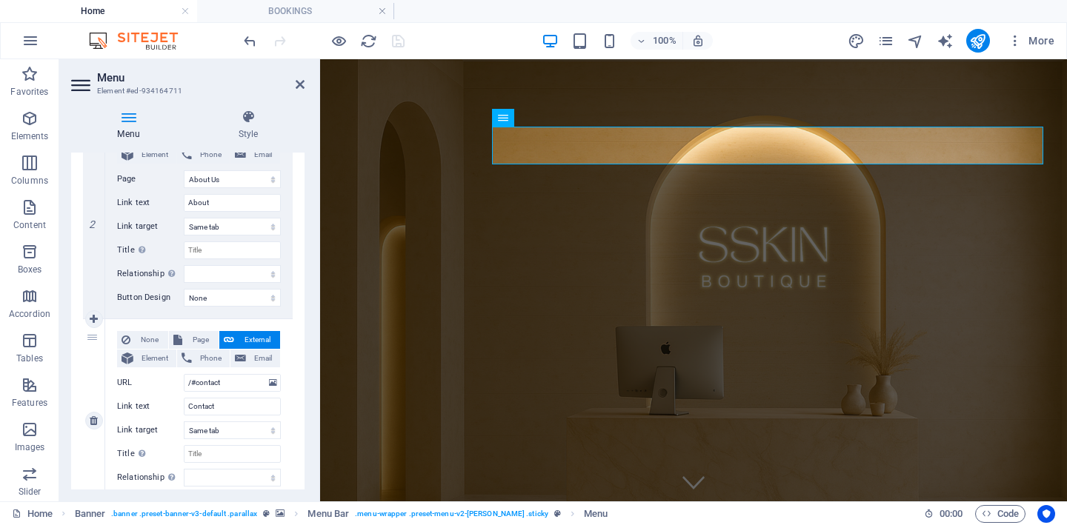
scroll to position [387, 0]
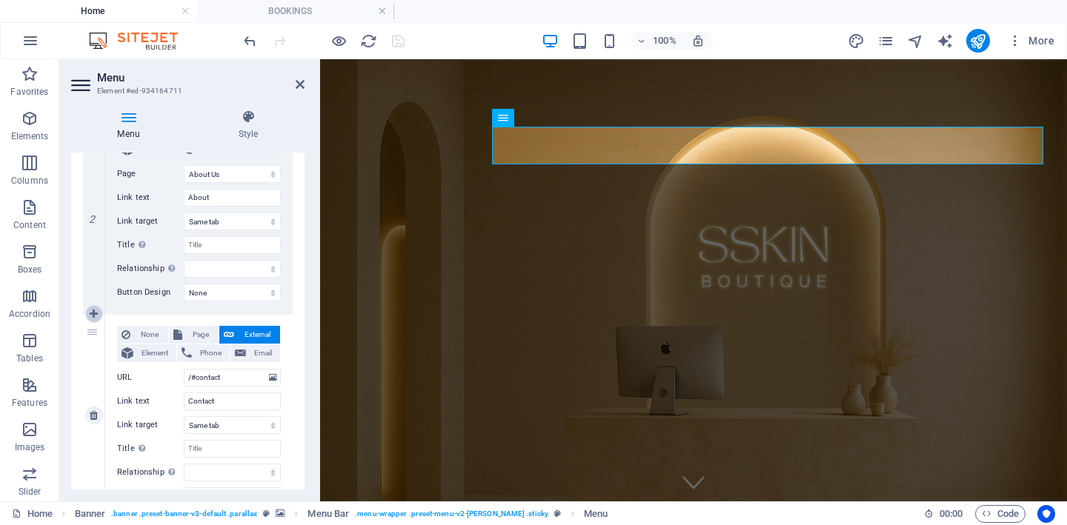
click at [93, 314] on icon at bounding box center [94, 314] width 8 height 10
select select
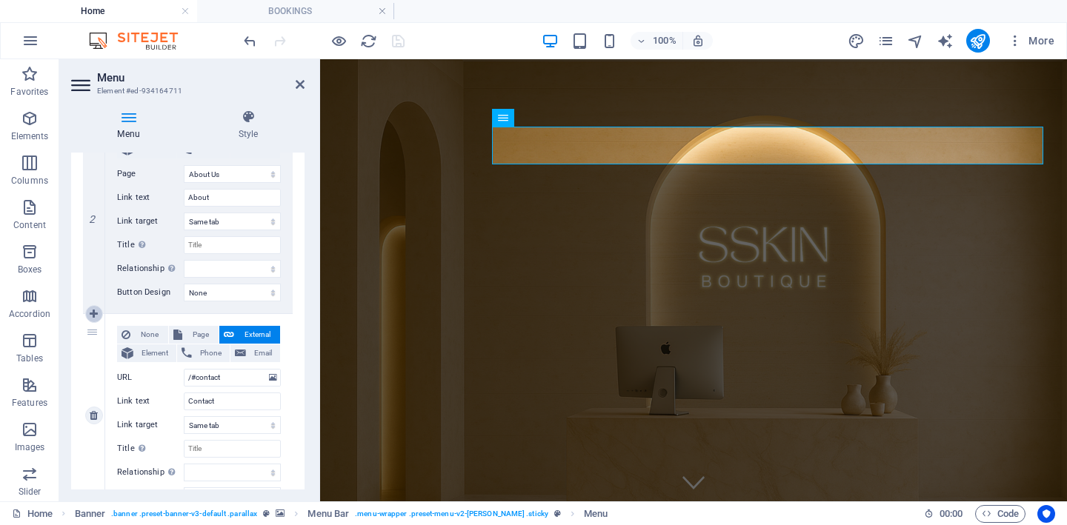
select select
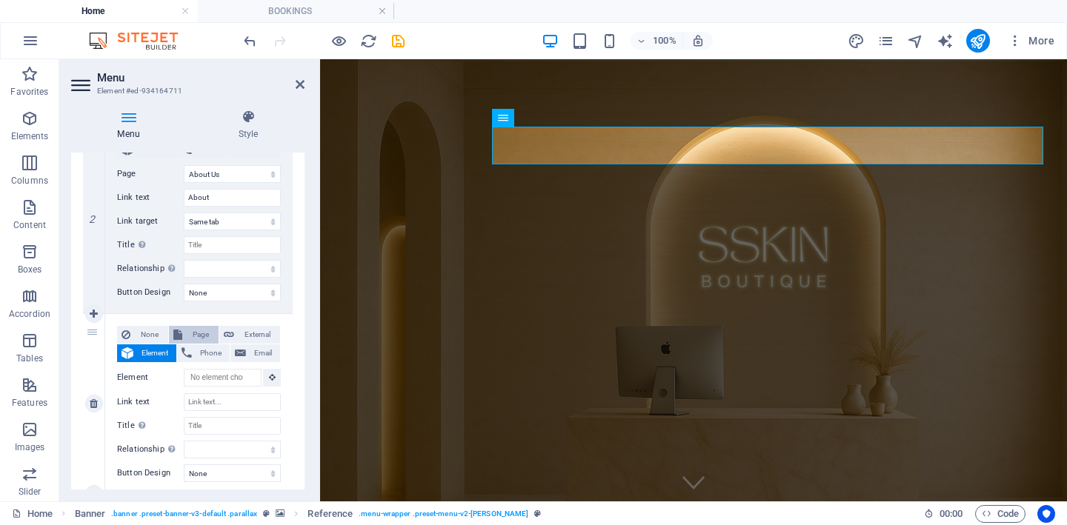
click at [190, 333] on span "Page" at bounding box center [200, 335] width 27 height 18
select select
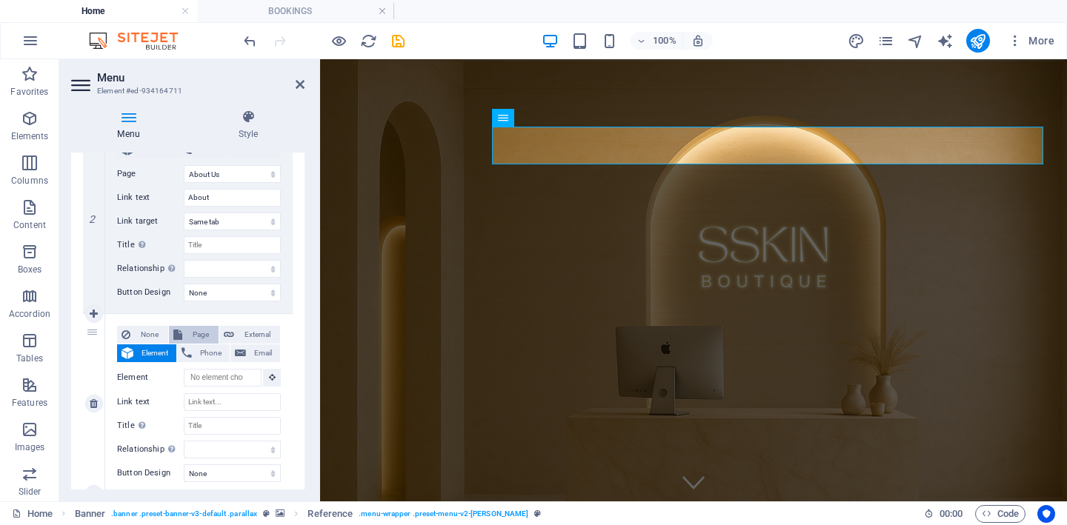
select select
select select "2"
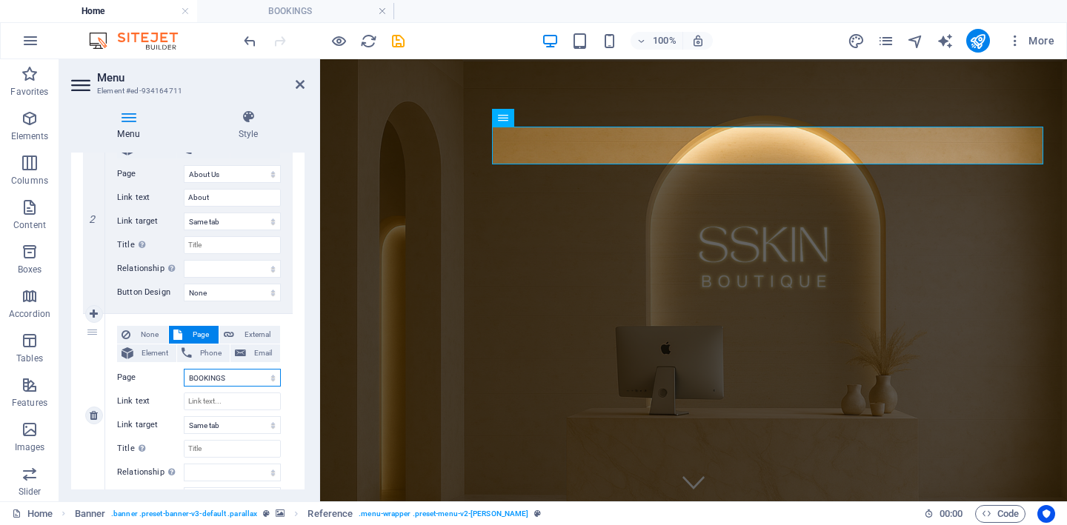
select select
click at [210, 405] on input "Link text" at bounding box center [232, 402] width 97 height 18
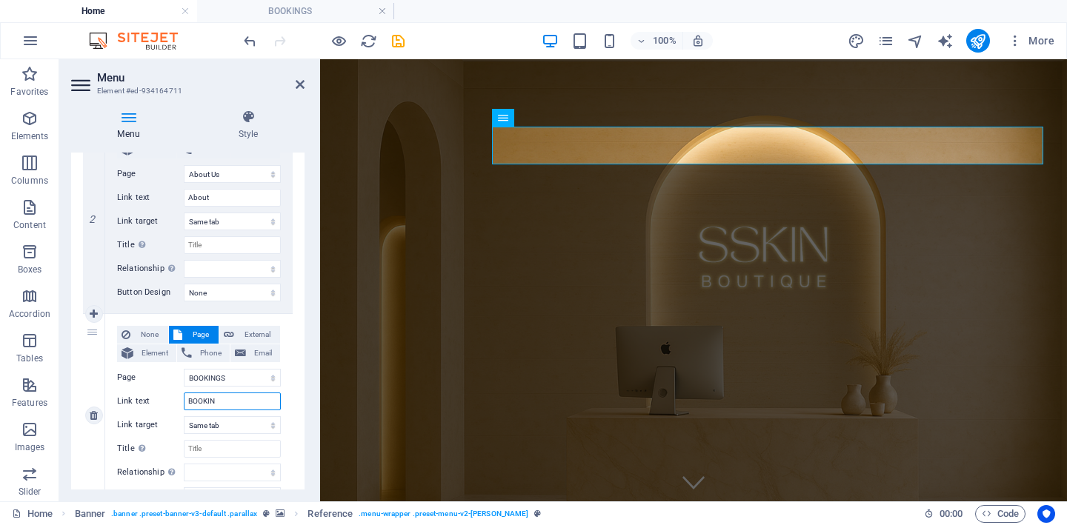
type input "BOOKINS"
select select
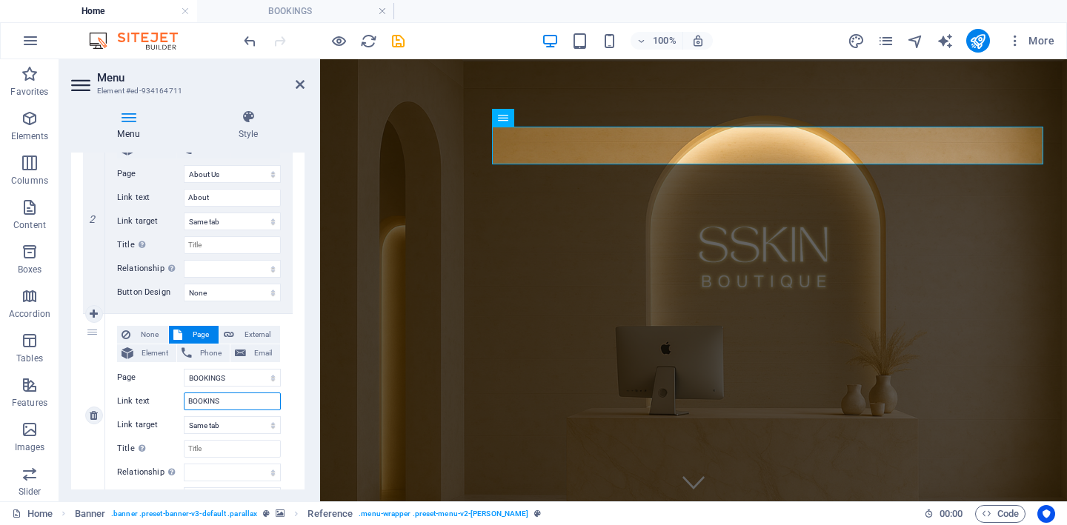
type input "BOOKIN"
select select
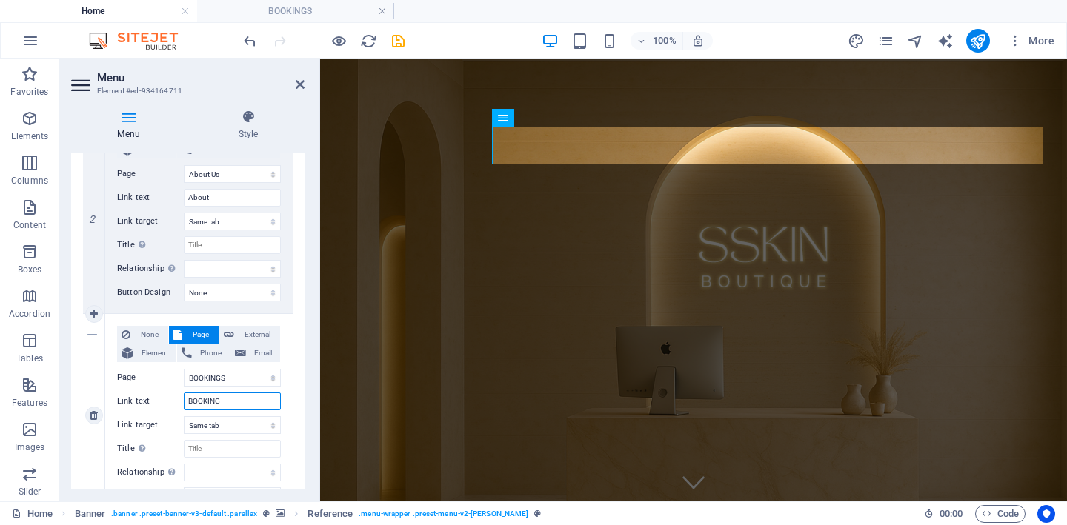
type input "BOOKINGS"
select select
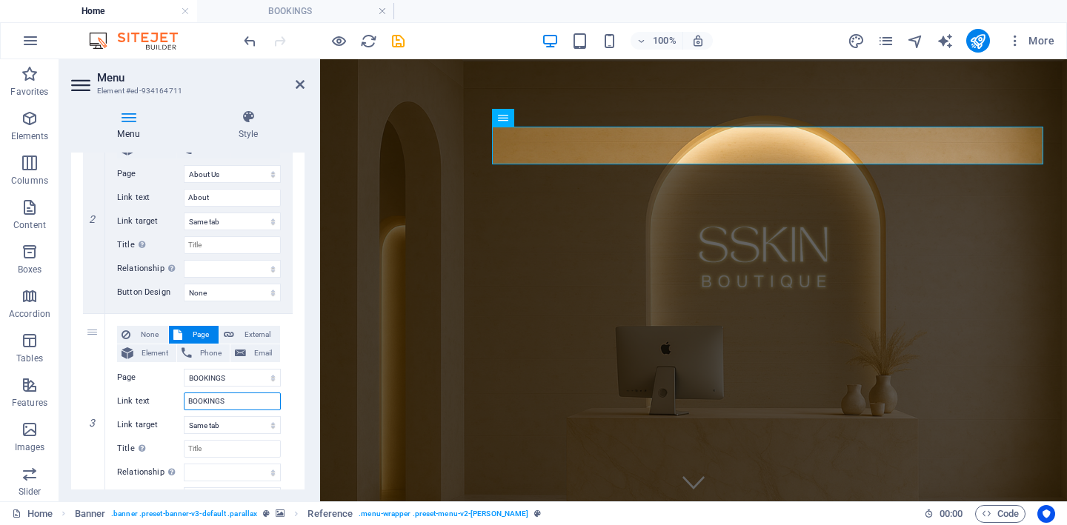
type input "BOOKINGS"
click at [79, 371] on div "1 None Page External Element Phone Email Page Home About Us BOOKINGS Legal Noti…" at bounding box center [187, 314] width 233 height 838
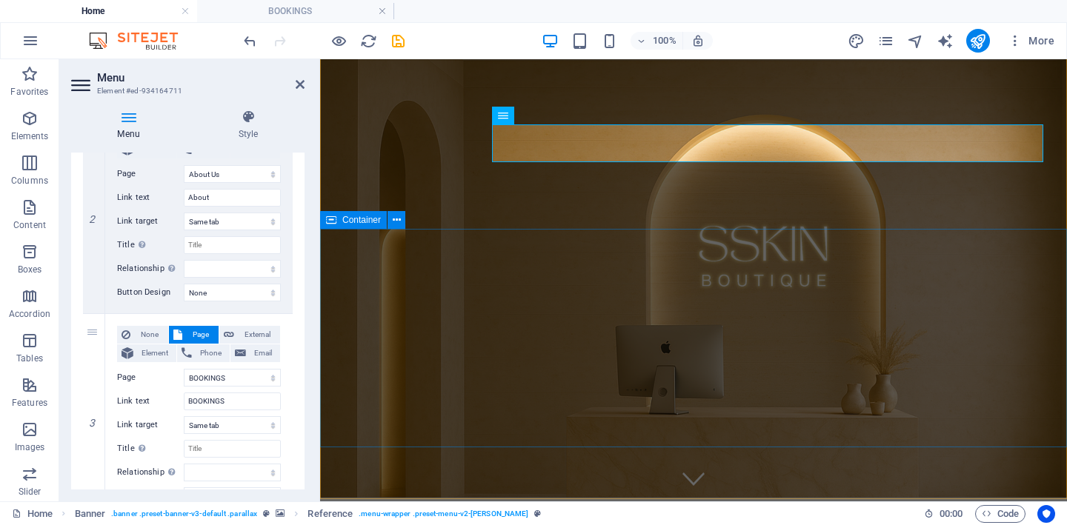
scroll to position [1, 0]
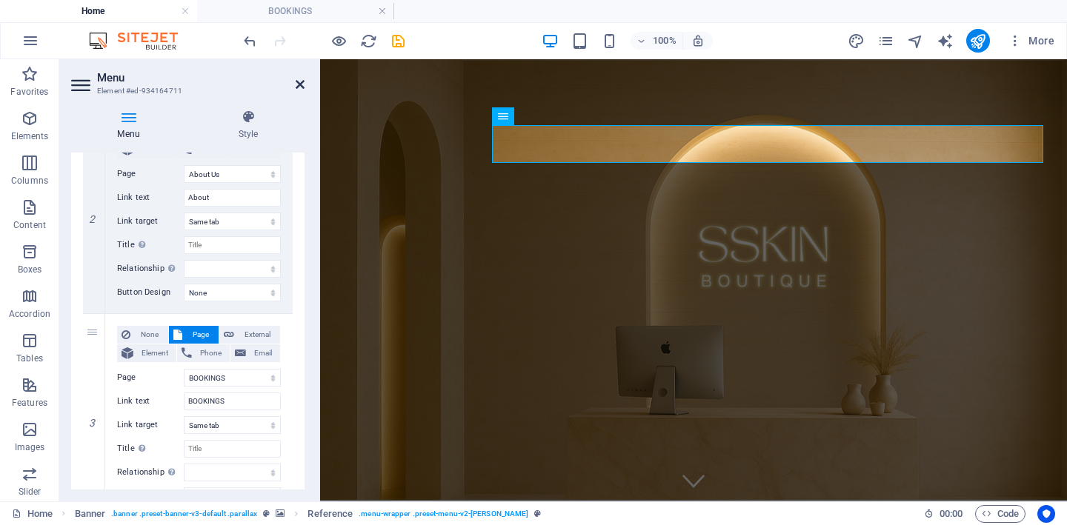
click at [297, 87] on icon at bounding box center [300, 85] width 9 height 12
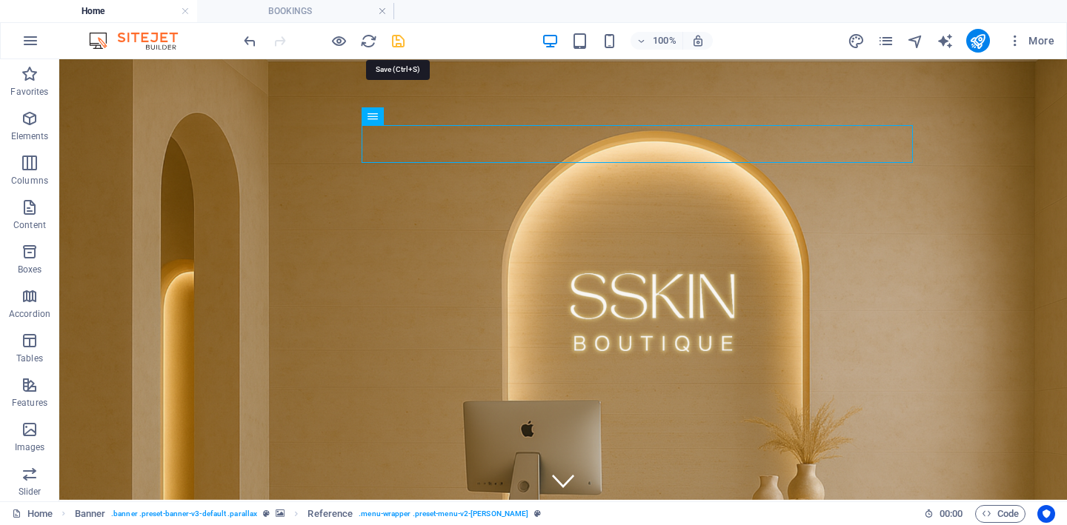
click at [399, 37] on icon "save" at bounding box center [398, 41] width 17 height 17
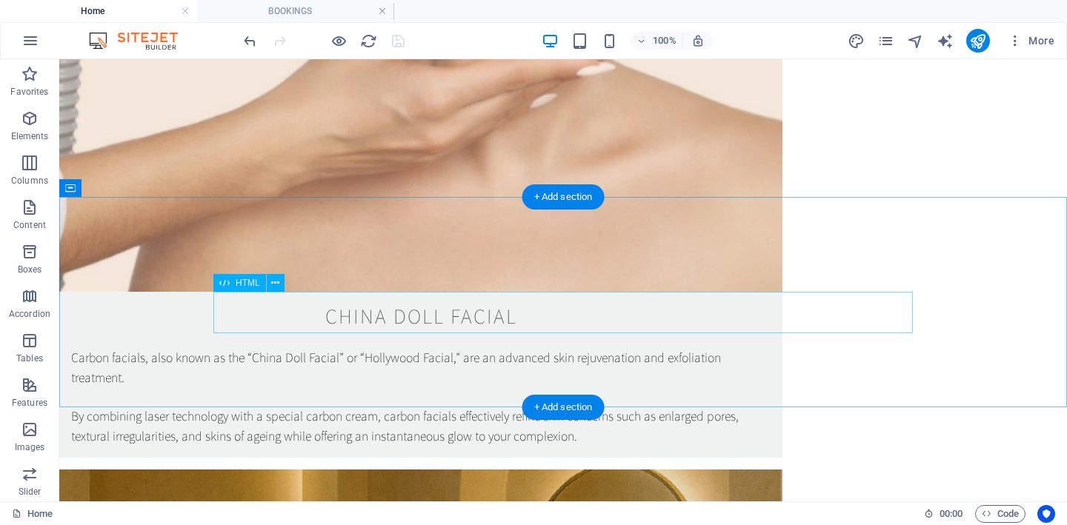
scroll to position [2417, 0]
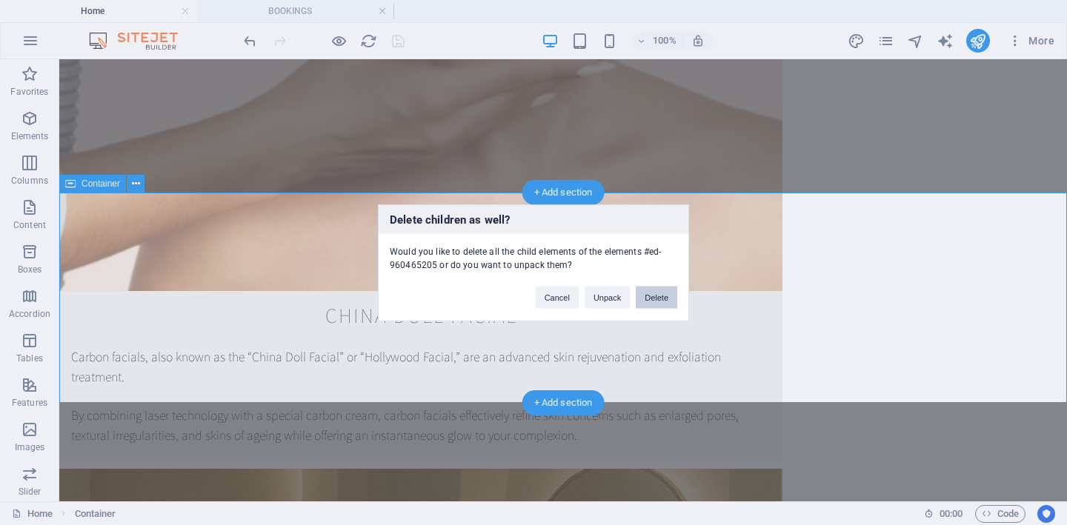
click at [663, 294] on button "Delete" at bounding box center [656, 297] width 41 height 22
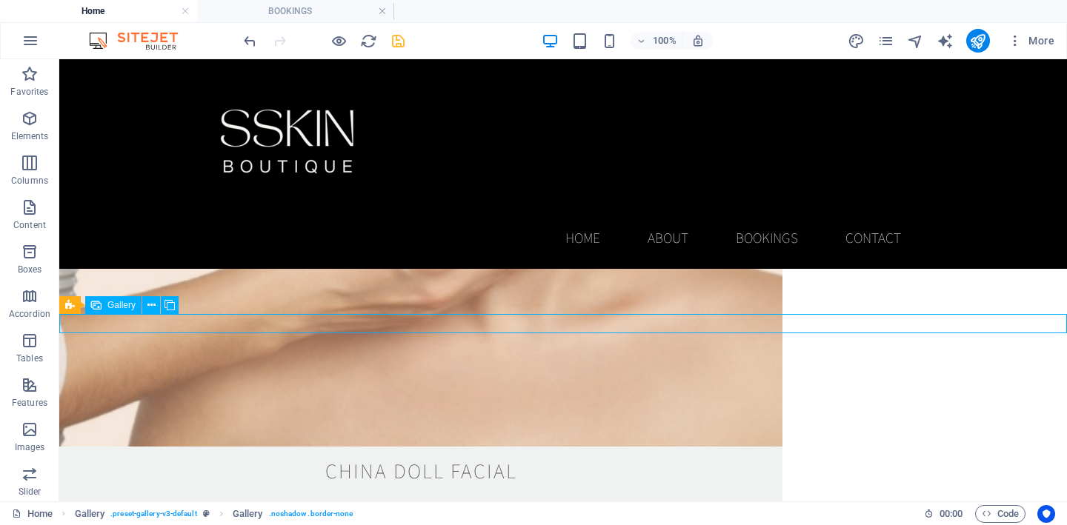
scroll to position [2192, 0]
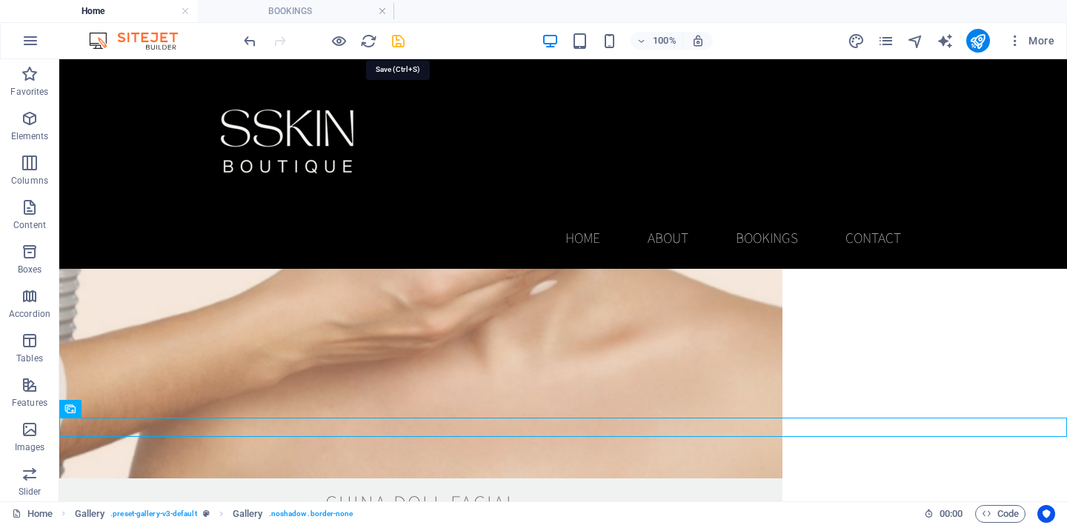
click at [394, 45] on icon "save" at bounding box center [398, 41] width 17 height 17
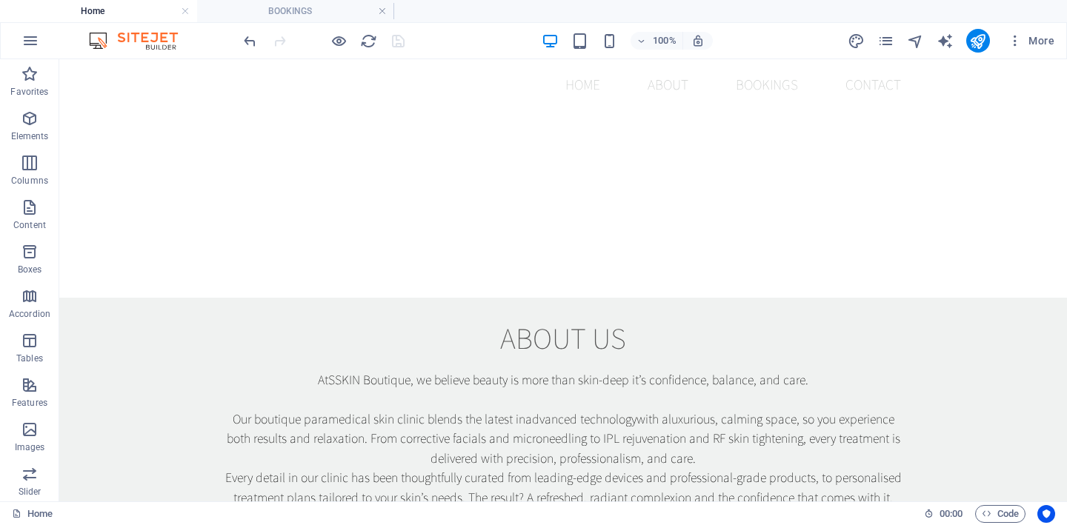
scroll to position [601, 0]
click at [23, 127] on icon "button" at bounding box center [30, 119] width 18 height 18
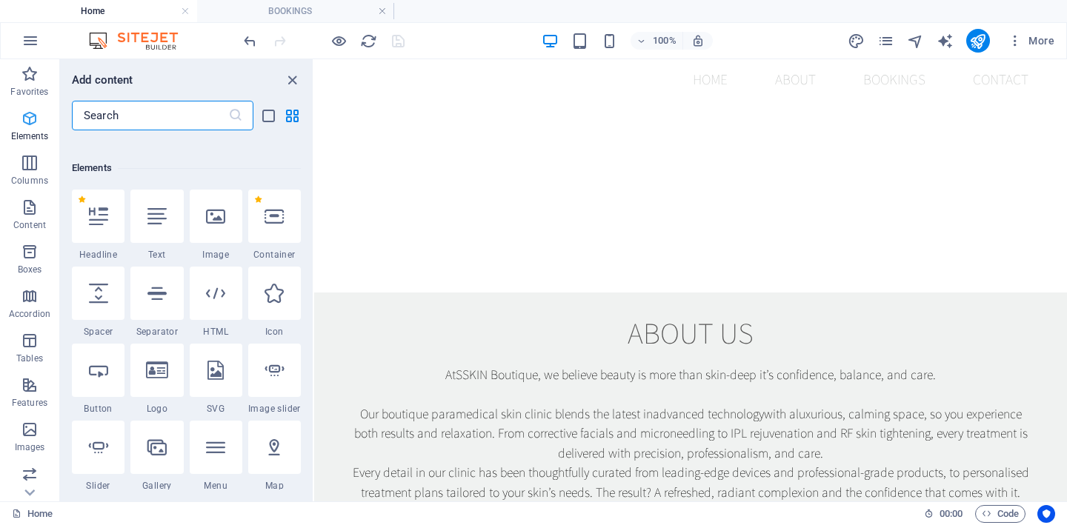
scroll to position [158, 0]
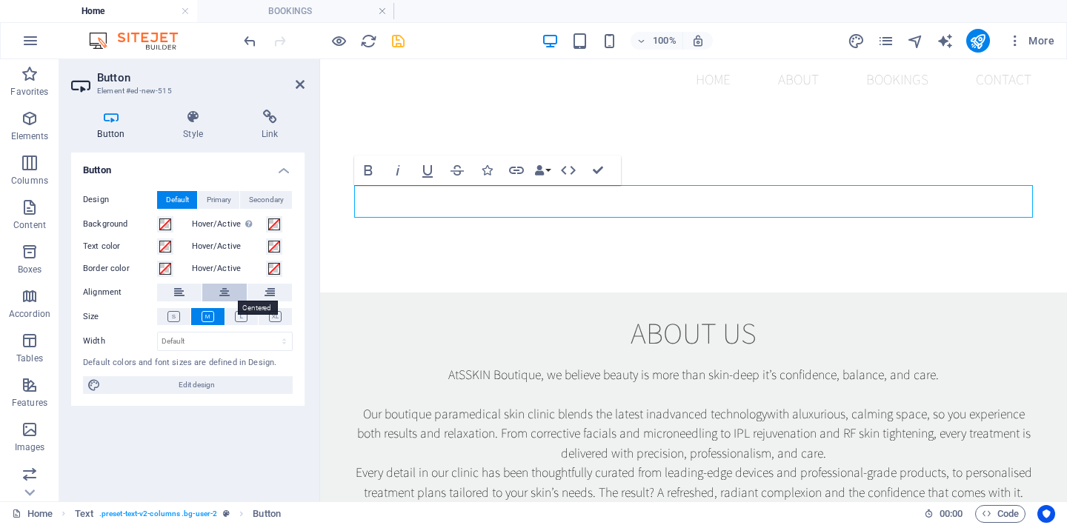
click at [227, 298] on icon at bounding box center [224, 293] width 10 height 18
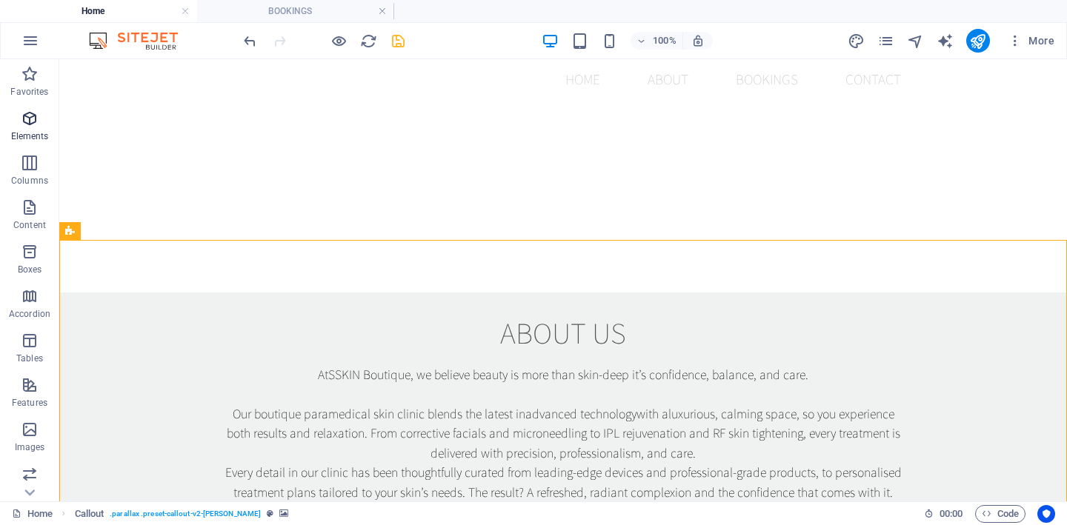
click at [19, 136] on p "Elements" at bounding box center [30, 136] width 38 height 12
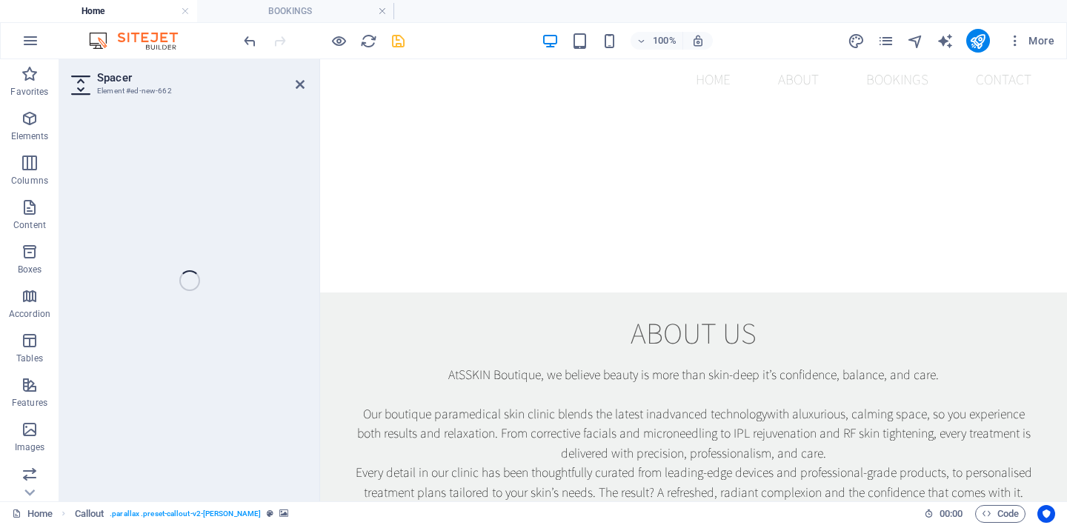
select select "px"
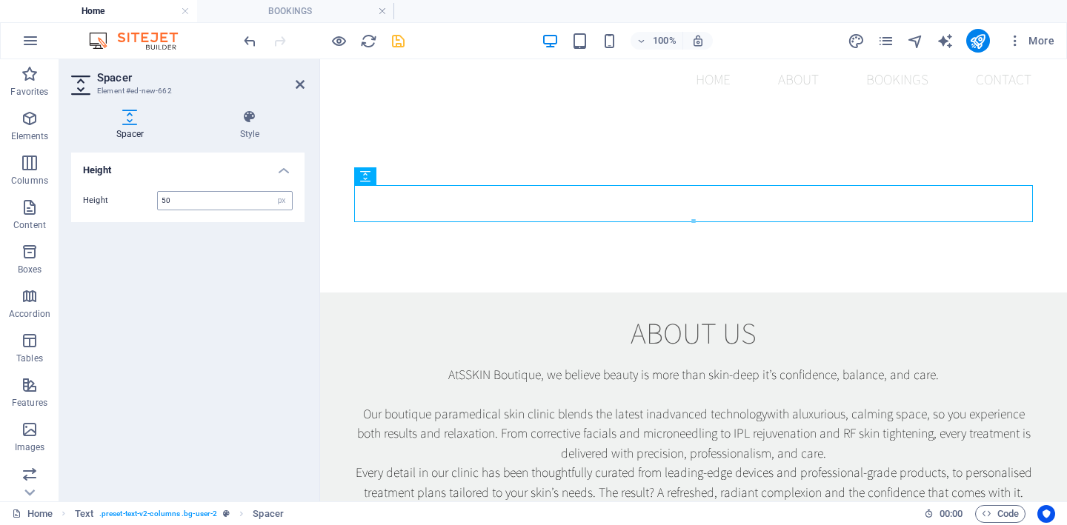
click at [210, 200] on input "50" at bounding box center [225, 201] width 134 height 18
type input "5"
type input "20"
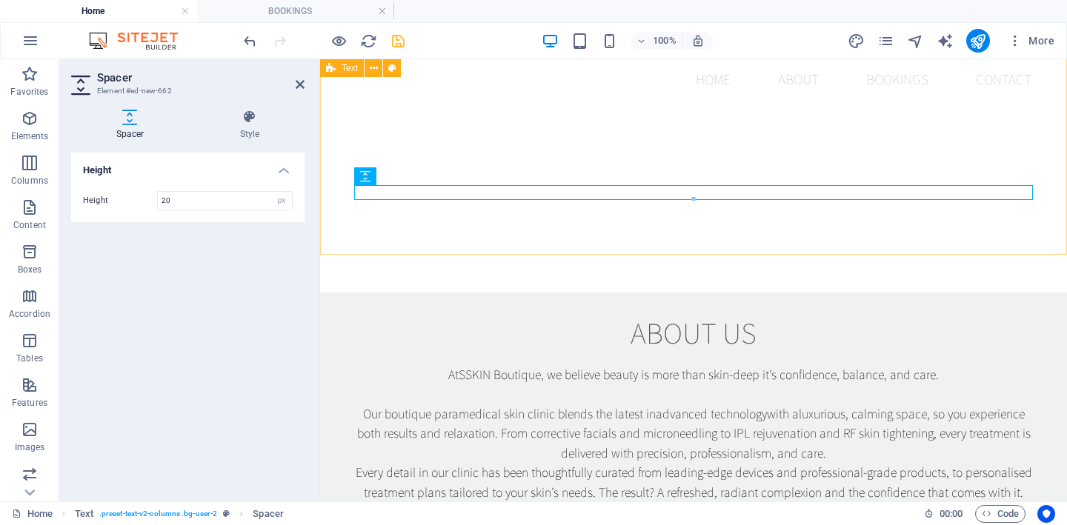
click at [513, 293] on div "About us At SSKIN Boutique , we believe beauty is more than skin-deep it’s conf…" at bounding box center [693, 472] width 747 height 358
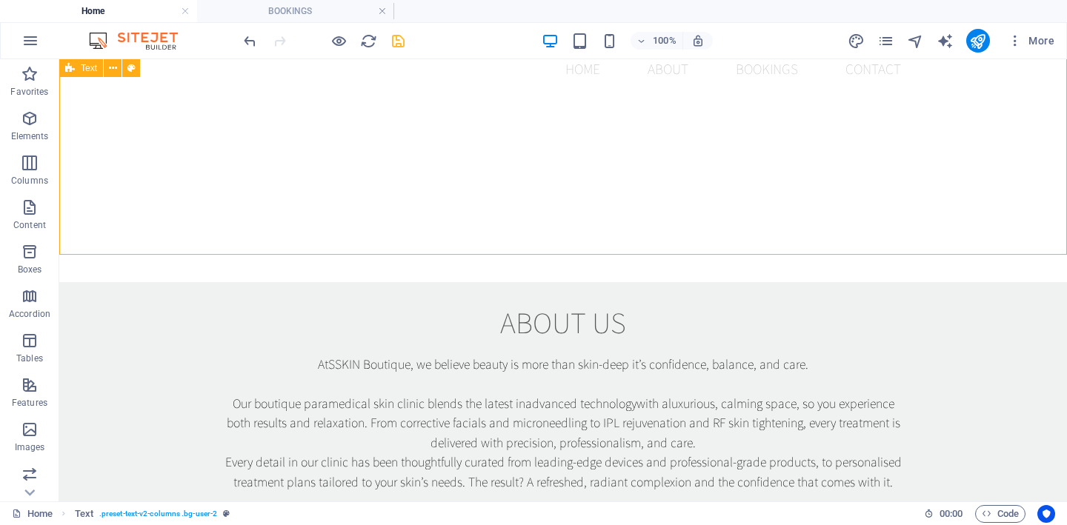
scroll to position [622, 0]
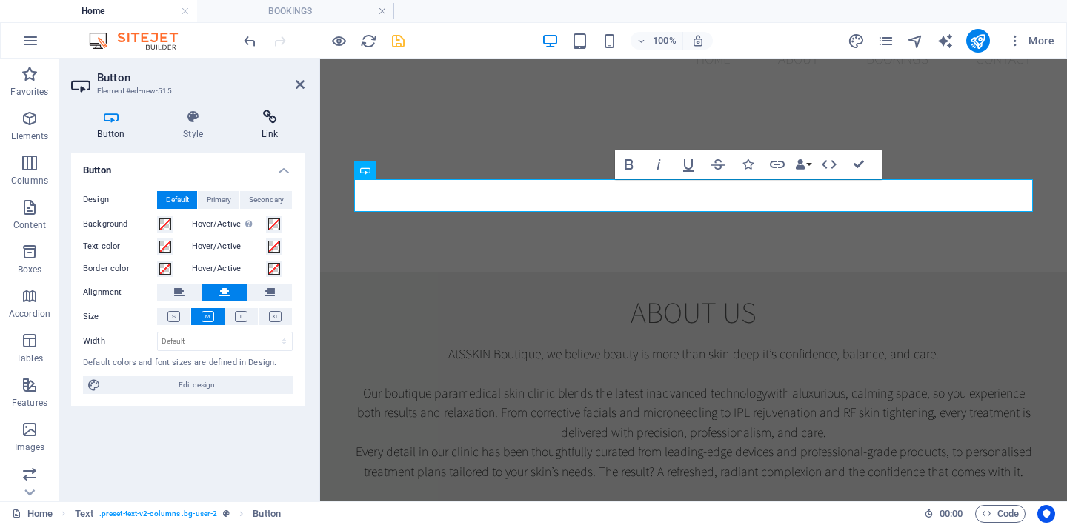
click at [270, 127] on h4 "Link" at bounding box center [270, 125] width 70 height 31
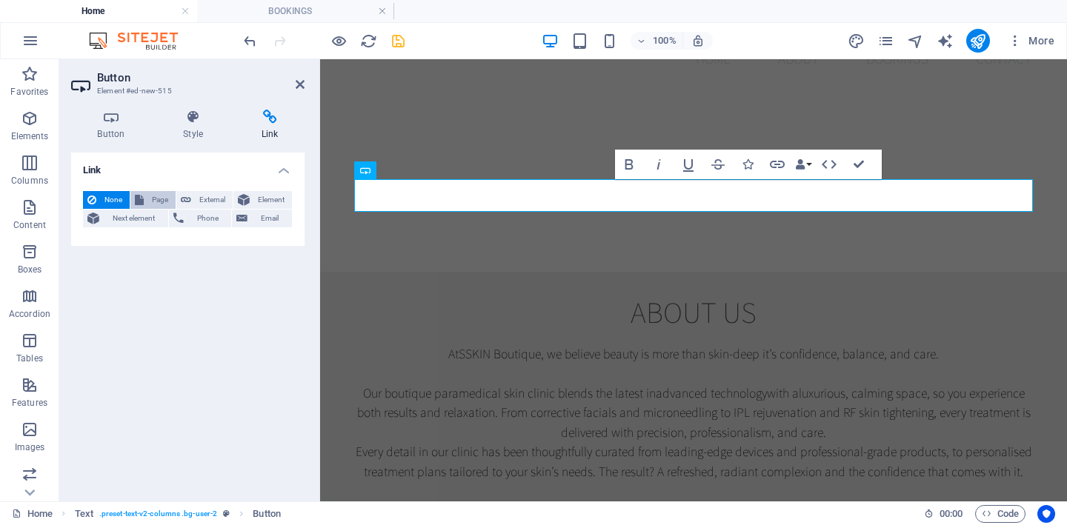
click at [145, 198] on button "Page" at bounding box center [152, 200] width 45 height 18
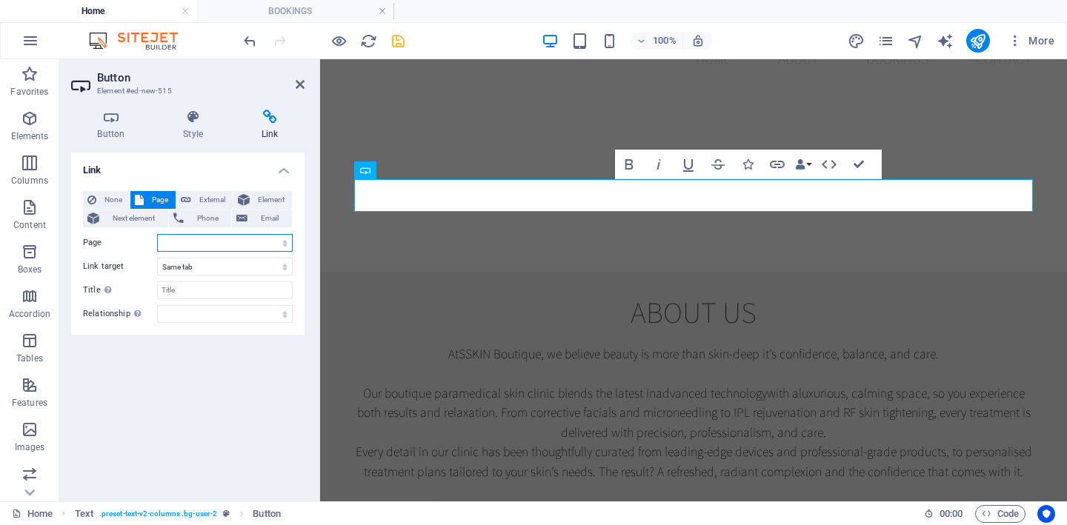
select select "2"
click at [399, 39] on icon "save" at bounding box center [398, 41] width 17 height 17
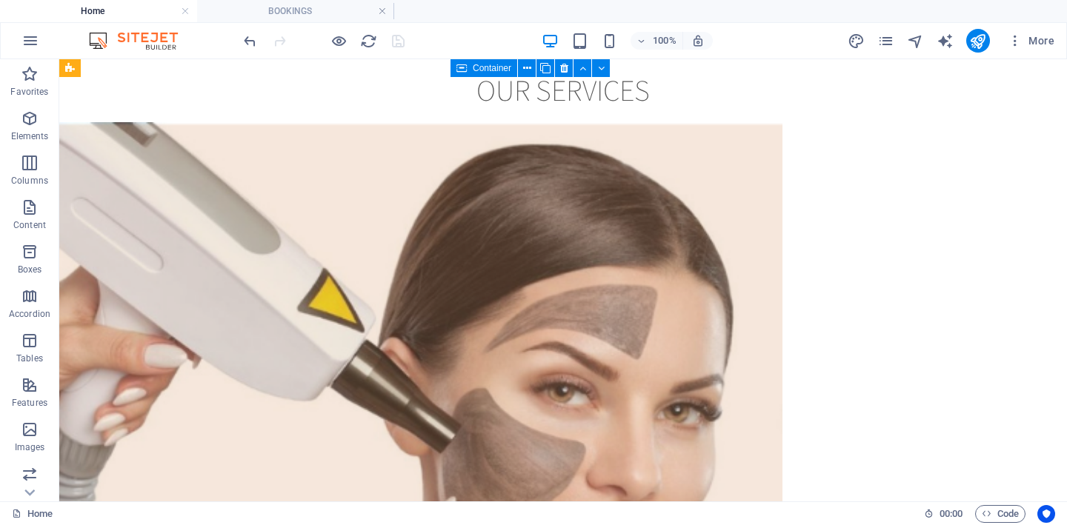
scroll to position [1912, 0]
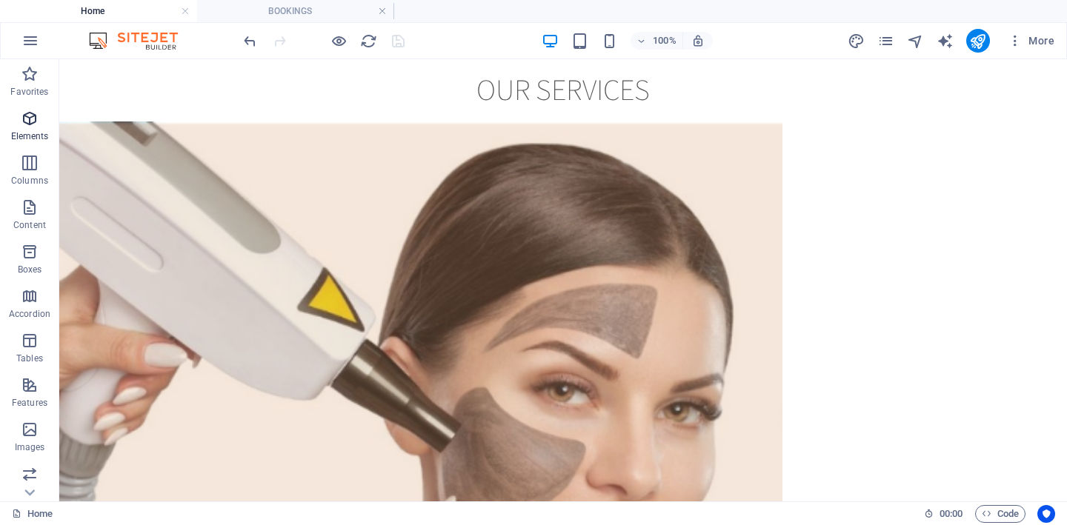
click at [22, 128] on span "Elements" at bounding box center [29, 128] width 59 height 36
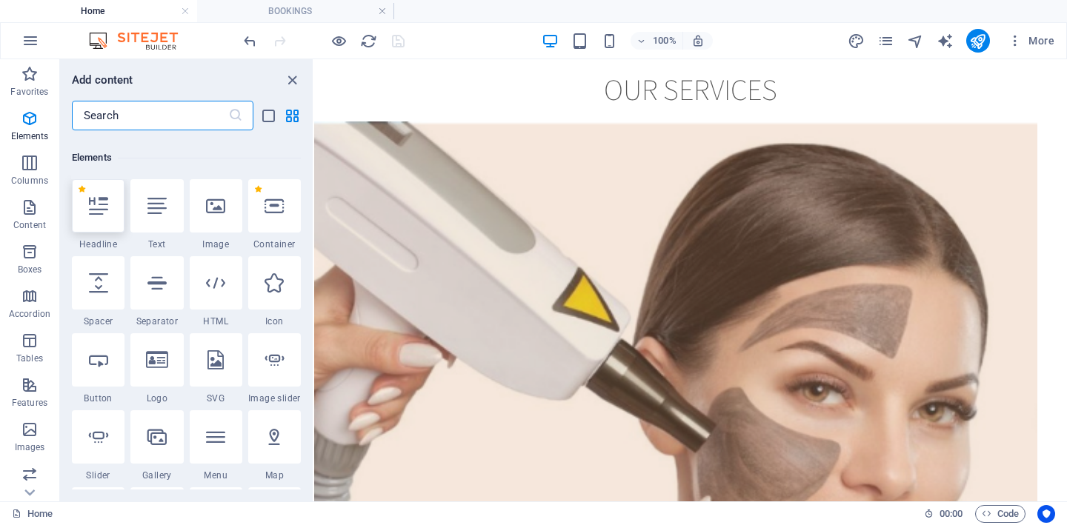
scroll to position [158, 0]
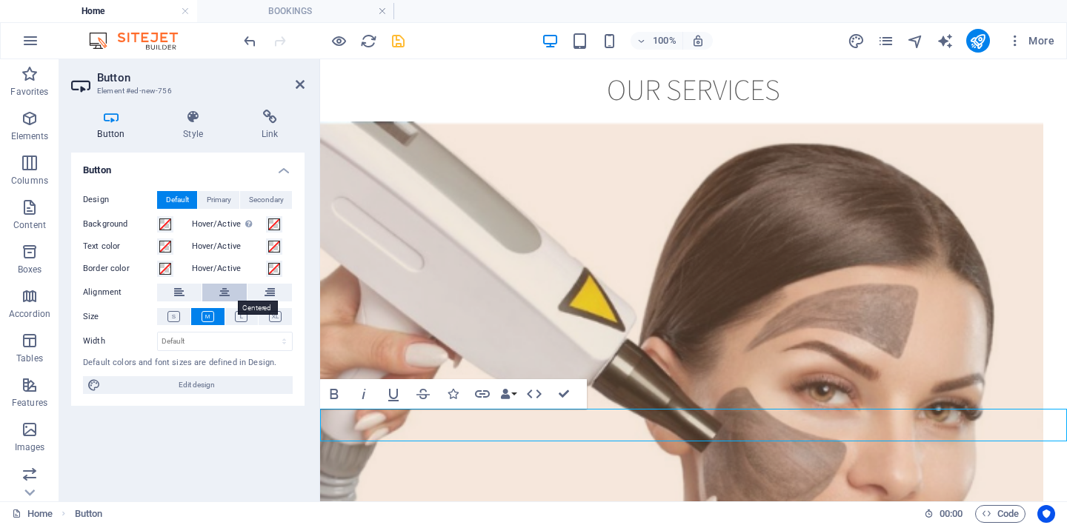
click at [217, 288] on button at bounding box center [224, 293] width 44 height 18
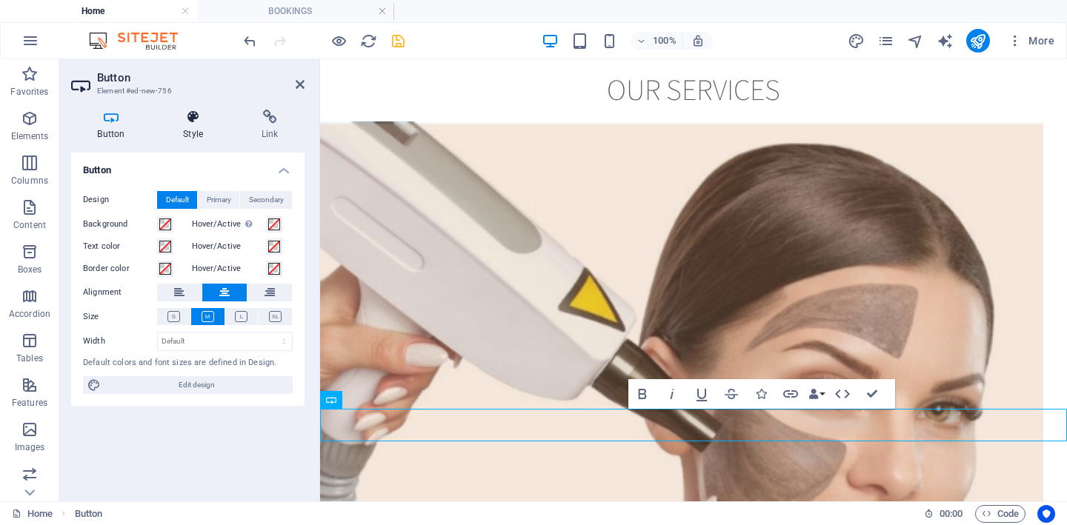
click at [179, 120] on icon at bounding box center [193, 117] width 73 height 15
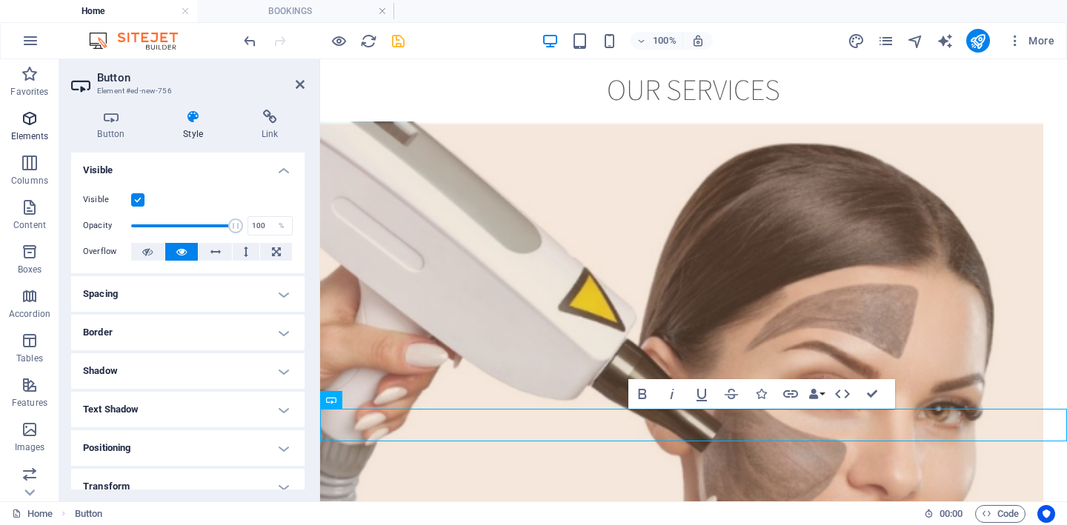
click at [26, 127] on icon "button" at bounding box center [30, 119] width 18 height 18
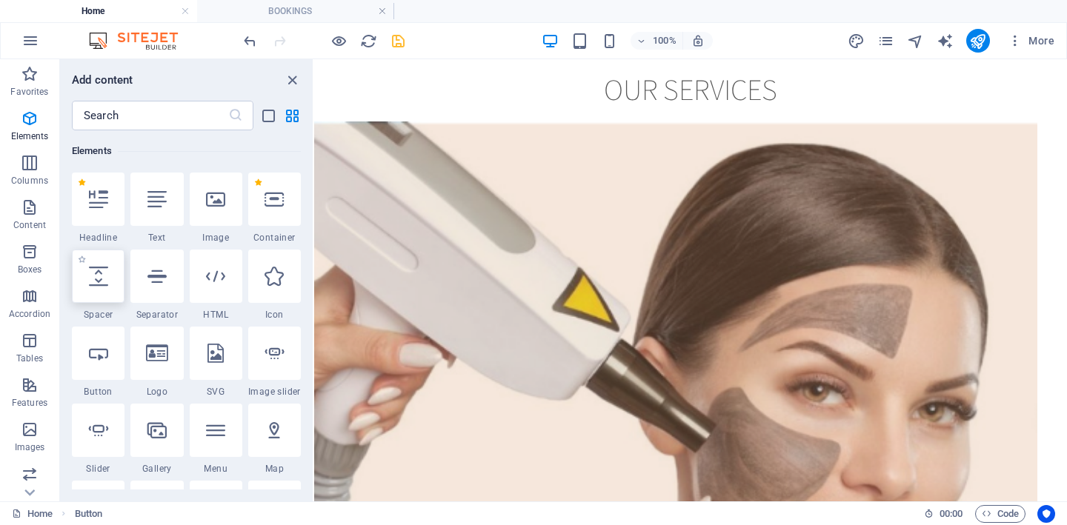
select select "px"
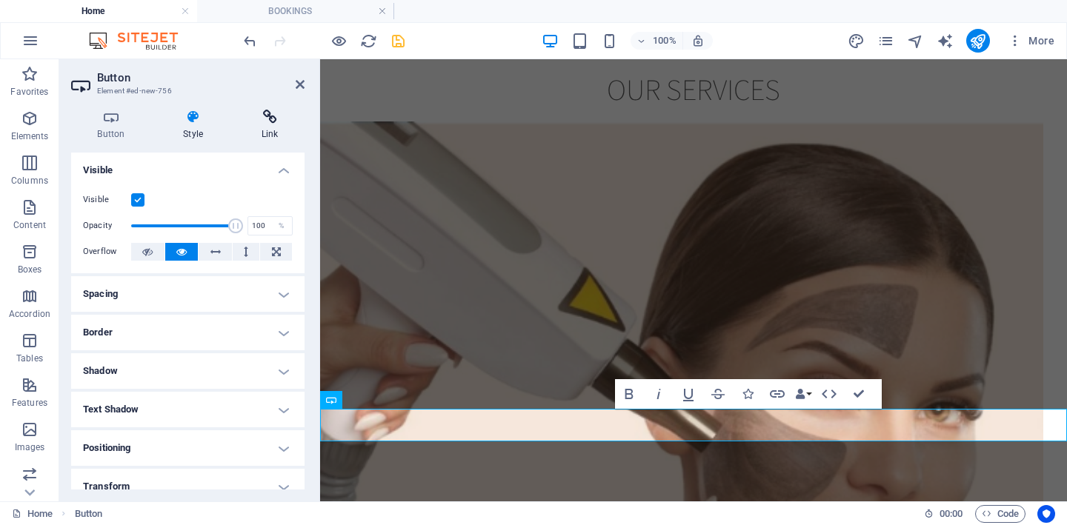
click at [259, 110] on icon at bounding box center [270, 117] width 70 height 15
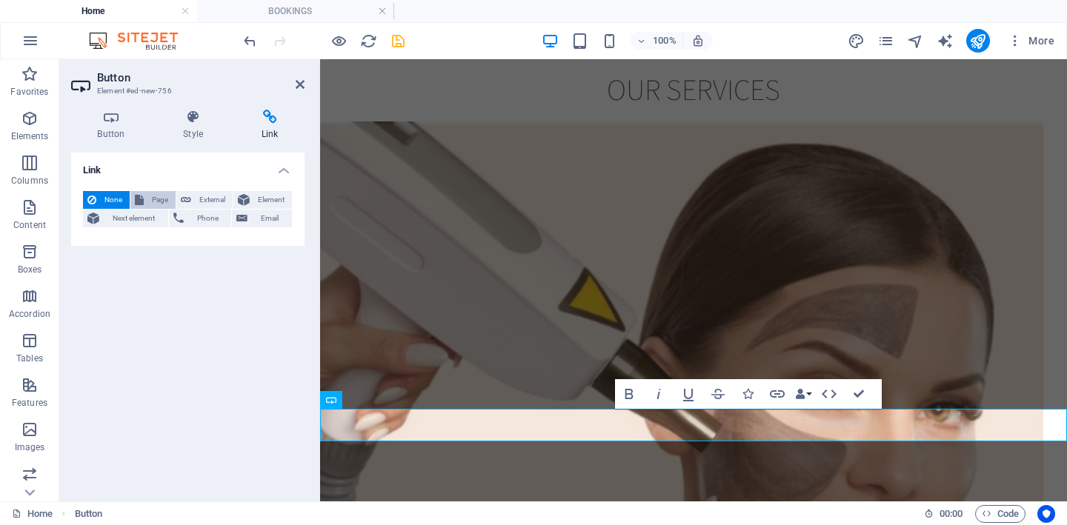
click at [142, 192] on icon at bounding box center [139, 200] width 9 height 18
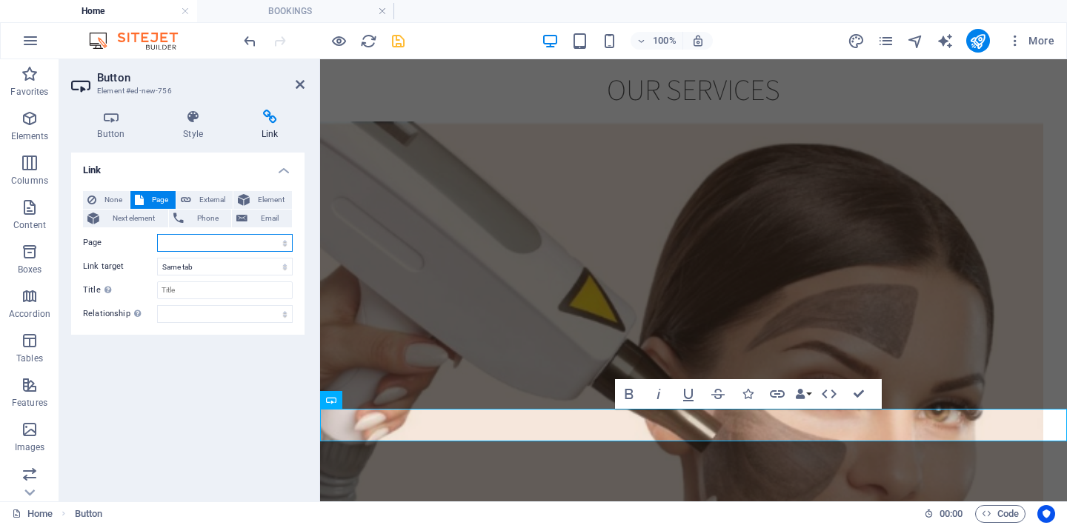
select select "2"
click at [399, 47] on icon "save" at bounding box center [398, 41] width 17 height 17
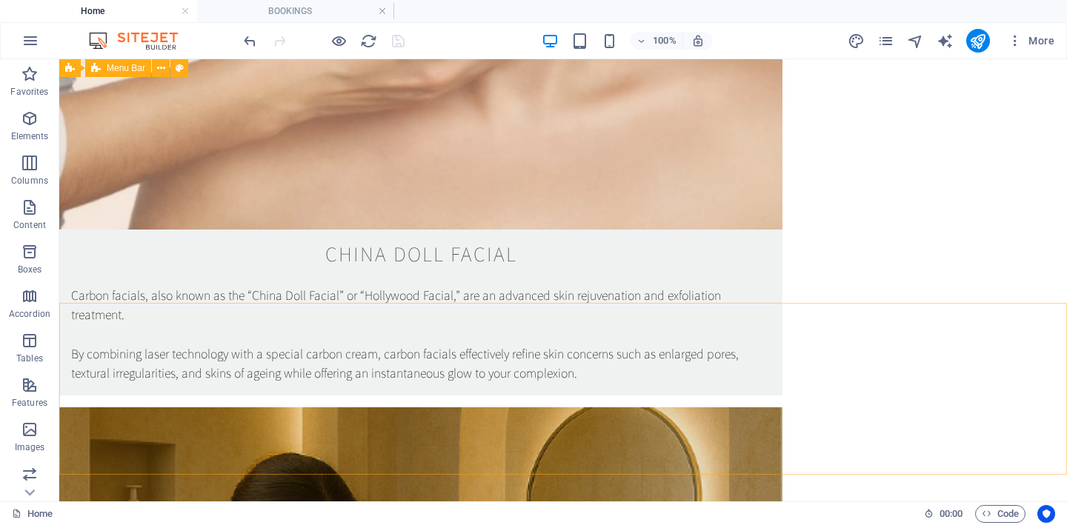
scroll to position [2528, 0]
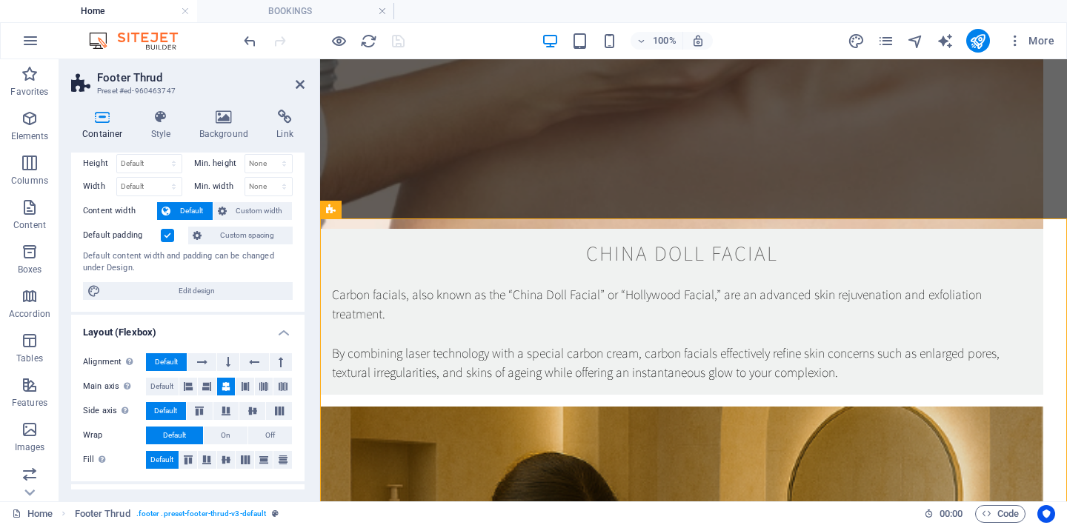
scroll to position [40, 0]
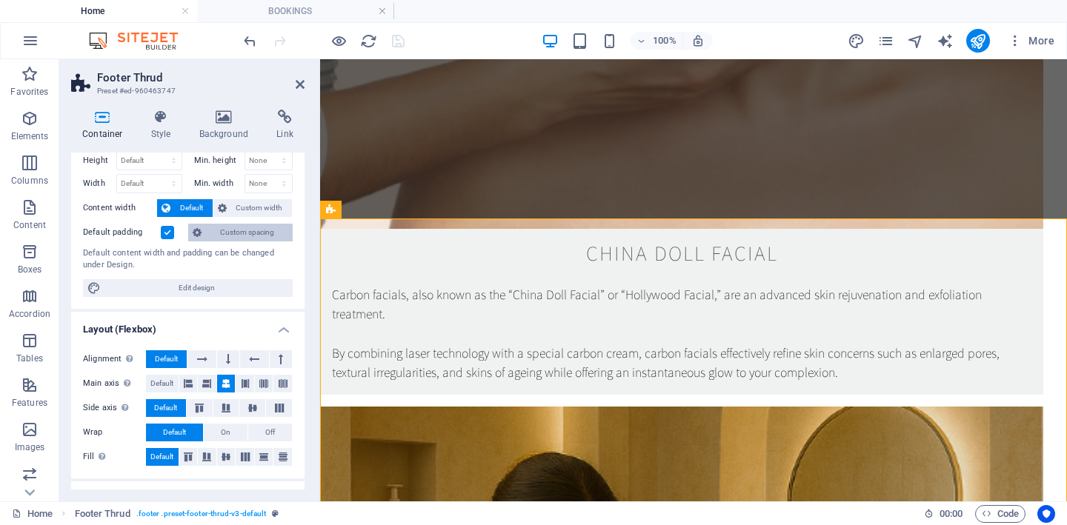
click at [207, 234] on span "Custom spacing" at bounding box center [247, 233] width 82 height 18
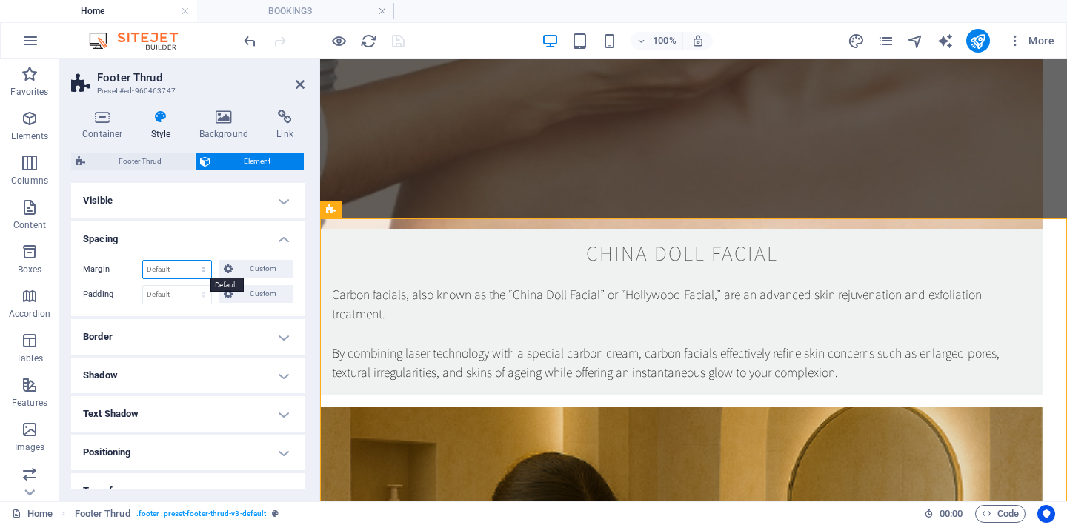
select select "%"
type input "100"
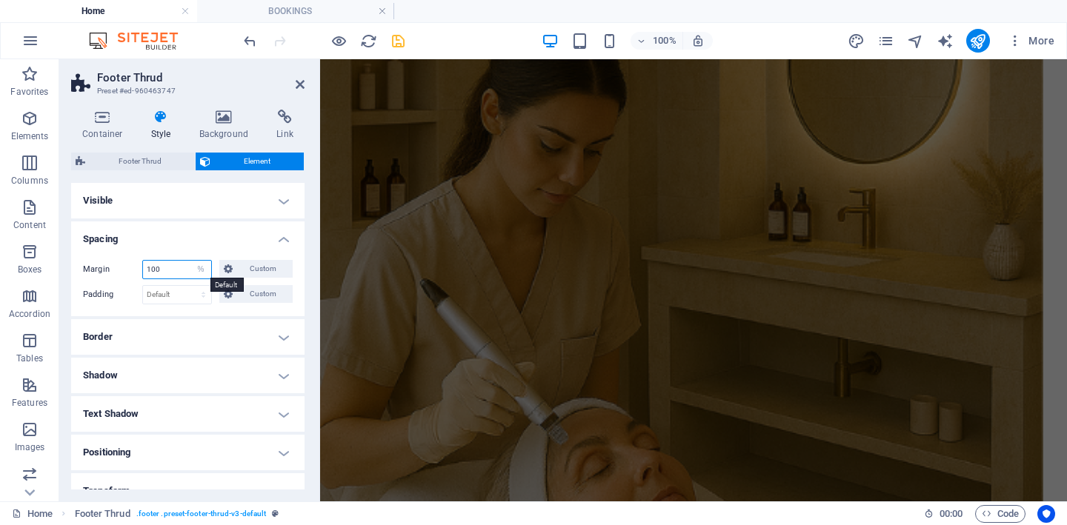
scroll to position [3381, 0]
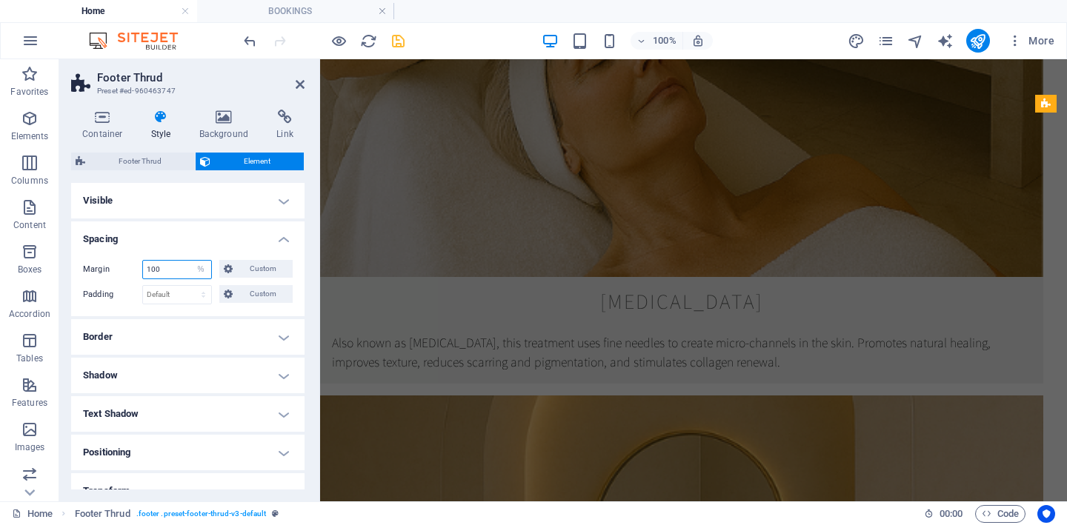
click at [176, 270] on input "100" at bounding box center [177, 270] width 68 height 18
click at [284, 236] on h4 "Spacing" at bounding box center [187, 235] width 233 height 27
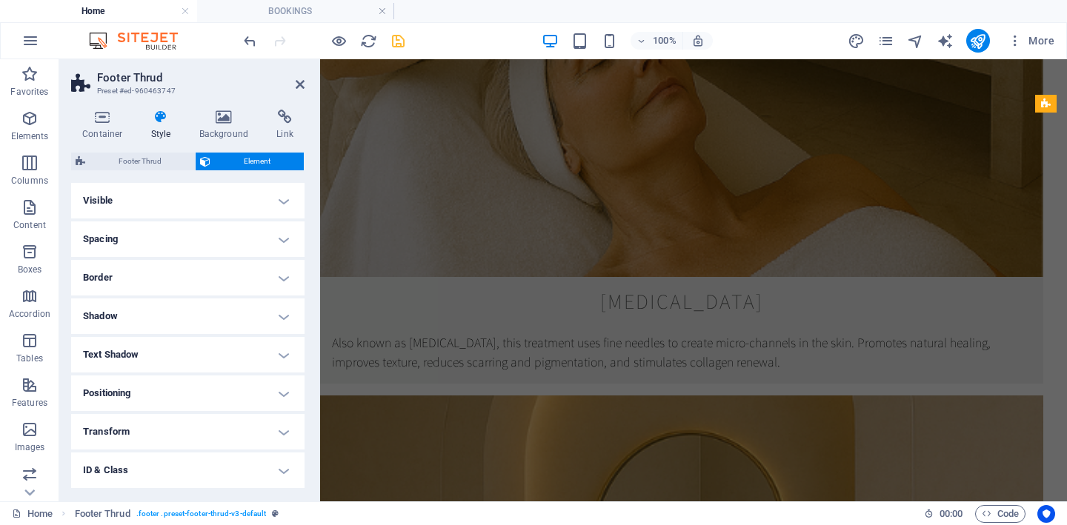
click at [299, 75] on h2 "Footer Thrud" at bounding box center [200, 77] width 207 height 13
click at [299, 76] on h2 "Footer Thrud" at bounding box center [200, 77] width 207 height 13
click at [299, 88] on icon at bounding box center [300, 85] width 9 height 12
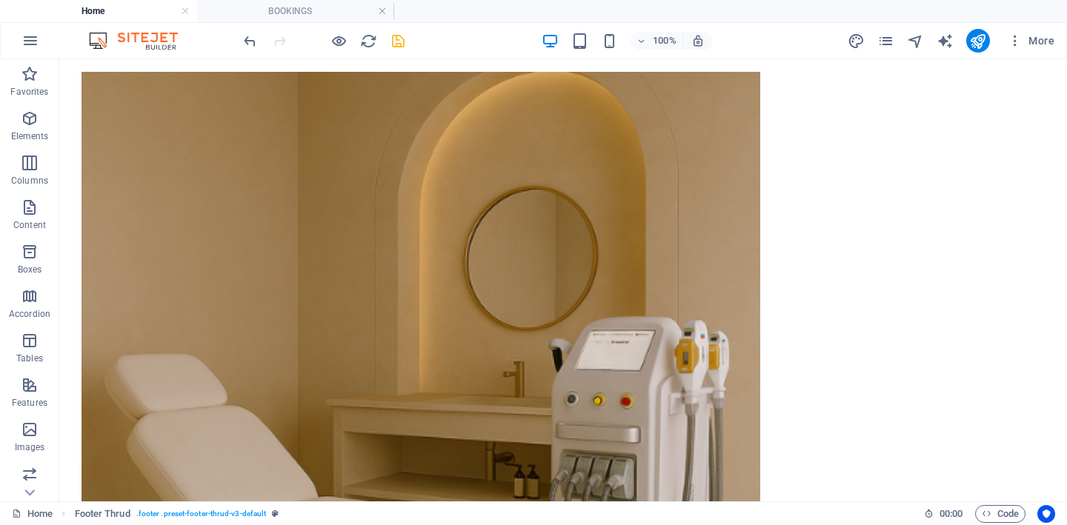
scroll to position [4597, 0]
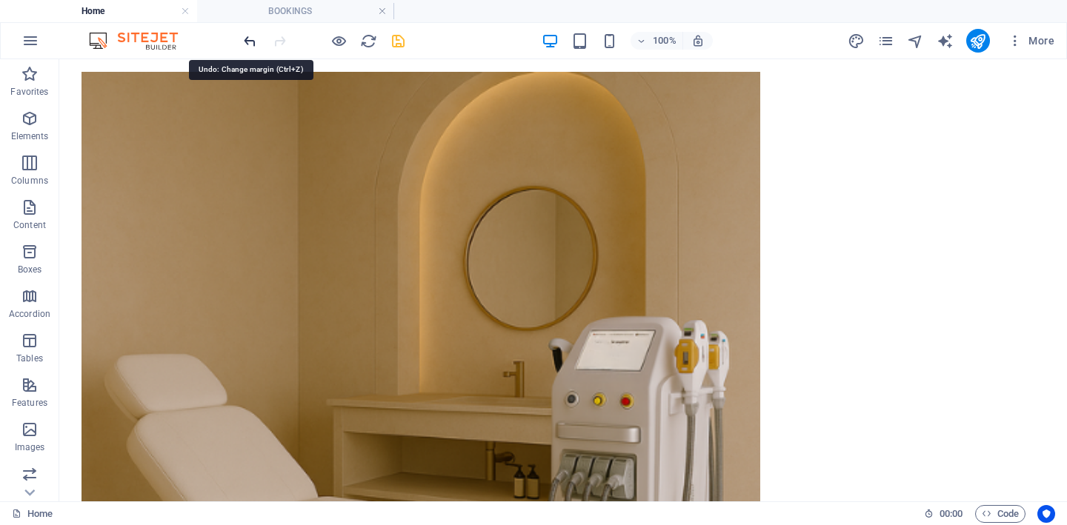
click at [247, 43] on icon "undo" at bounding box center [250, 41] width 17 height 17
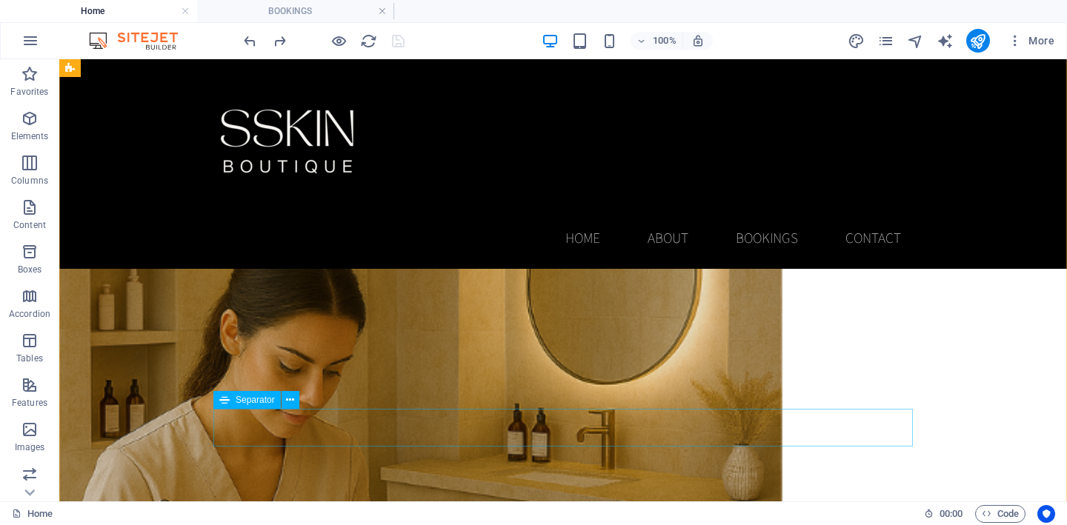
scroll to position [2718, 0]
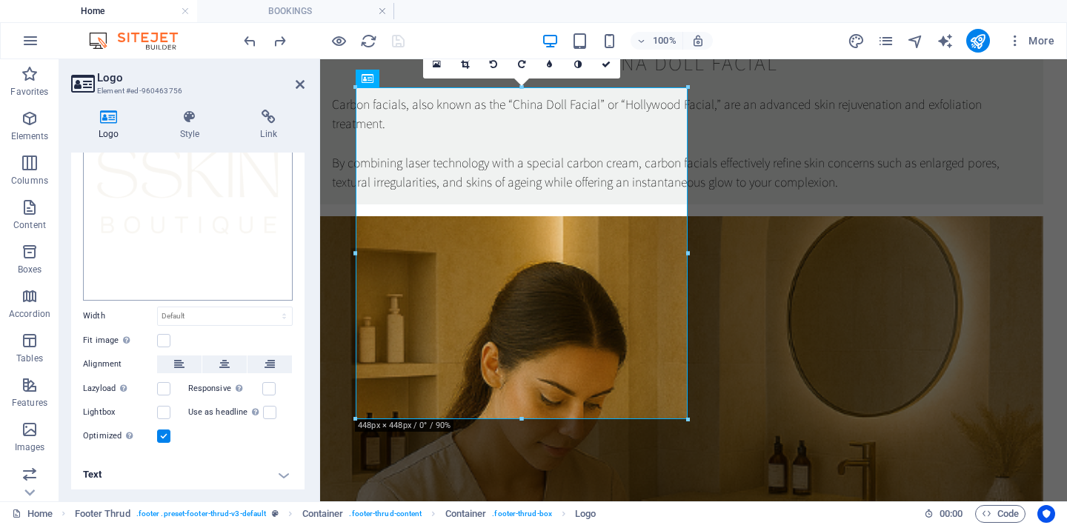
scroll to position [124, 0]
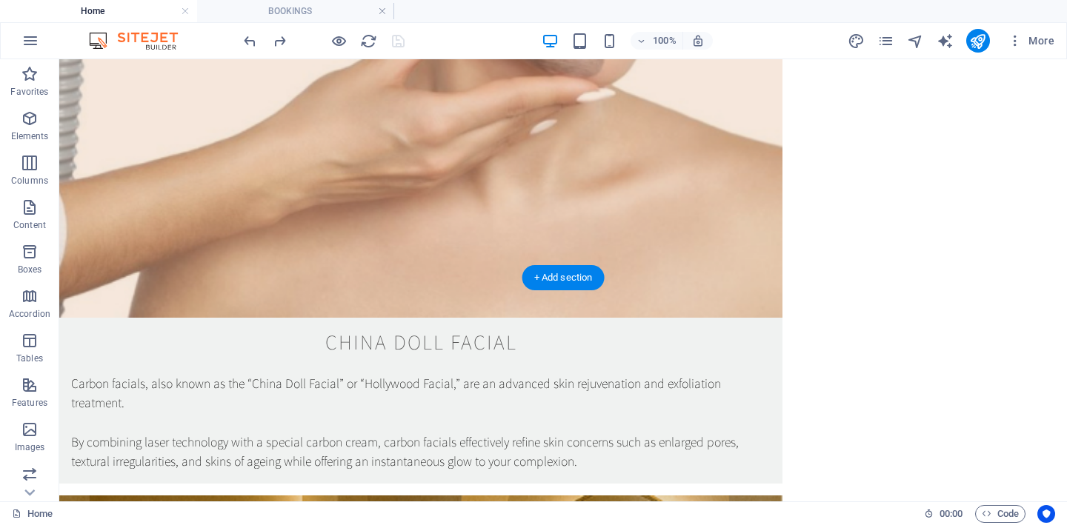
scroll to position [2451, 0]
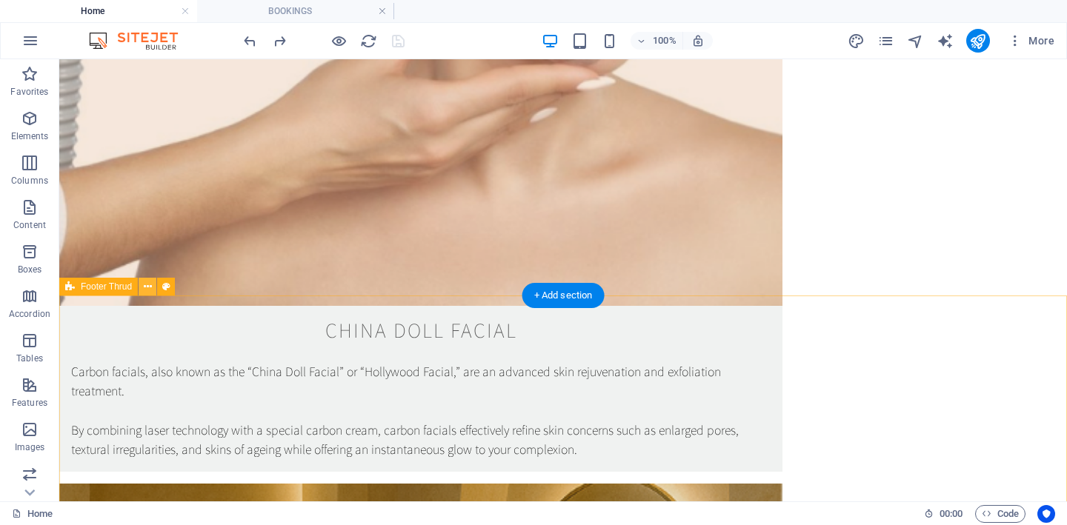
click at [147, 291] on icon at bounding box center [148, 287] width 8 height 16
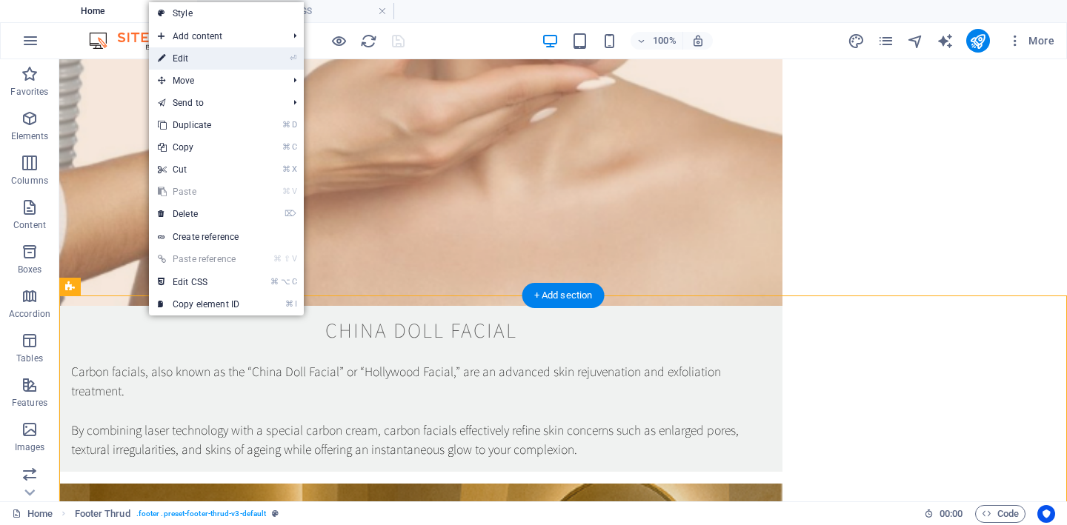
click at [239, 60] on link "⏎ Edit" at bounding box center [198, 58] width 99 height 22
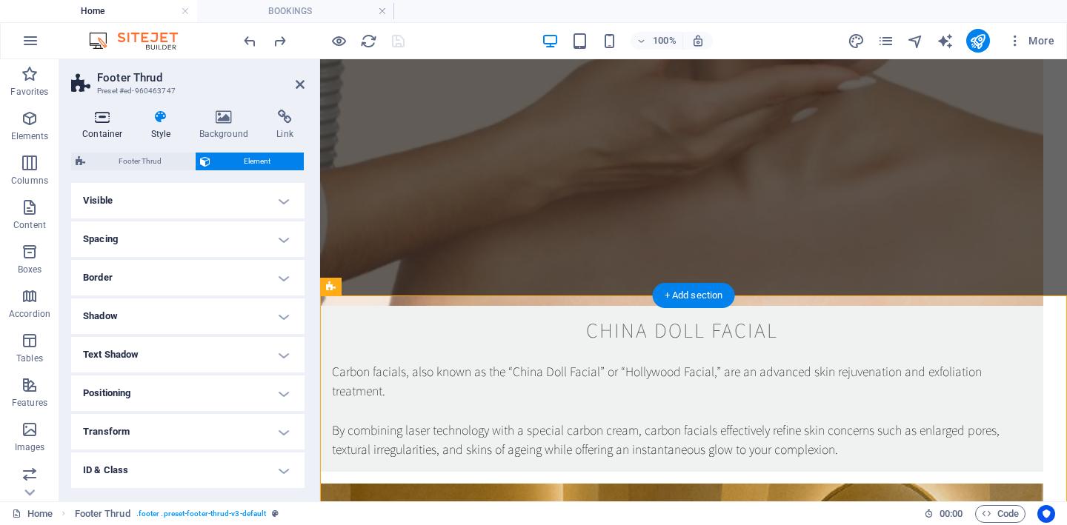
click at [103, 115] on icon at bounding box center [102, 117] width 63 height 15
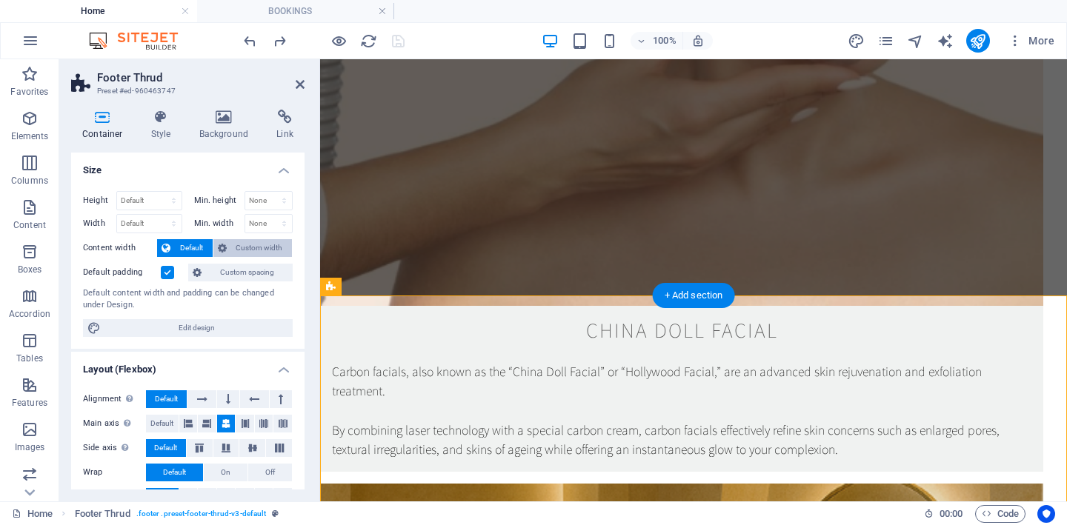
click at [248, 247] on span "Custom width" at bounding box center [259, 248] width 57 height 18
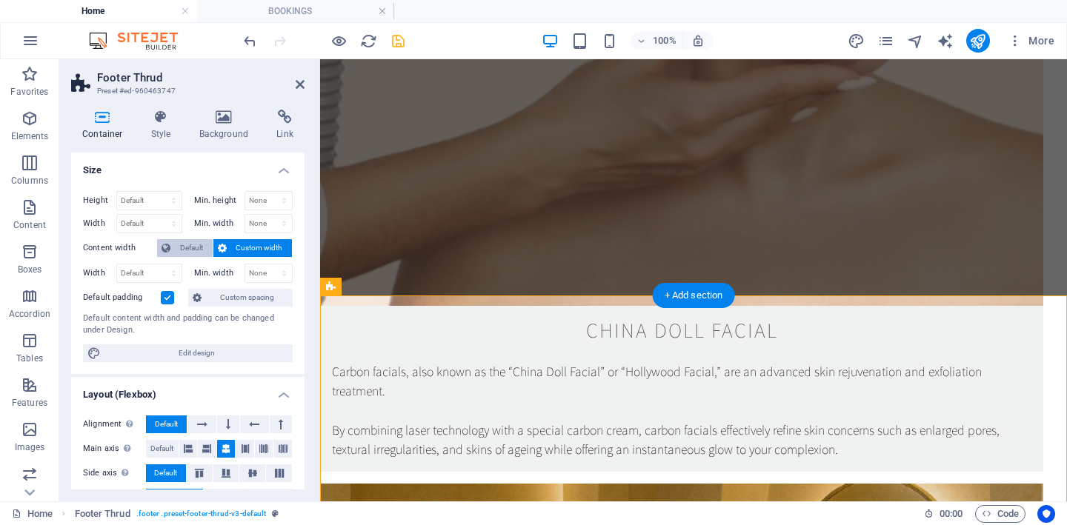
click at [181, 242] on span "Default" at bounding box center [191, 248] width 33 height 18
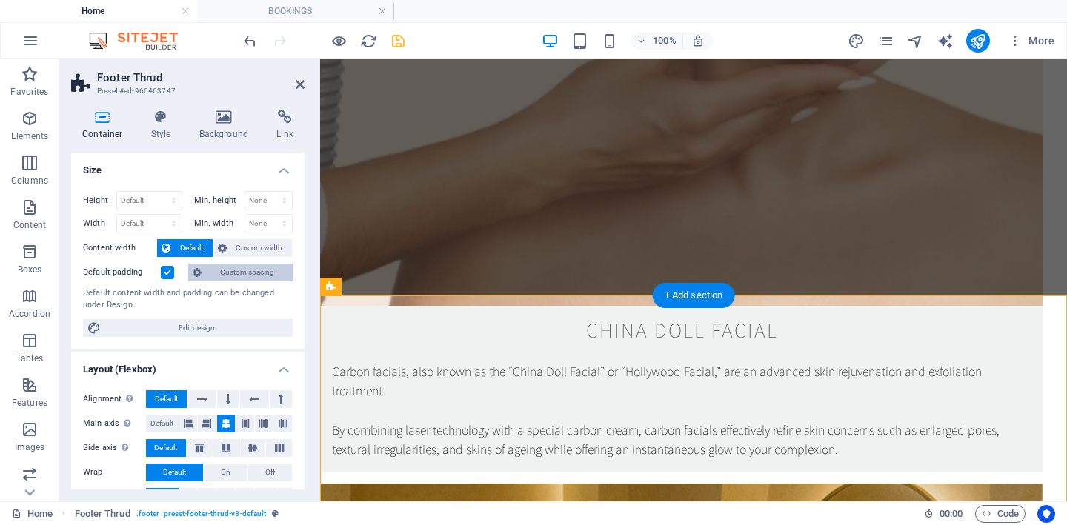
click at [212, 269] on span "Custom spacing" at bounding box center [247, 273] width 82 height 18
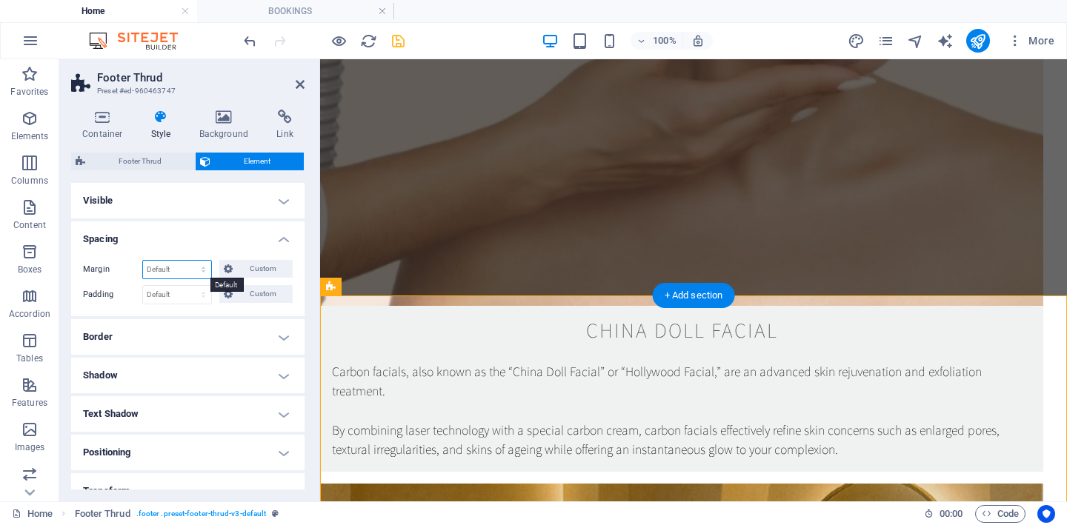
select select "px"
type input "0"
select select "px"
type input "0"
click at [230, 243] on h4 "Spacing" at bounding box center [187, 235] width 233 height 27
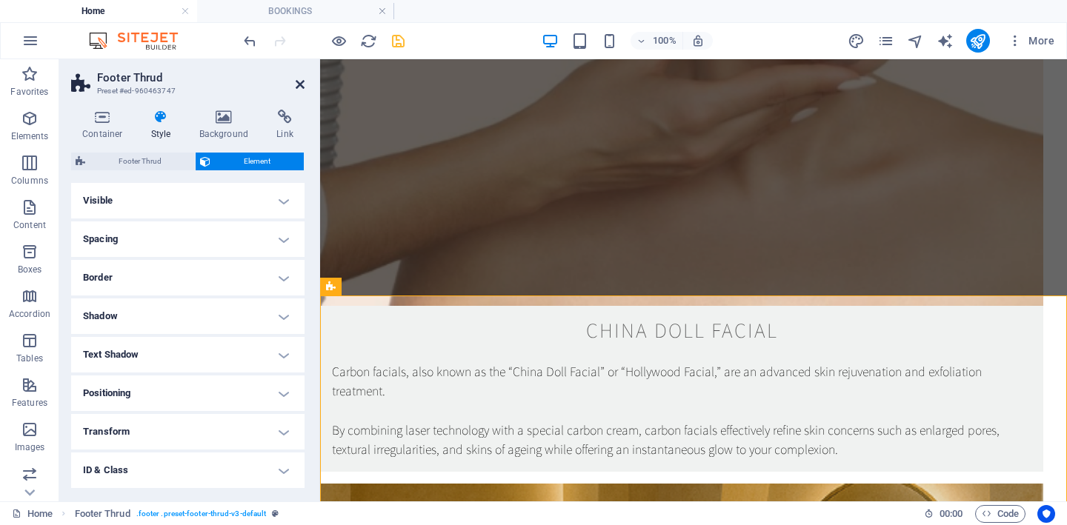
click at [298, 83] on icon at bounding box center [300, 85] width 9 height 12
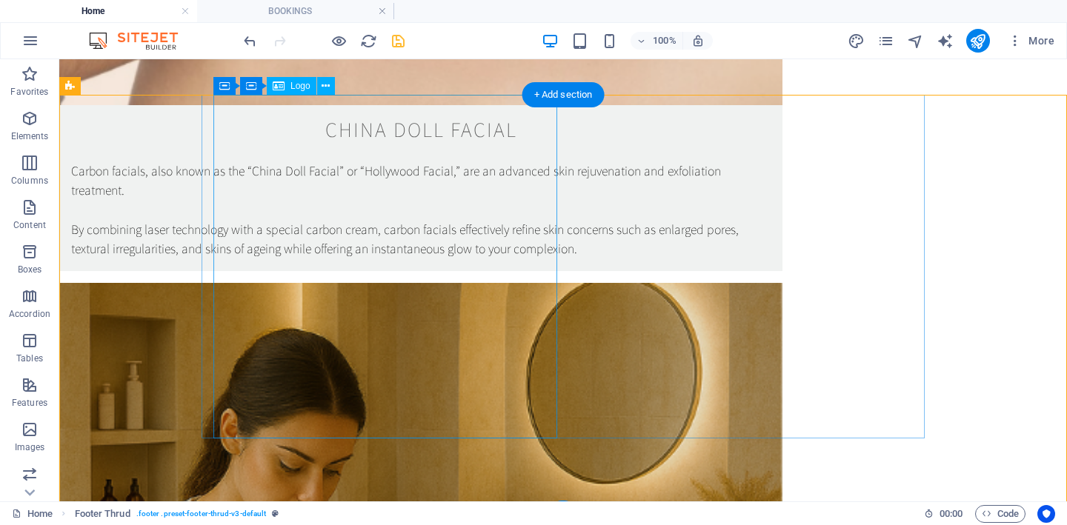
scroll to position [2652, 0]
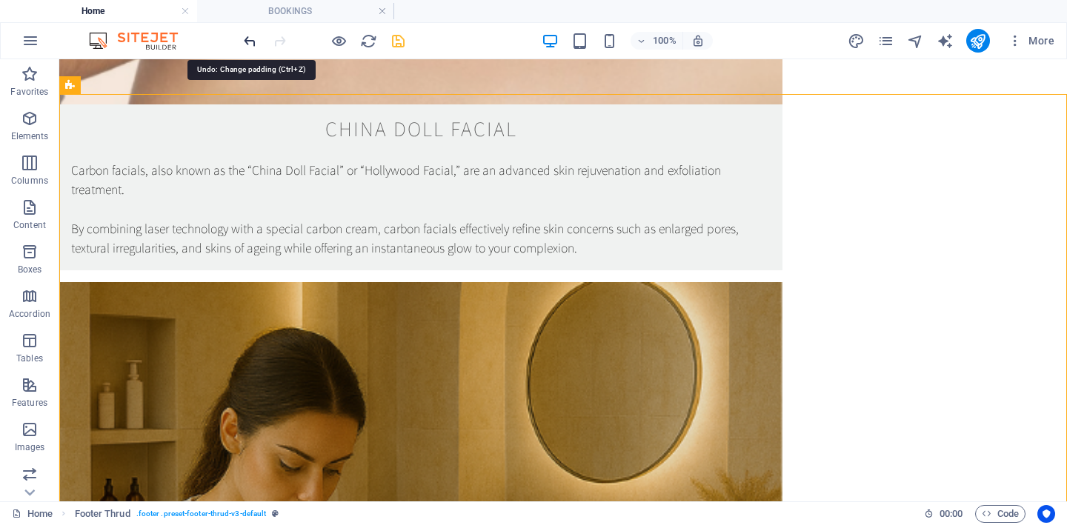
click at [248, 40] on icon "undo" at bounding box center [250, 41] width 17 height 17
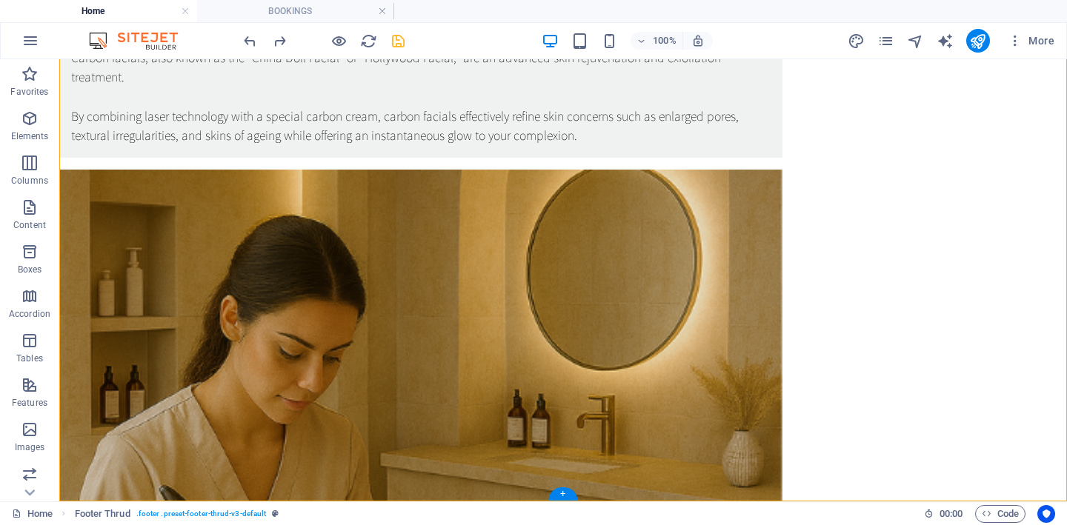
scroll to position [2771, 0]
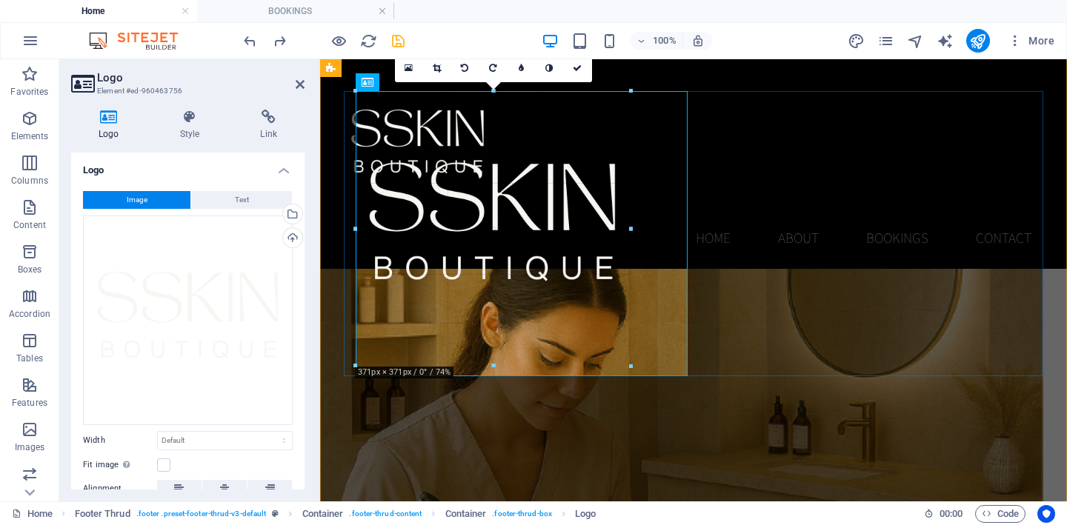
scroll to position [2714, 0]
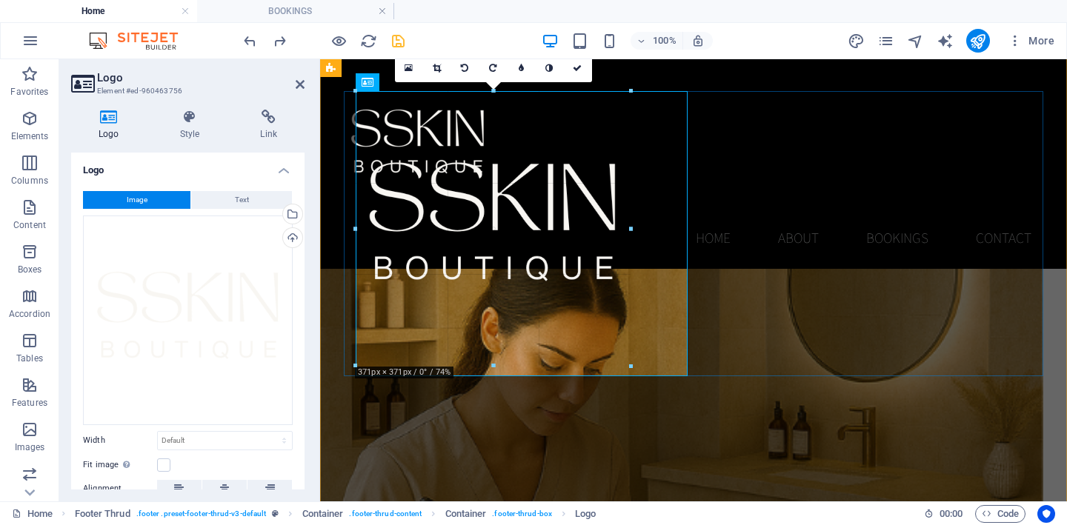
drag, startPoint x: 686, startPoint y: 364, endPoint x: 625, endPoint y: 267, distance: 114.9
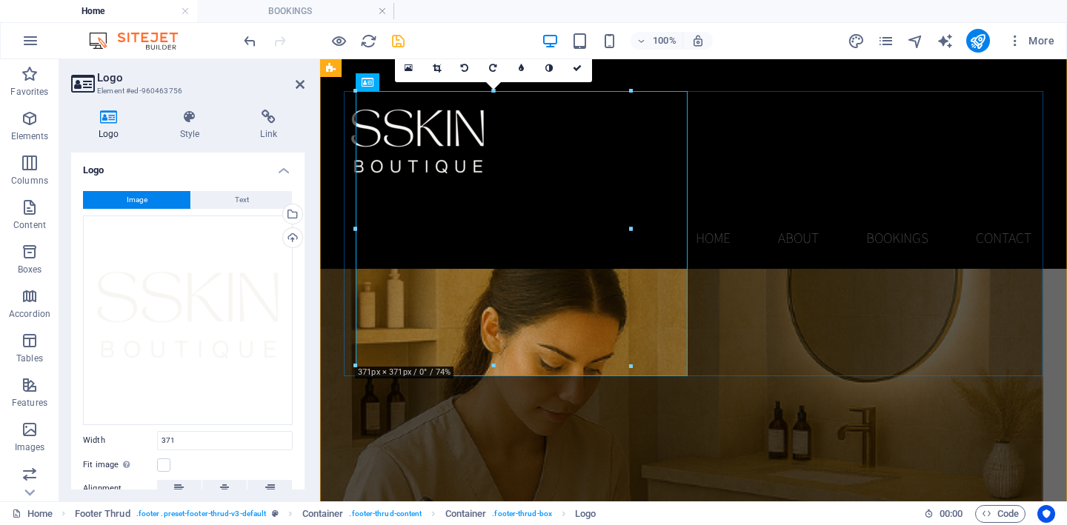
type input "371"
select select "px"
click at [299, 83] on icon at bounding box center [300, 85] width 9 height 12
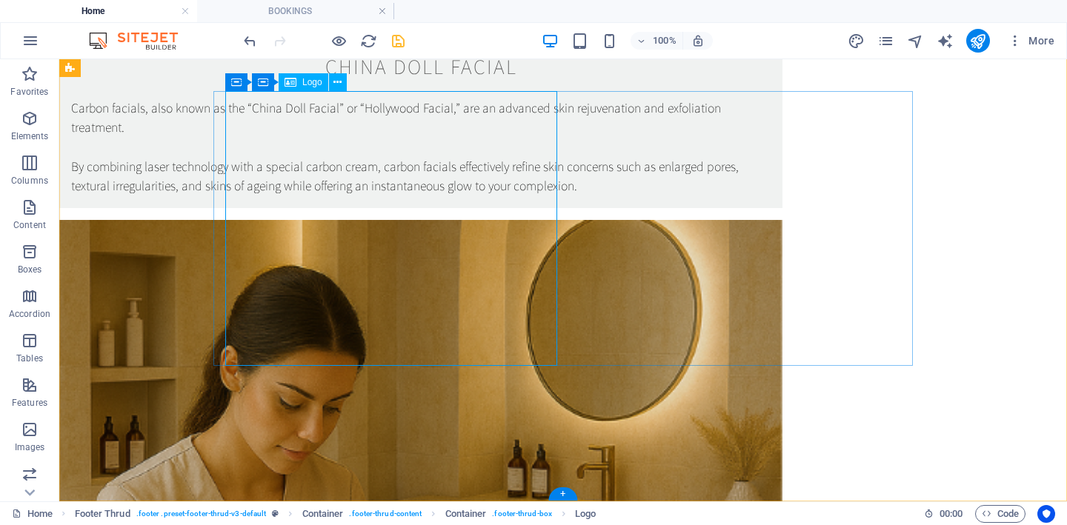
select select "px"
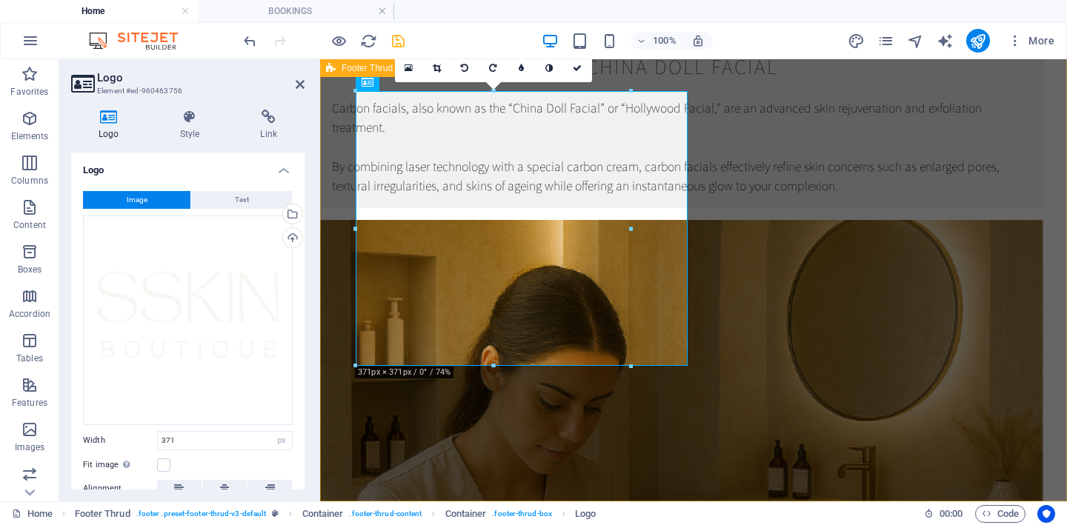
click at [402, 39] on icon "save" at bounding box center [398, 41] width 17 height 17
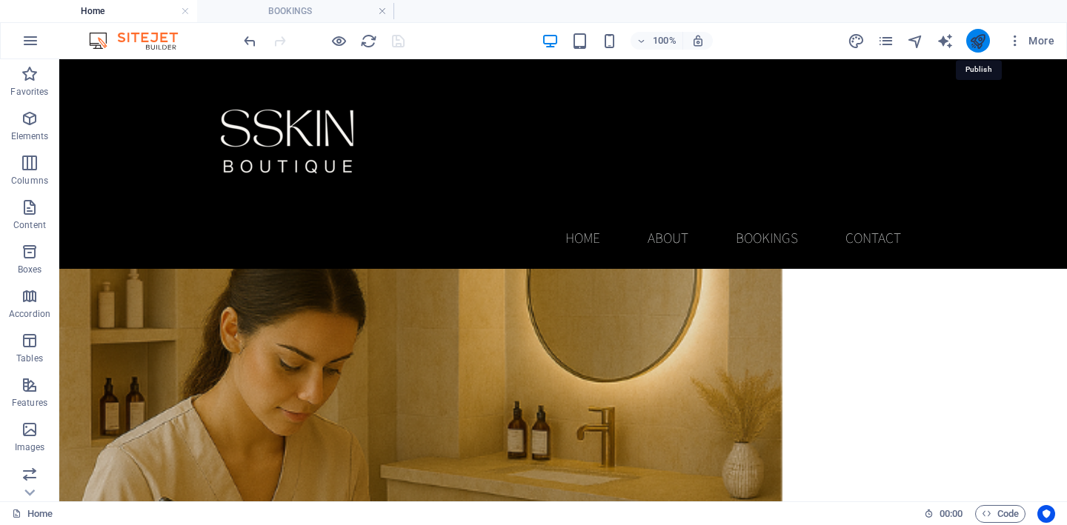
click at [979, 44] on icon "publish" at bounding box center [977, 41] width 17 height 17
